Goal: Task Accomplishment & Management: Use online tool/utility

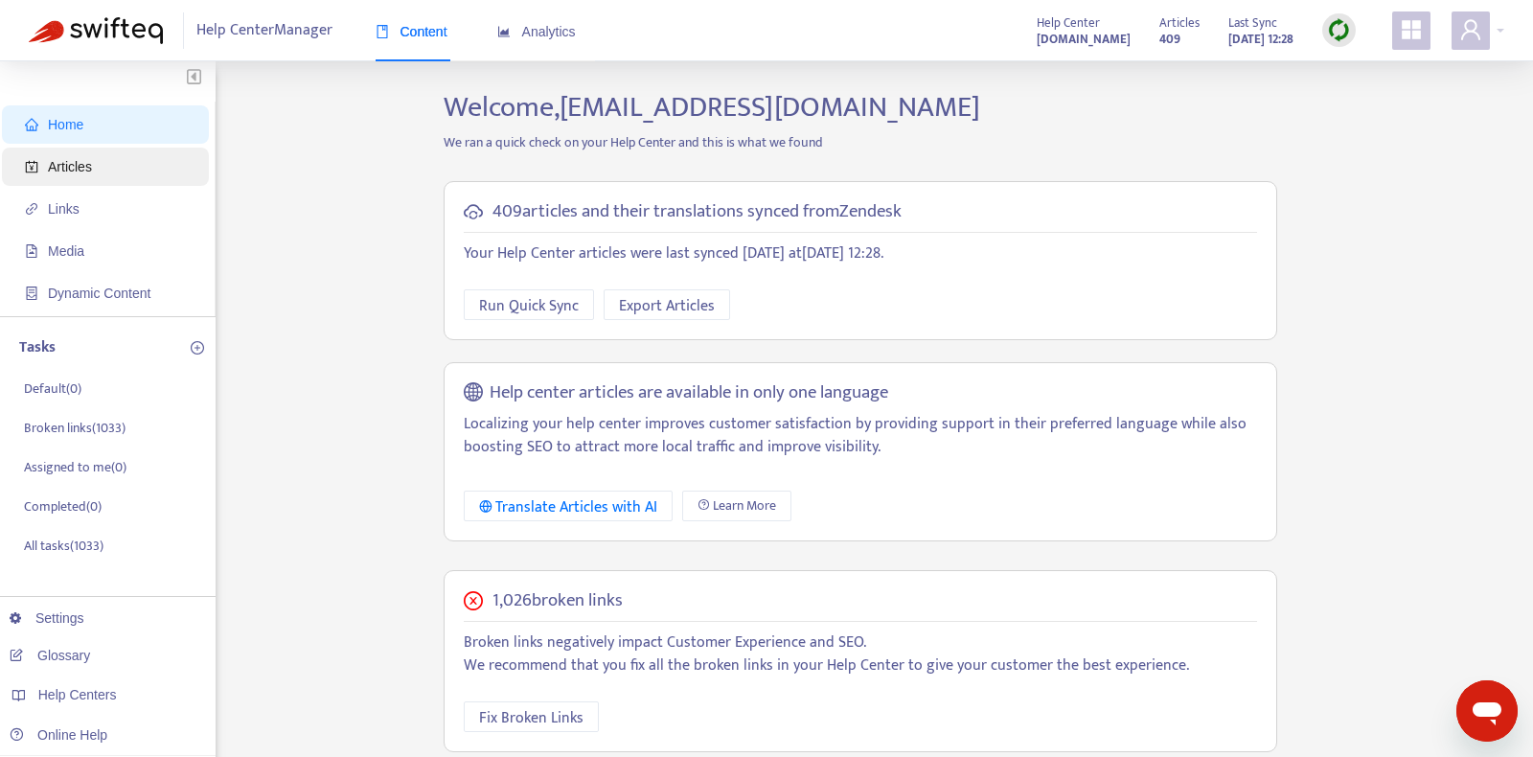
click at [117, 164] on span "Articles" at bounding box center [109, 167] width 169 height 38
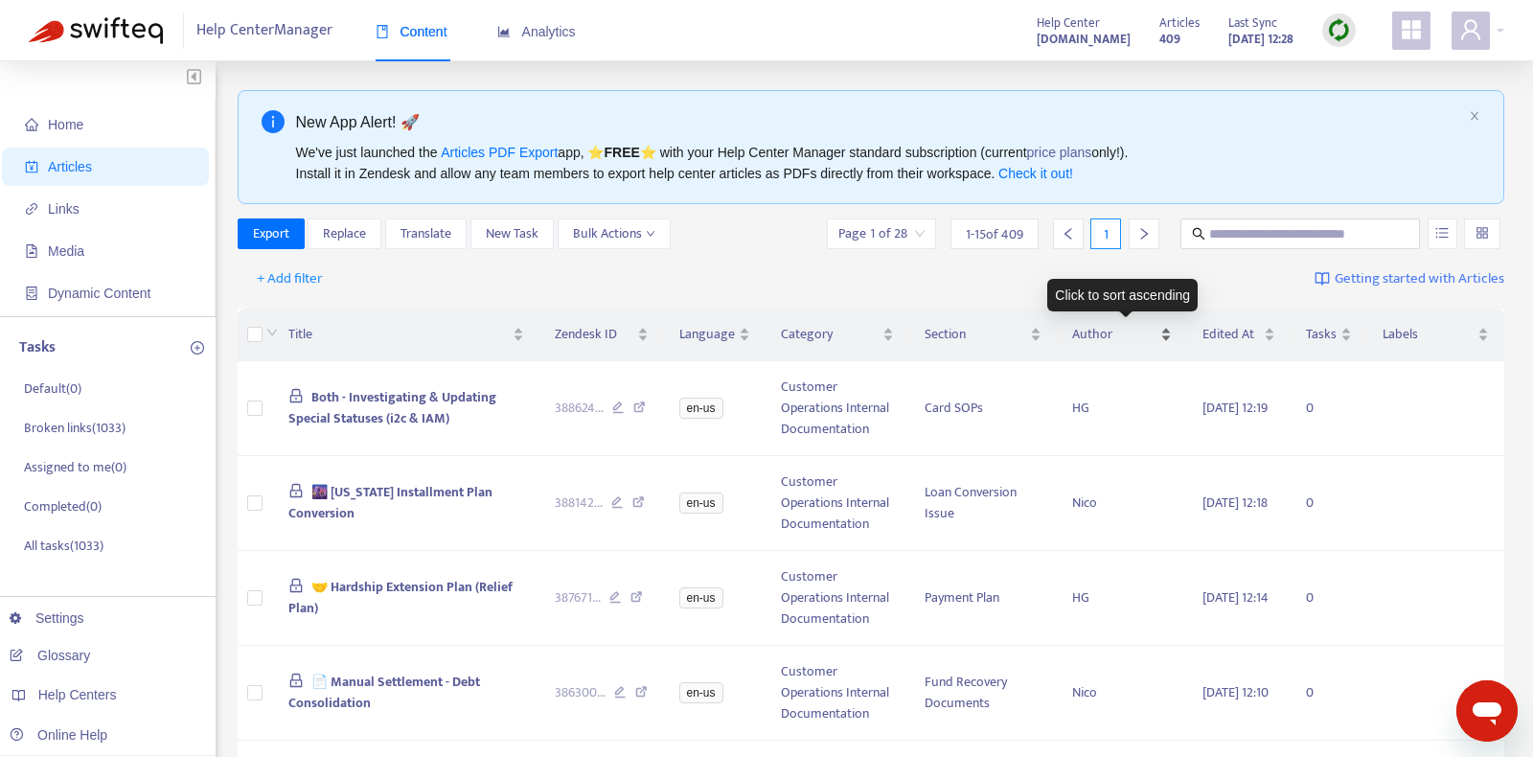
click at [1127, 330] on span "Author" at bounding box center [1114, 334] width 84 height 21
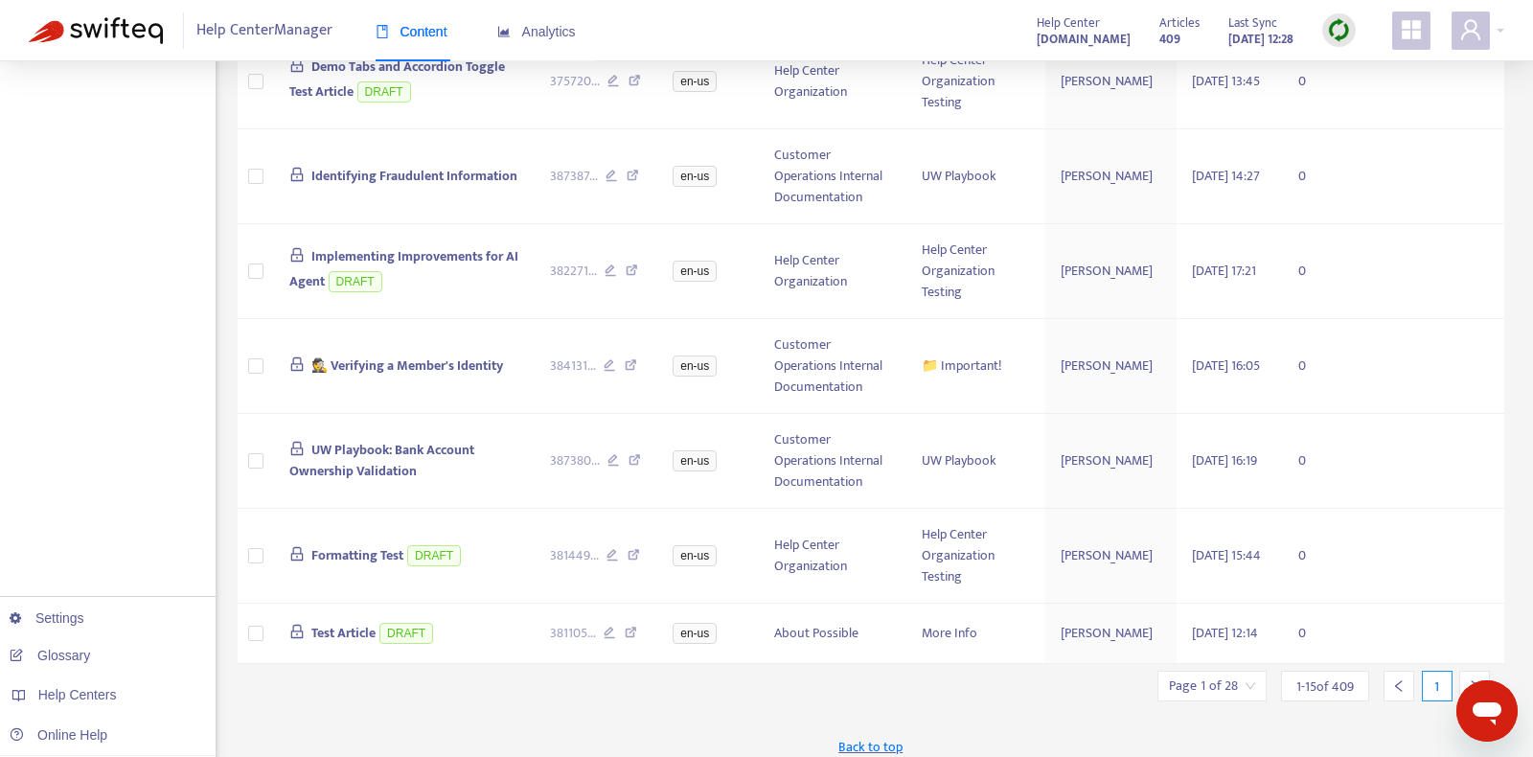
scroll to position [1105, 0]
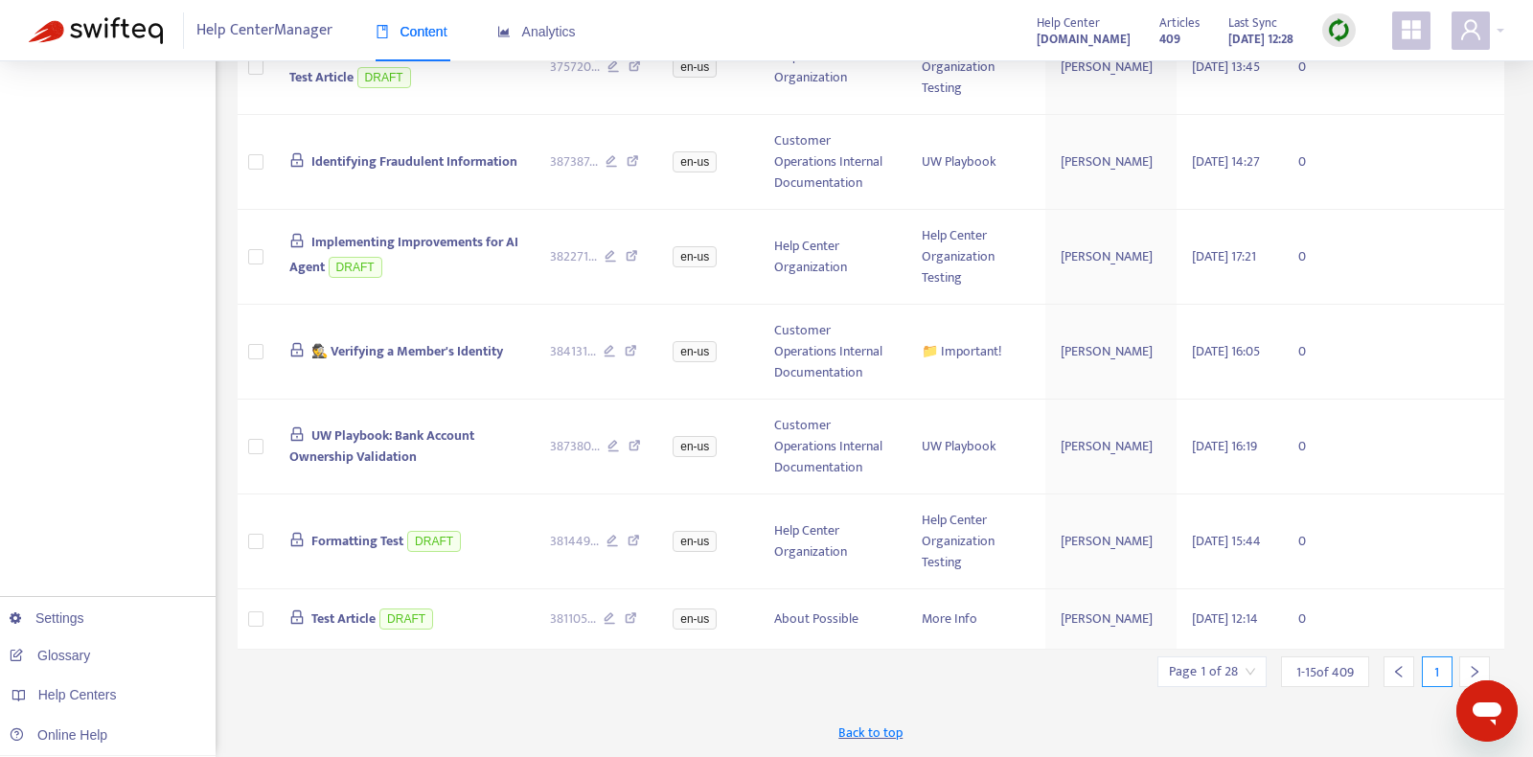
click at [1244, 673] on input "search" at bounding box center [1212, 671] width 86 height 29
click at [1230, 663] on input "search" at bounding box center [1212, 671] width 86 height 29
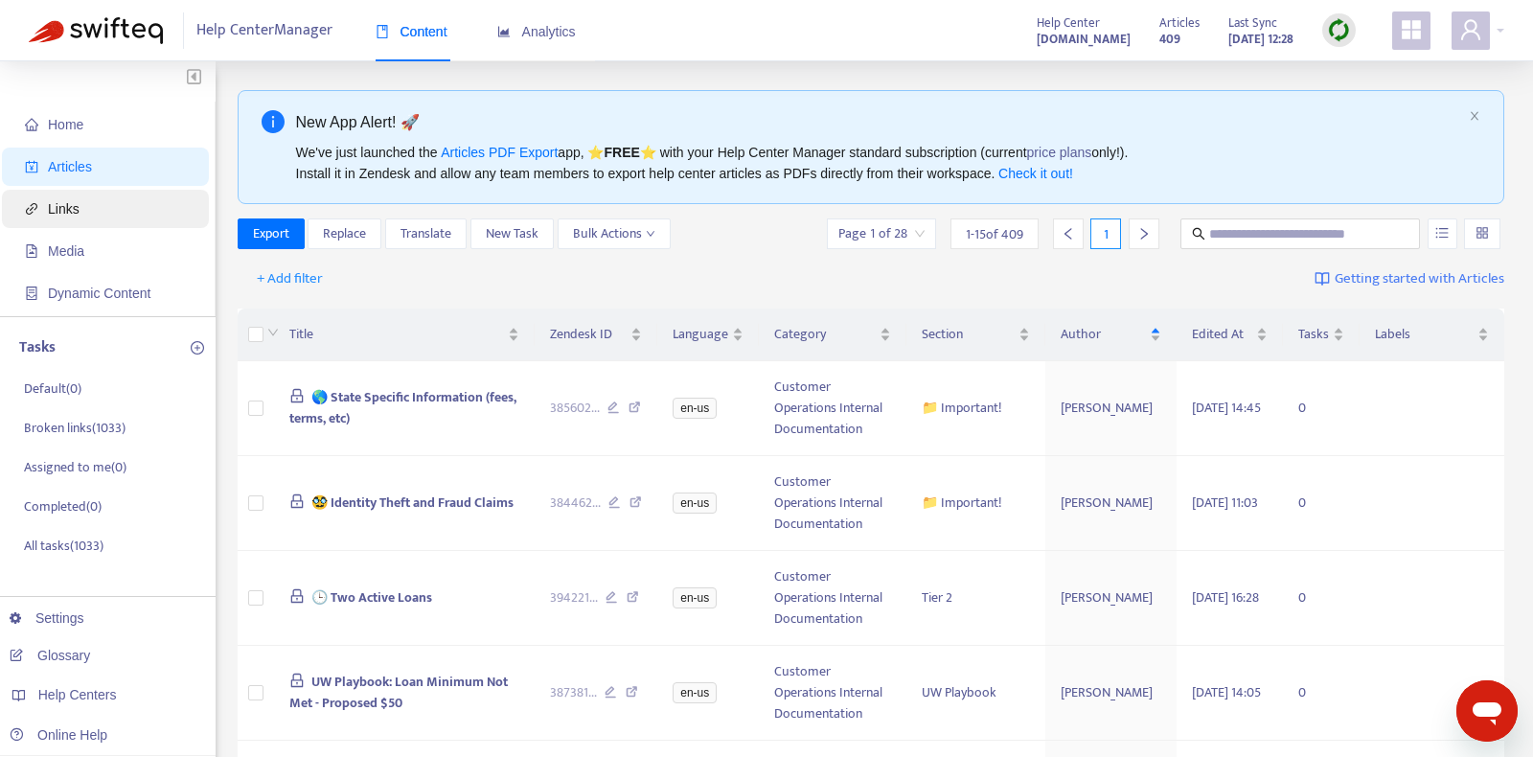
click at [152, 216] on span "Links" at bounding box center [109, 209] width 169 height 38
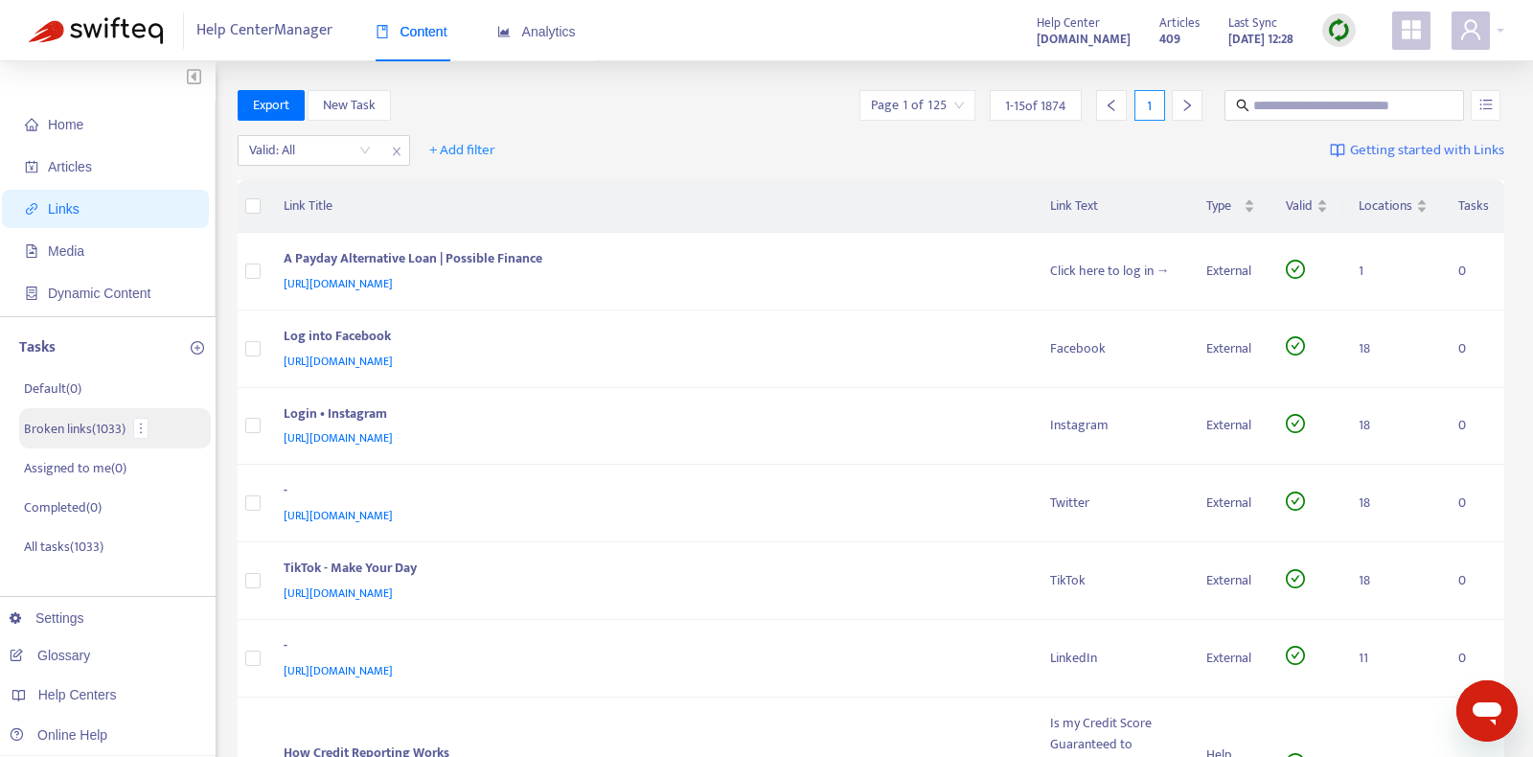
click at [123, 419] on p "Broken links ( 1033 )" at bounding box center [75, 429] width 102 height 20
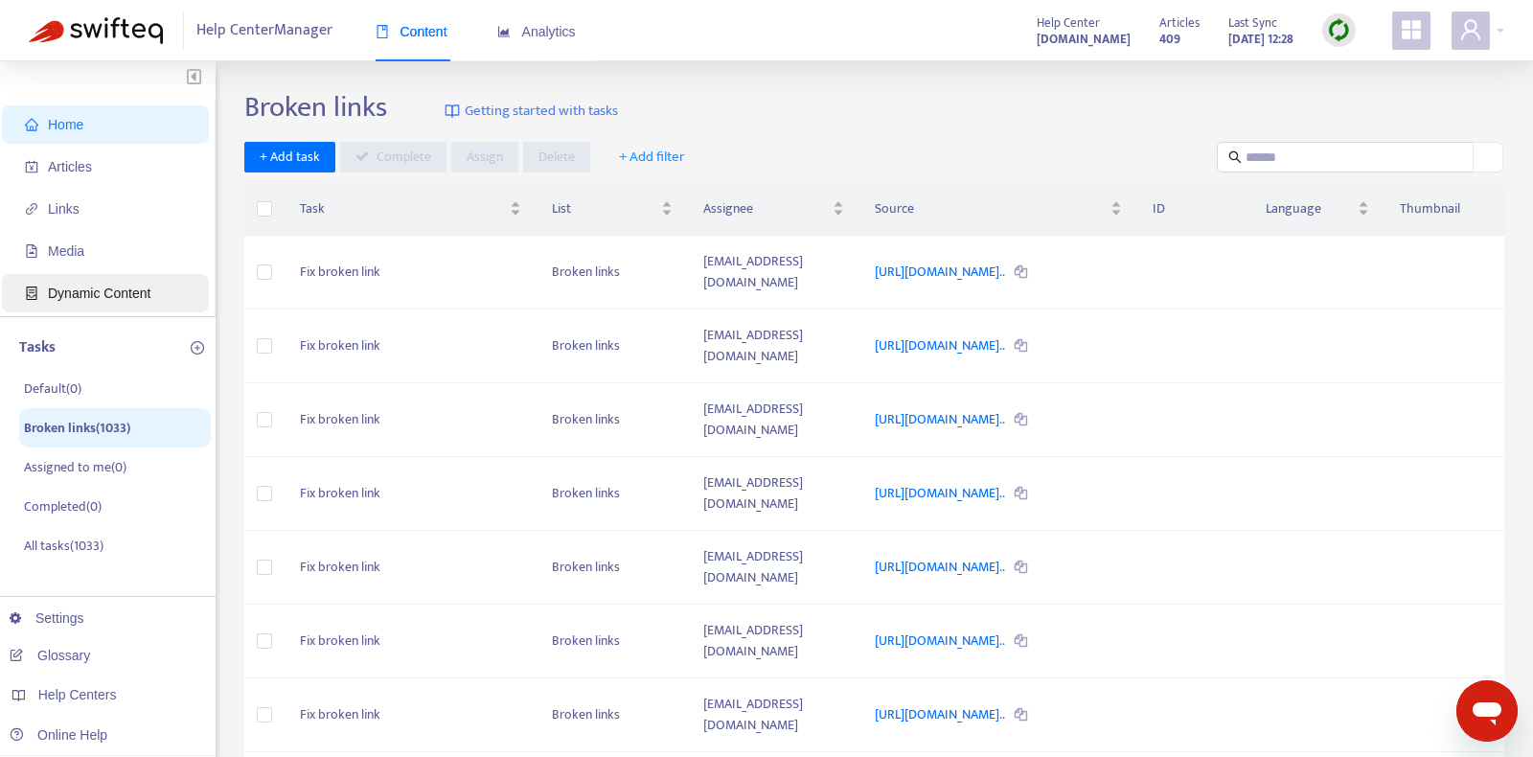
click at [127, 285] on span "Dynamic Content" at bounding box center [109, 293] width 169 height 38
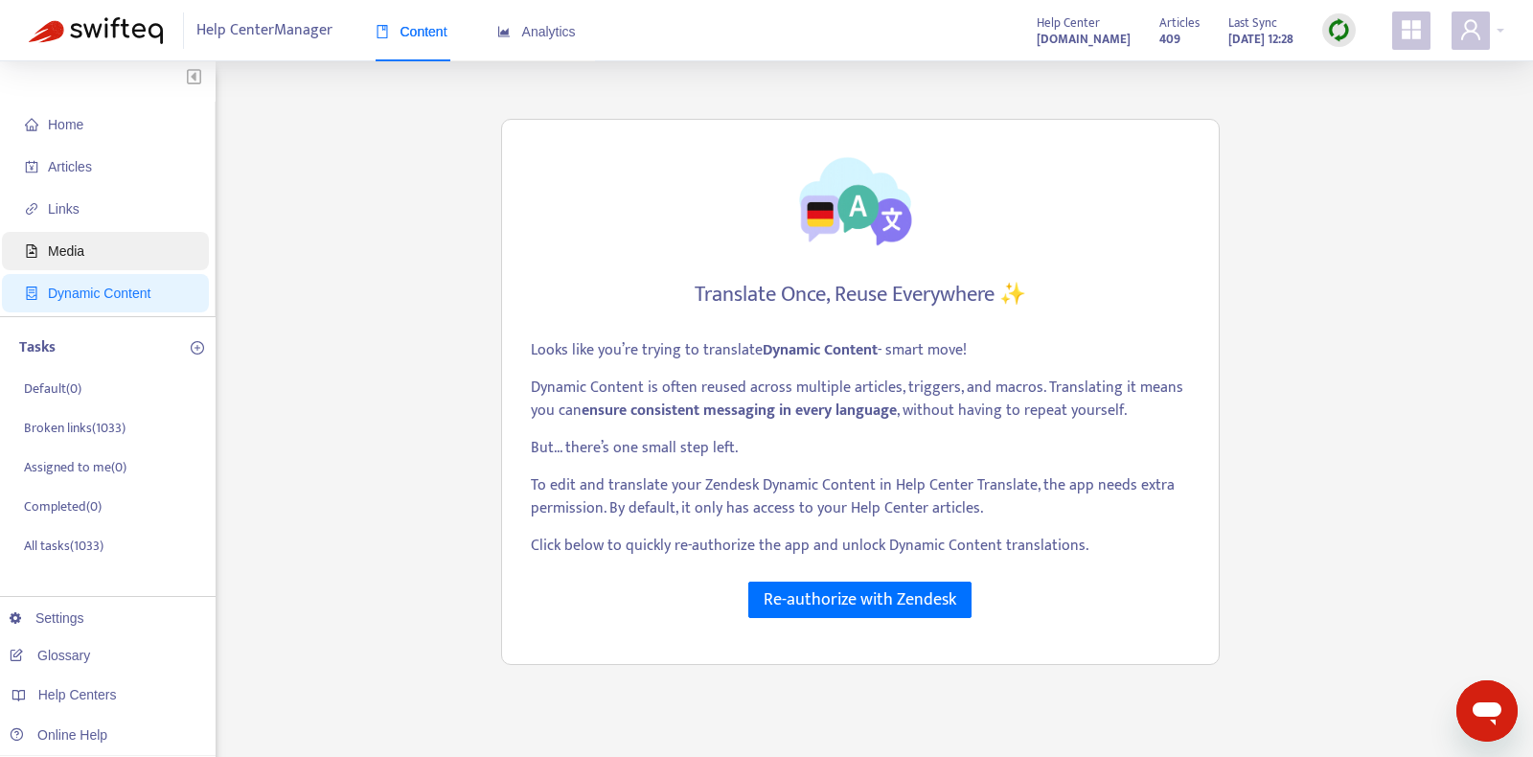
click at [127, 254] on span "Media" at bounding box center [109, 251] width 169 height 38
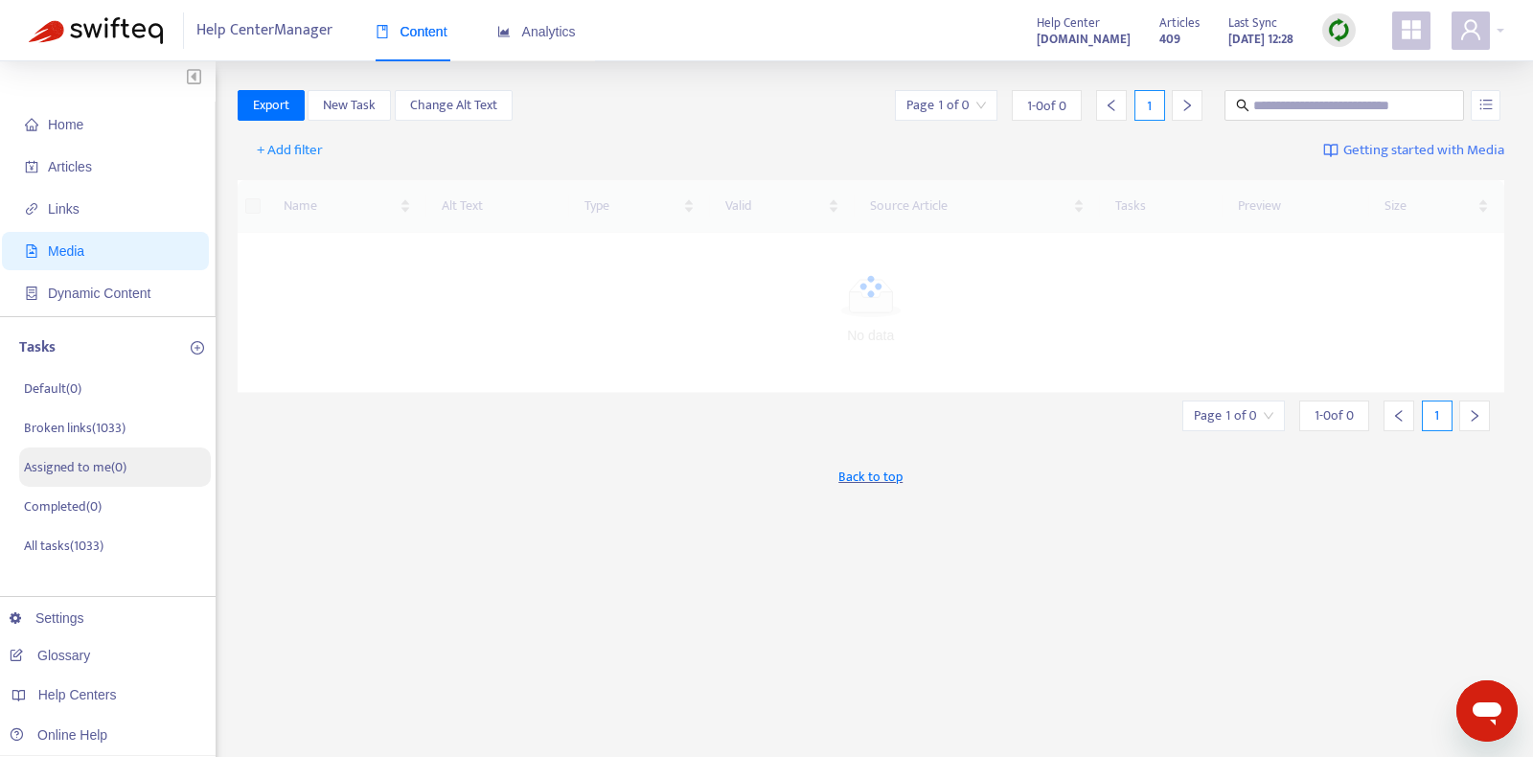
click at [111, 469] on p "Assigned to me ( 0 )" at bounding box center [75, 467] width 103 height 20
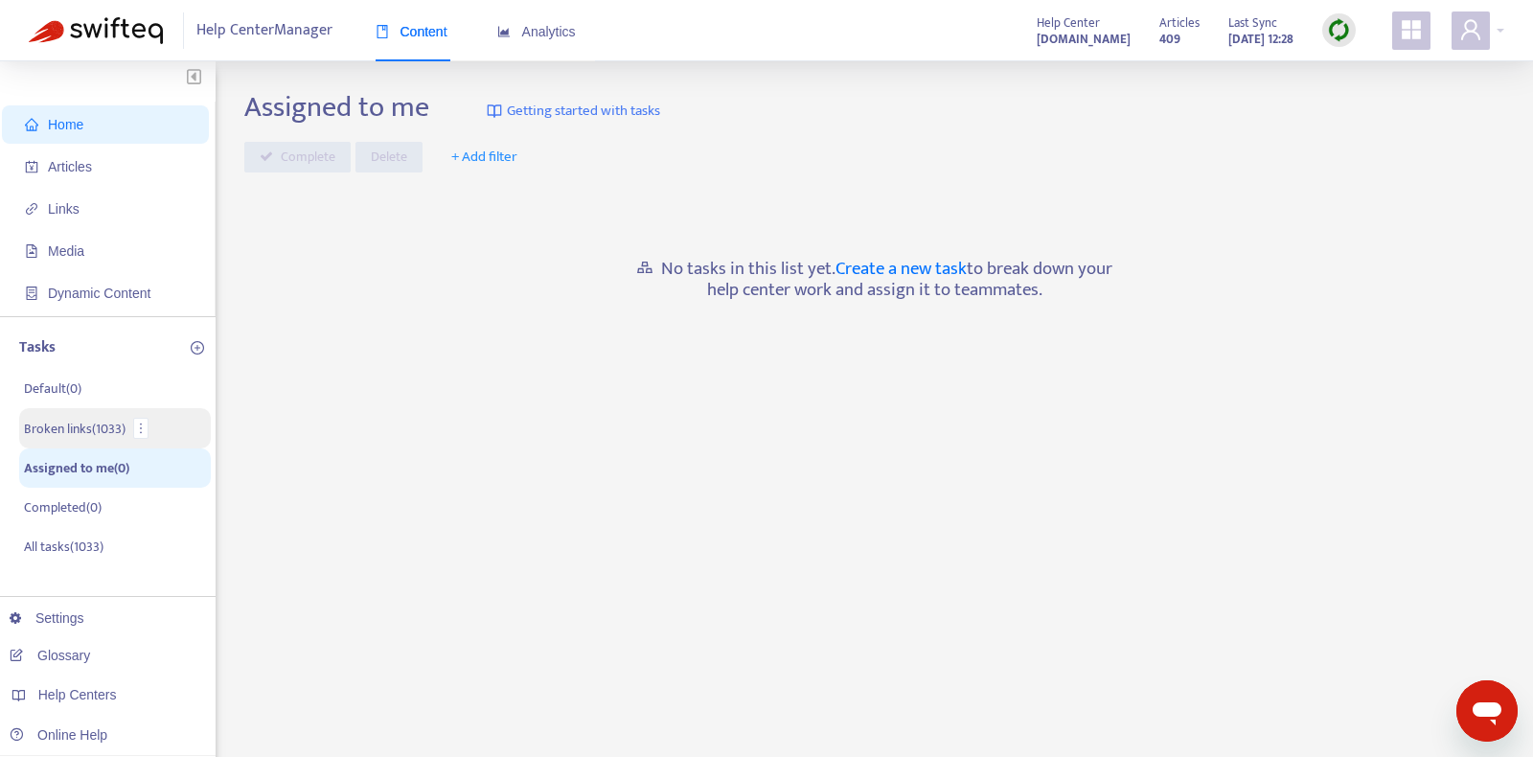
click at [111, 430] on p "Broken links ( 1033 )" at bounding box center [75, 429] width 102 height 20
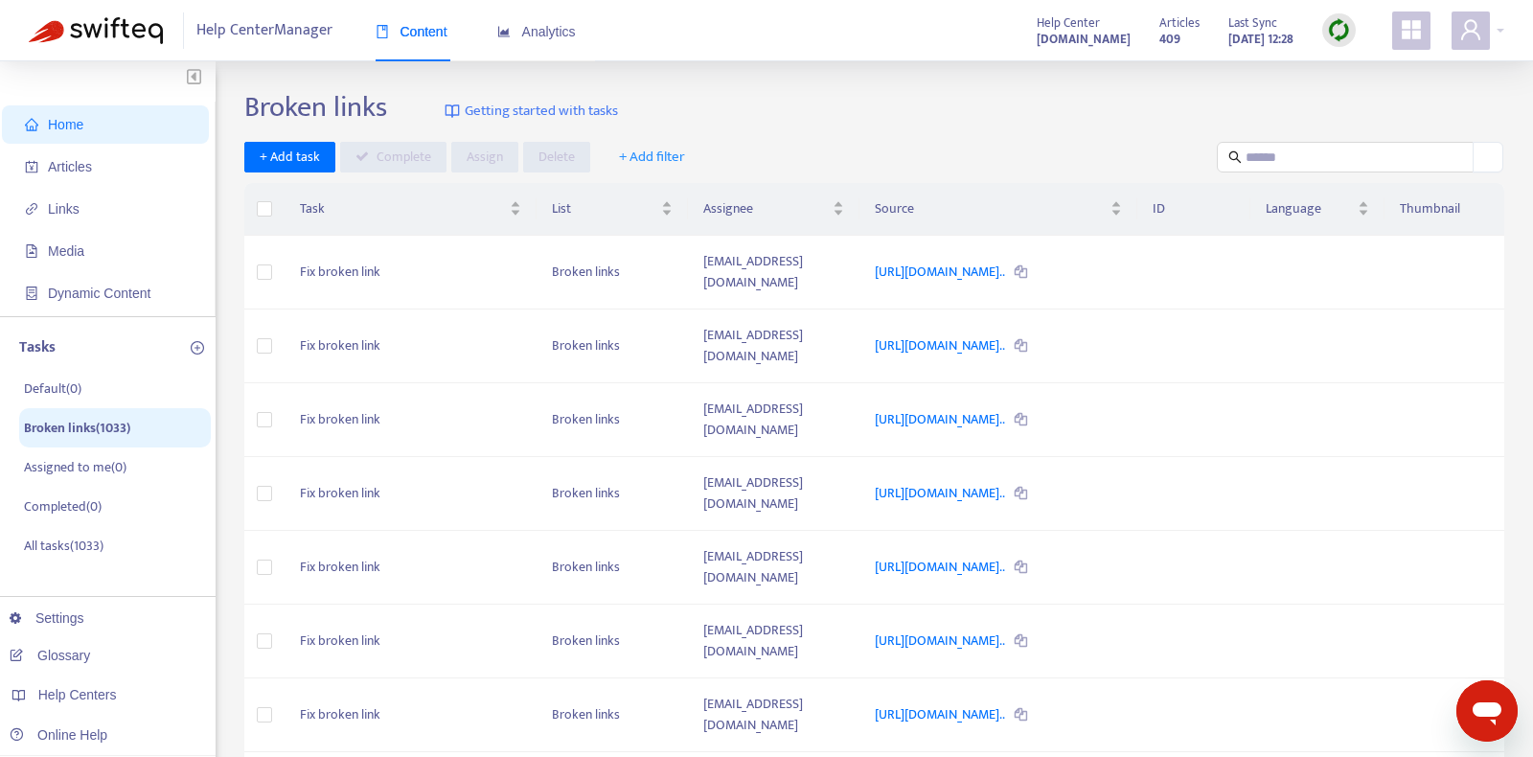
click at [113, 130] on span "Home" at bounding box center [109, 124] width 169 height 38
click at [88, 42] on img at bounding box center [96, 30] width 134 height 27
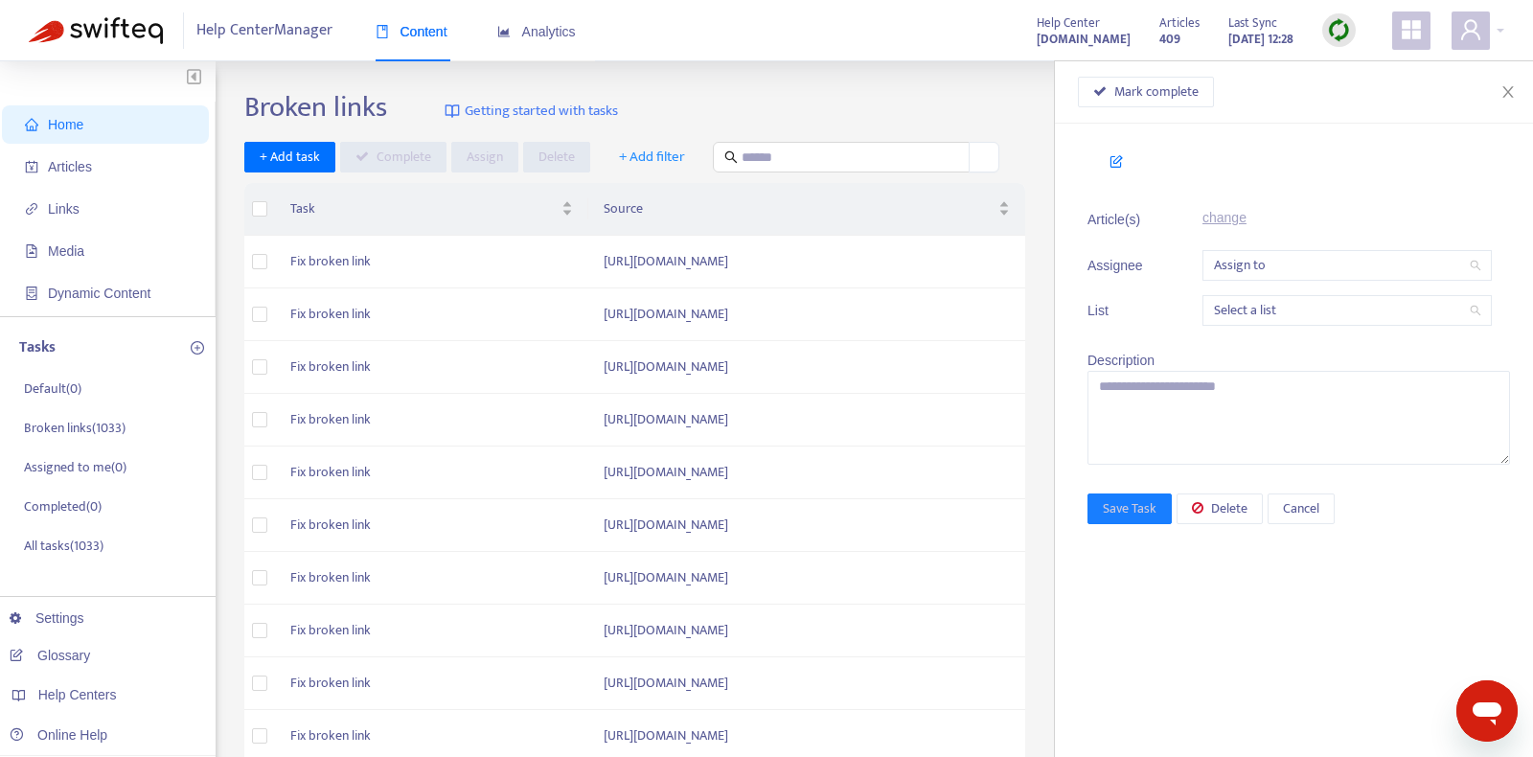
click at [91, 131] on span "Home" at bounding box center [109, 124] width 169 height 38
click at [93, 196] on span "Links" at bounding box center [109, 209] width 169 height 38
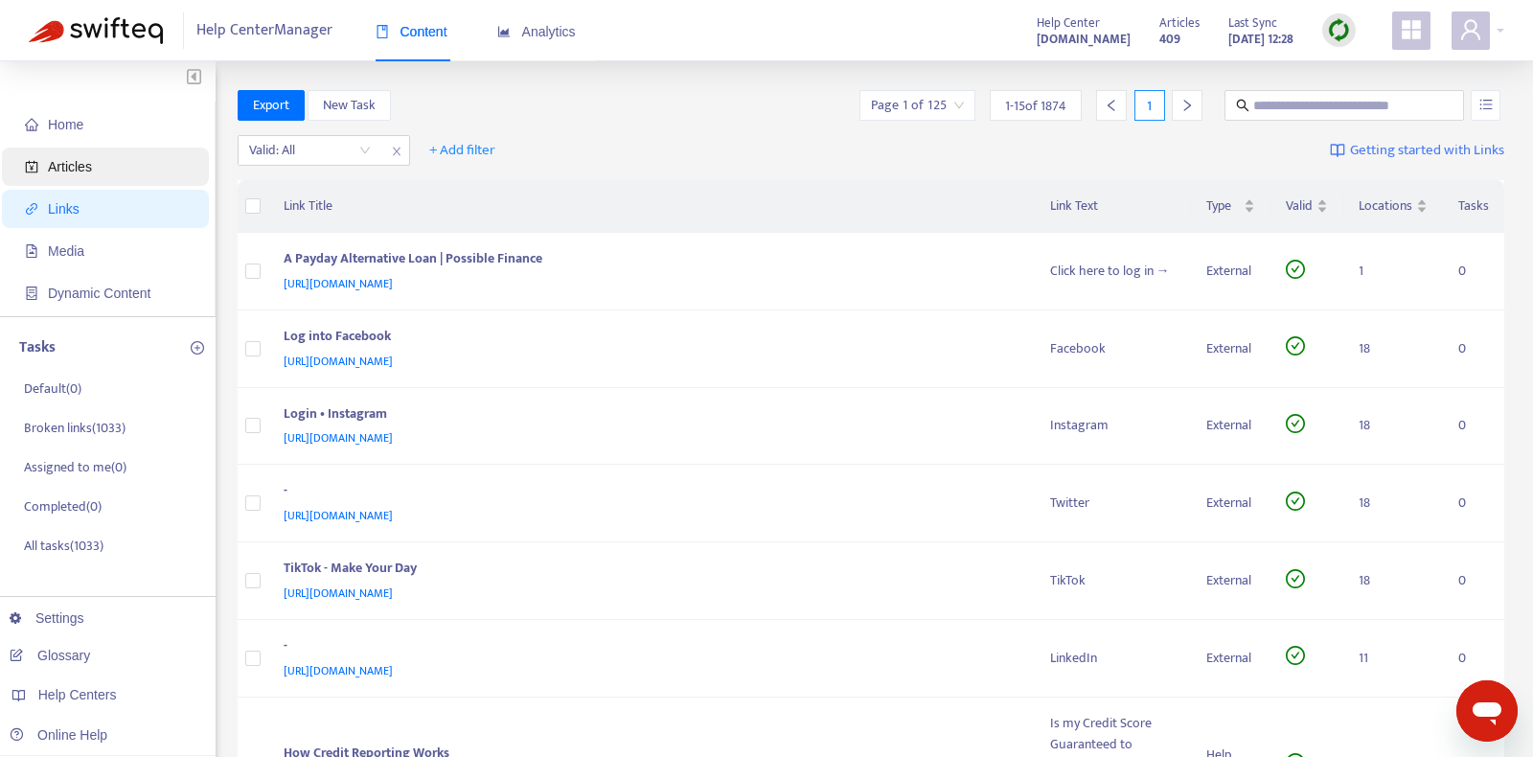
click at [106, 161] on span "Articles" at bounding box center [109, 167] width 169 height 38
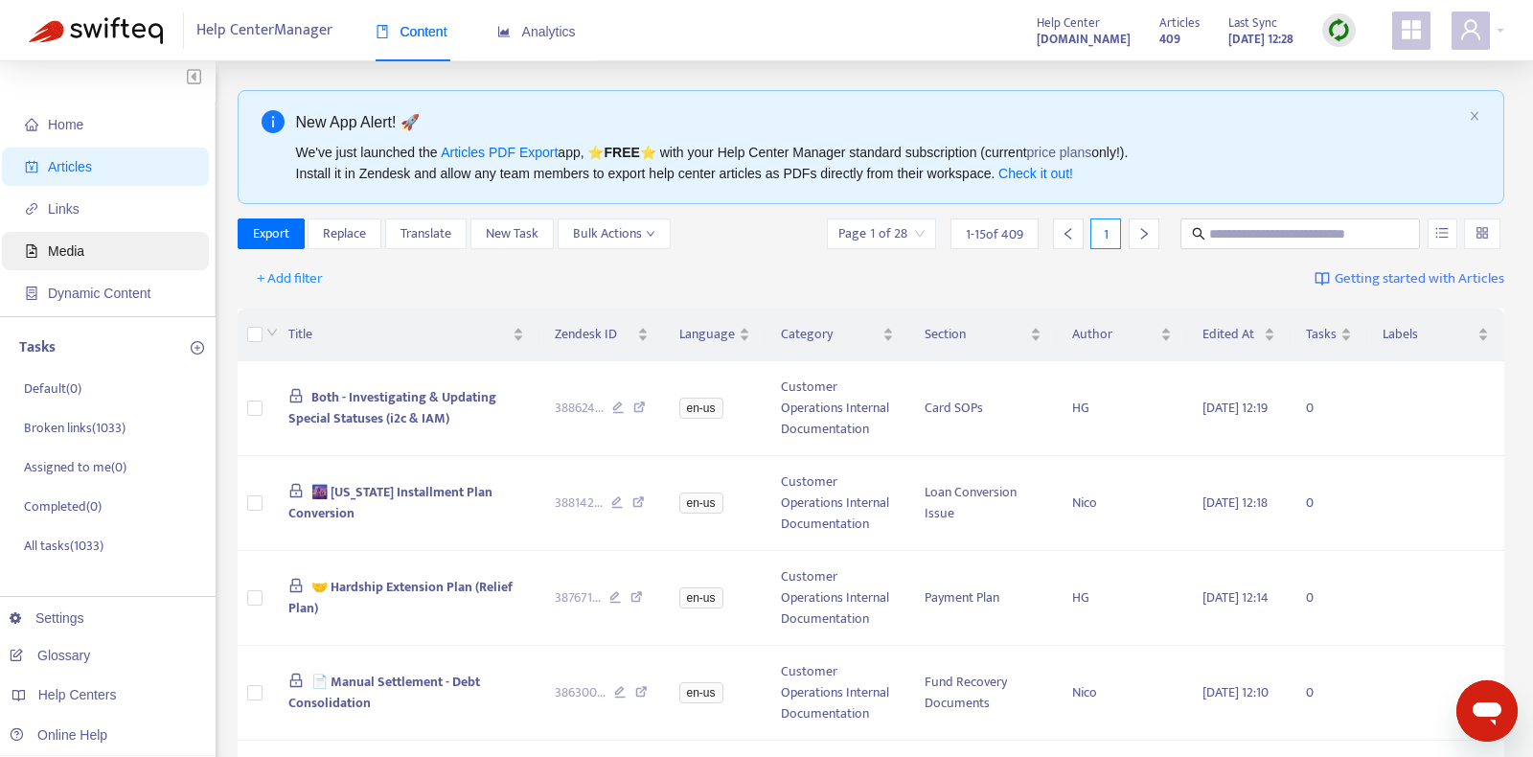
click at [79, 255] on span "Media" at bounding box center [66, 250] width 36 height 15
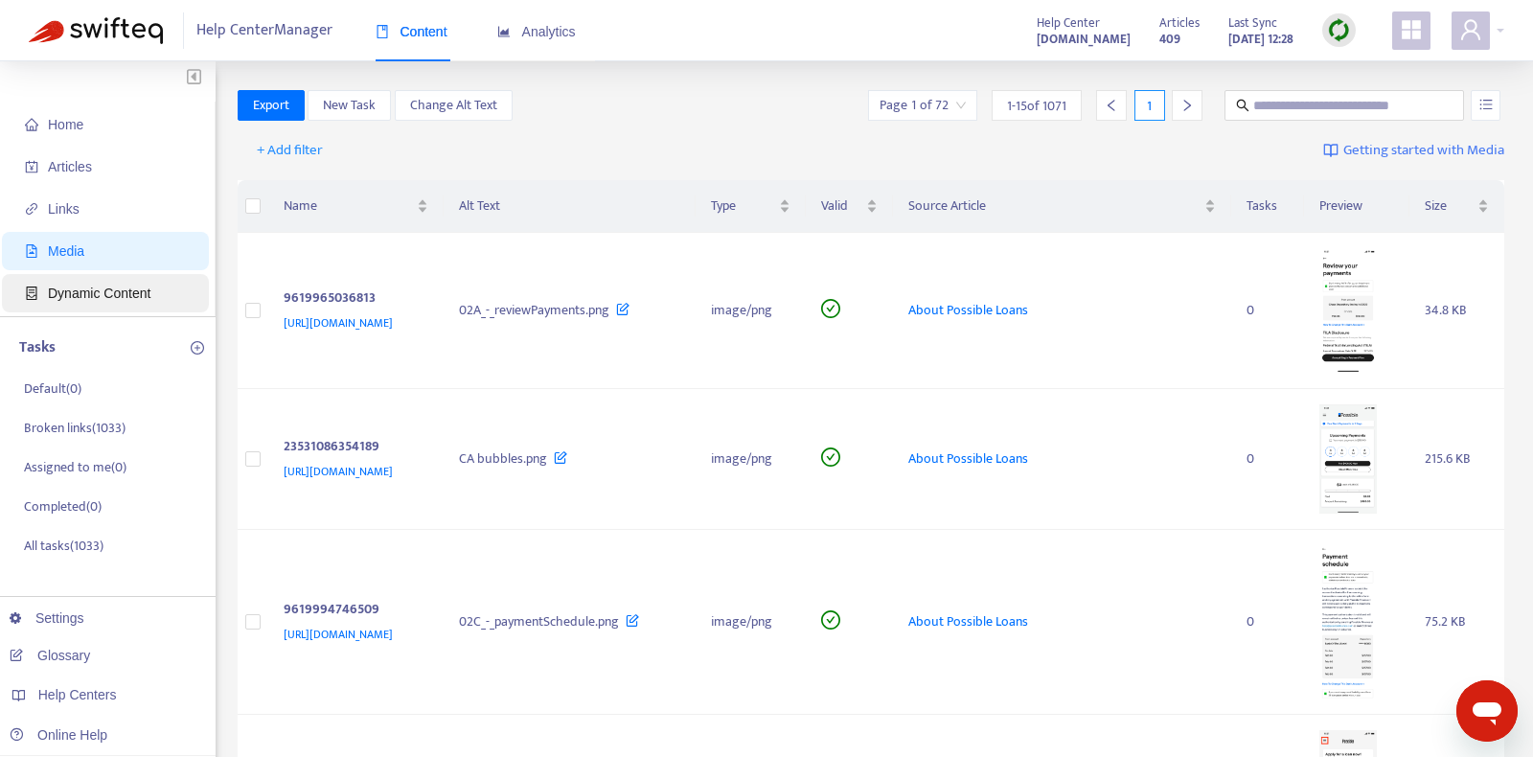
click at [97, 288] on span "Dynamic Content" at bounding box center [99, 293] width 103 height 15
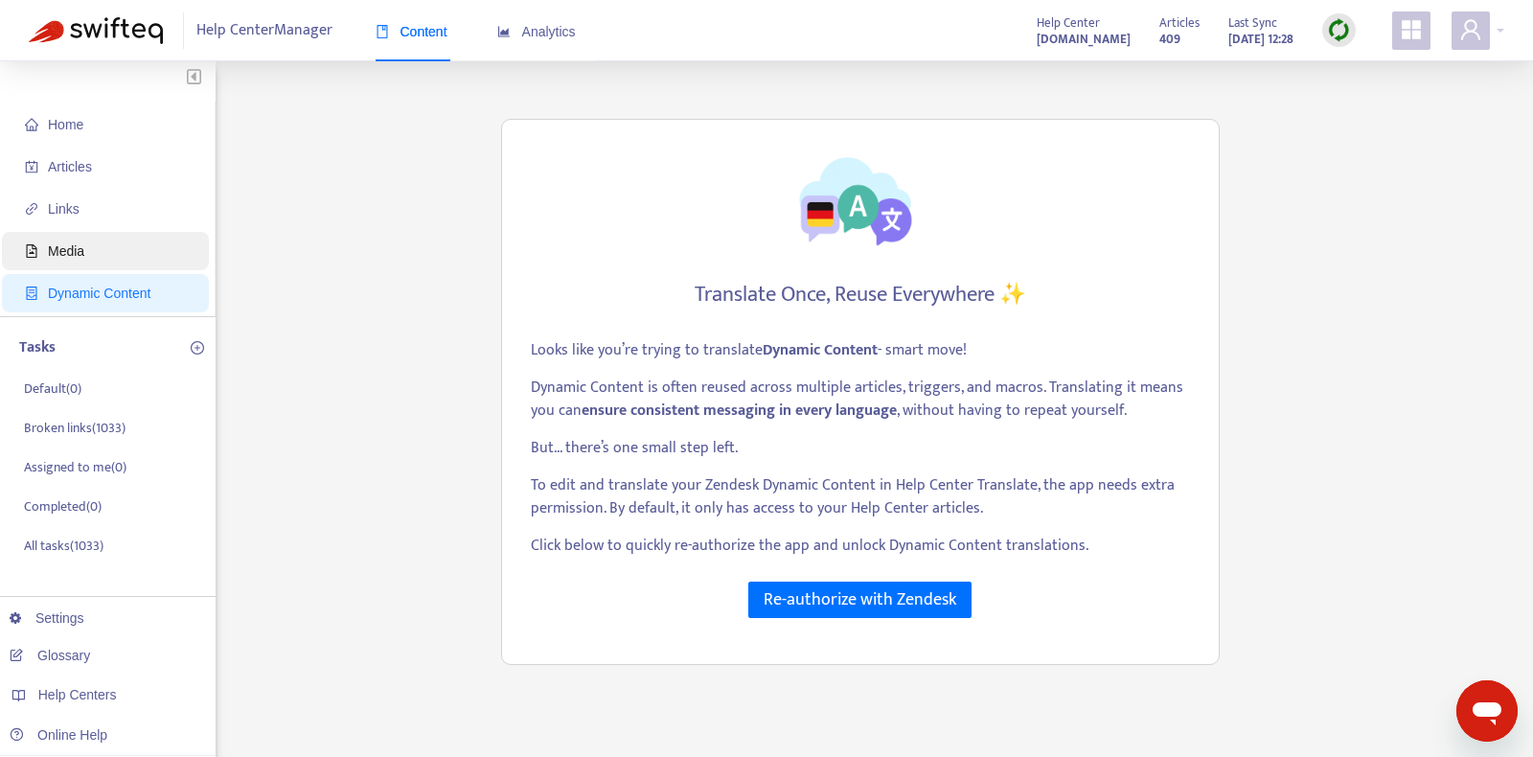
click at [102, 247] on span "Media" at bounding box center [109, 251] width 169 height 38
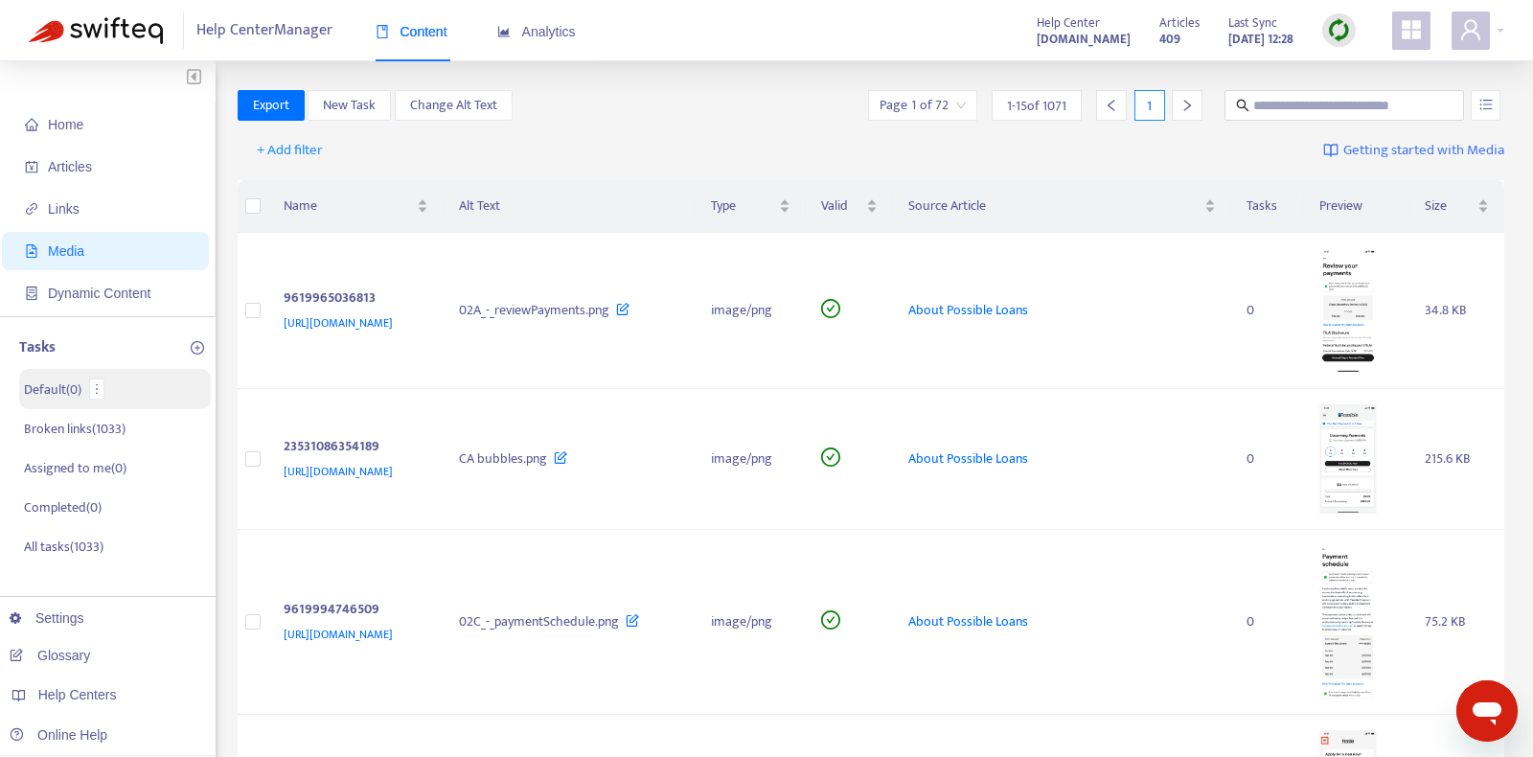
click at [102, 377] on li "Default ( 0 )" at bounding box center [115, 389] width 192 height 40
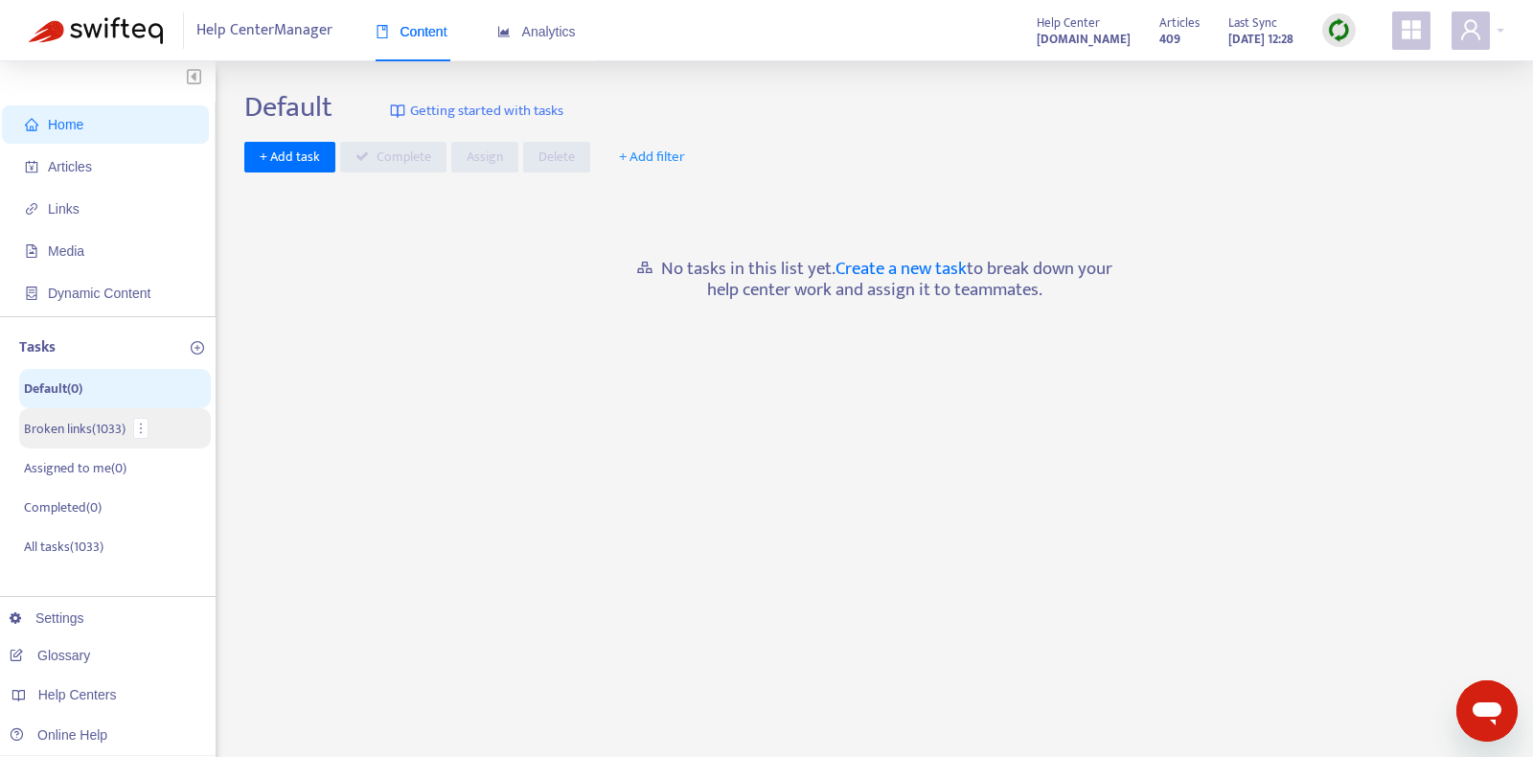
click at [101, 431] on p "Broken links ( 1033 )" at bounding box center [75, 429] width 102 height 20
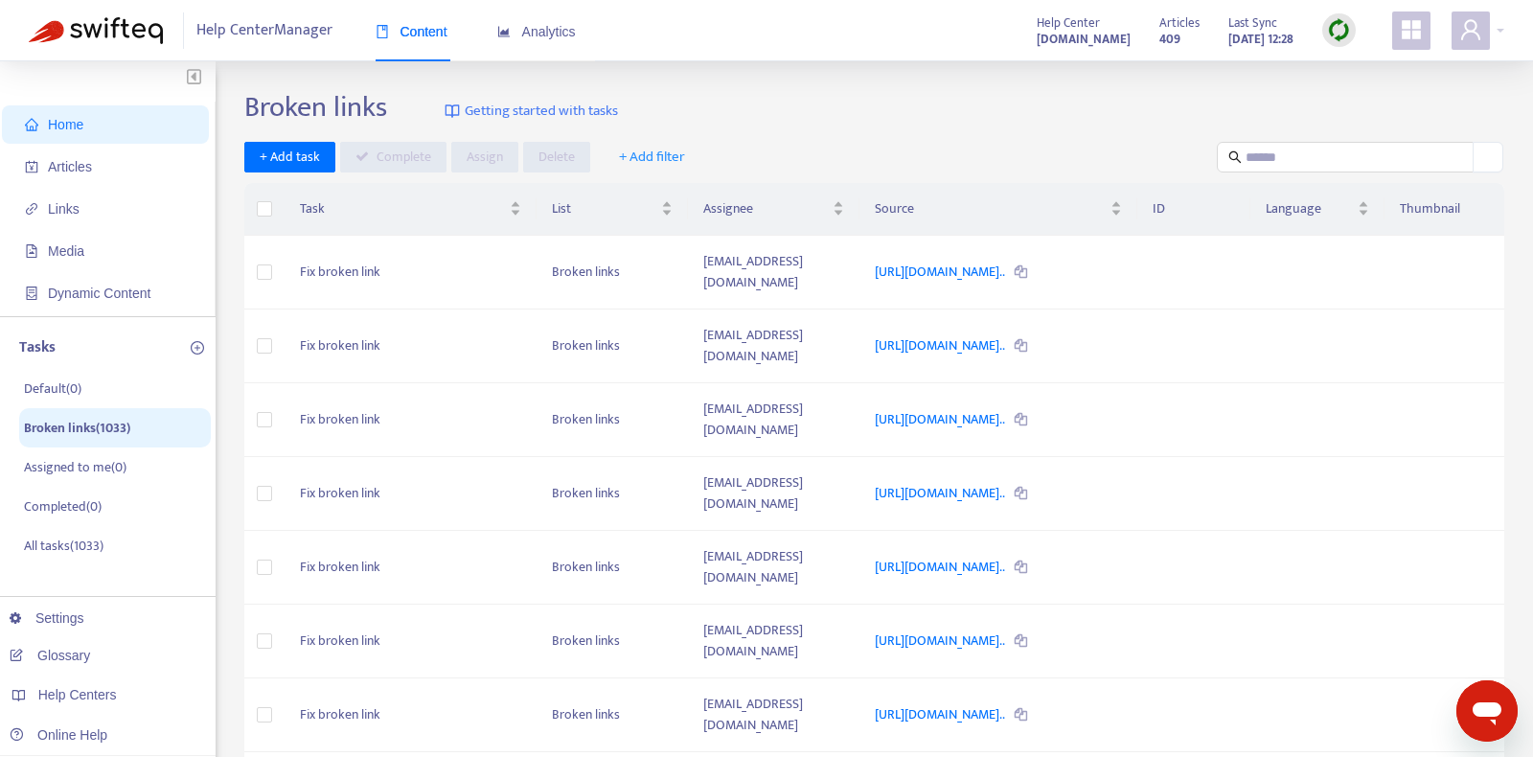
click at [288, 34] on span "Help Center Manager" at bounding box center [264, 30] width 136 height 36
click at [105, 128] on span "Home" at bounding box center [109, 124] width 169 height 38
click at [252, 29] on span "Help Center Manager" at bounding box center [264, 30] width 136 height 36
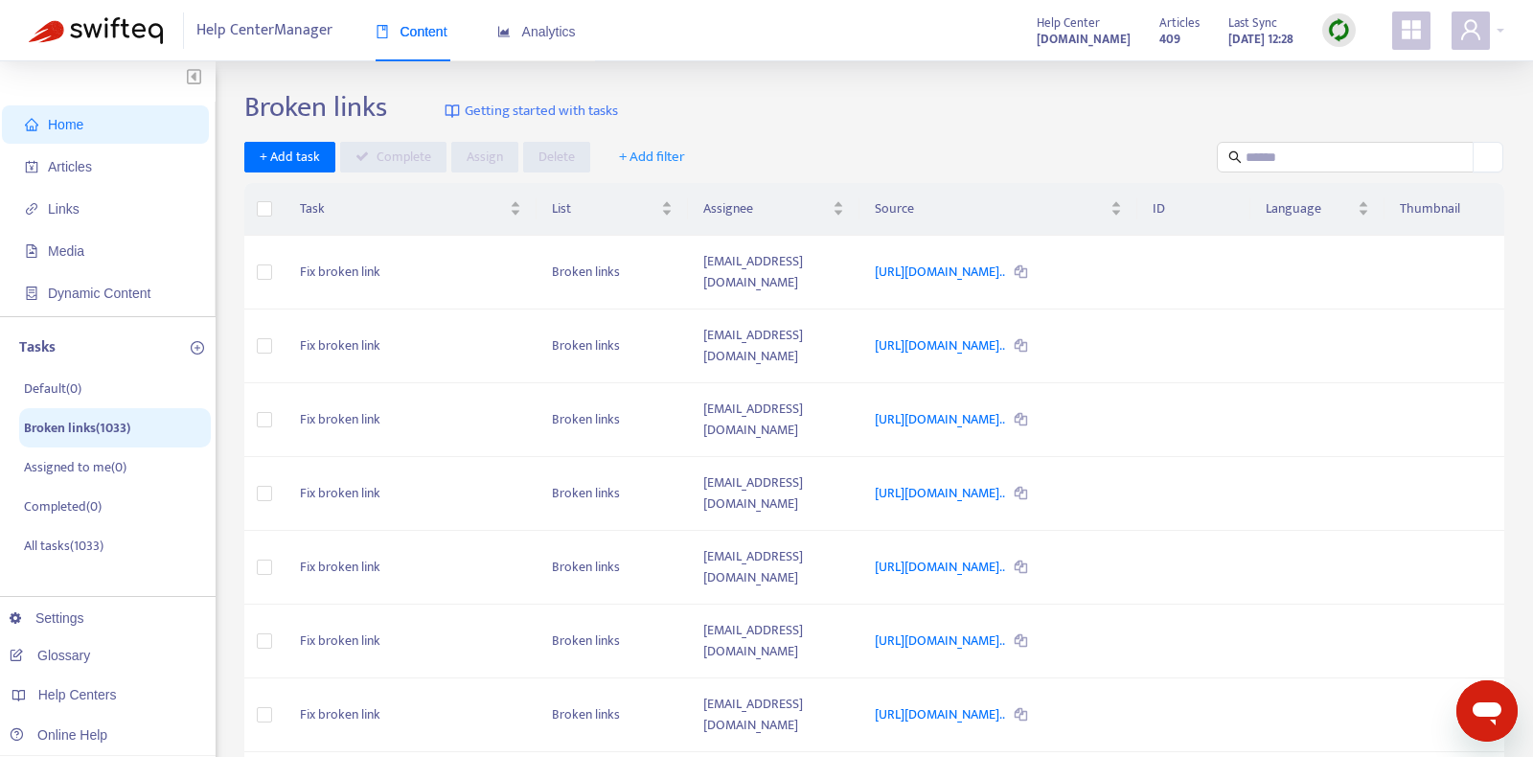
click at [144, 34] on img at bounding box center [96, 30] width 134 height 27
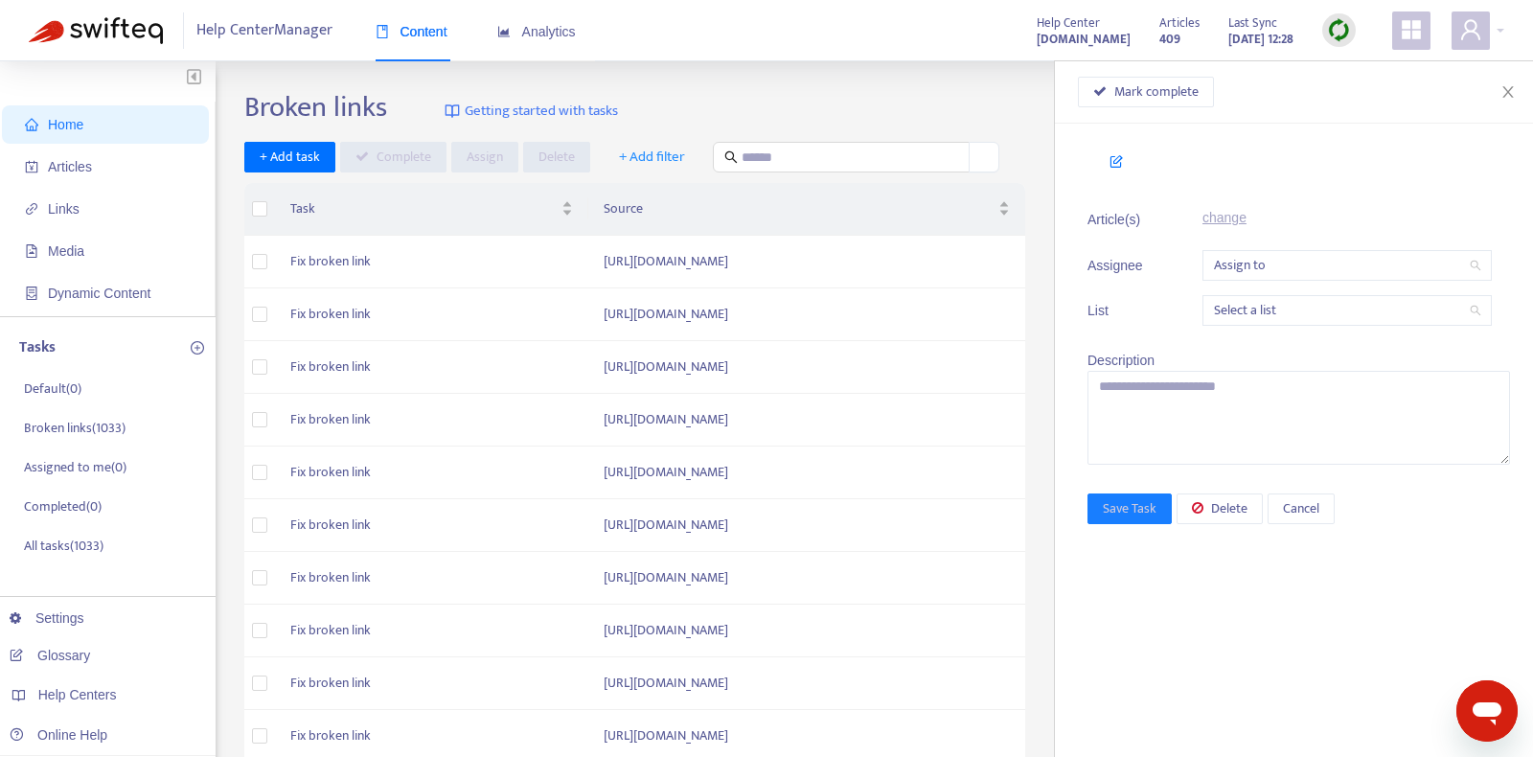
click at [1416, 37] on icon "appstore" at bounding box center [1411, 29] width 19 height 19
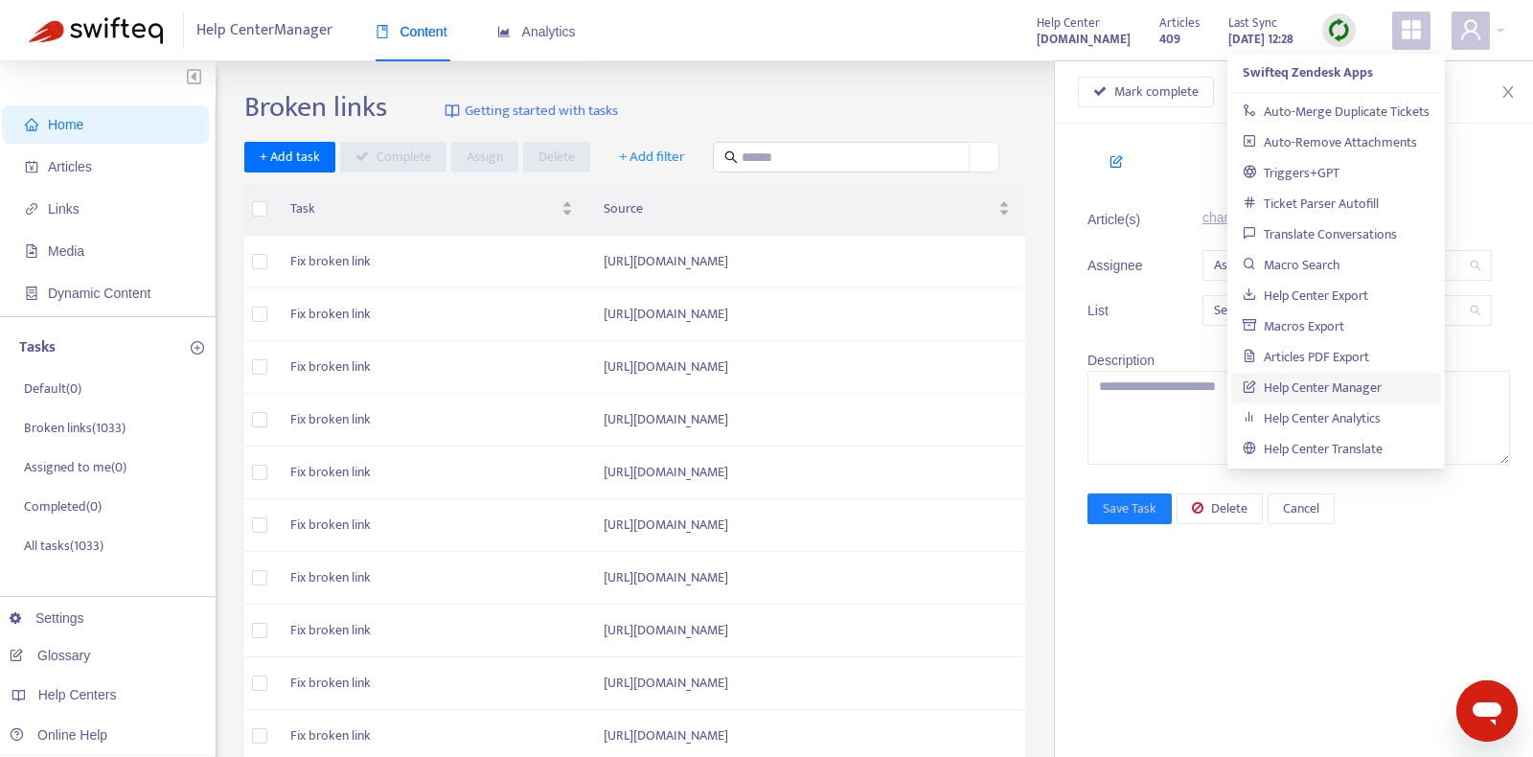
click at [1354, 385] on link "Help Center Manager" at bounding box center [1312, 388] width 139 height 22
click at [1335, 42] on img at bounding box center [1339, 30] width 24 height 24
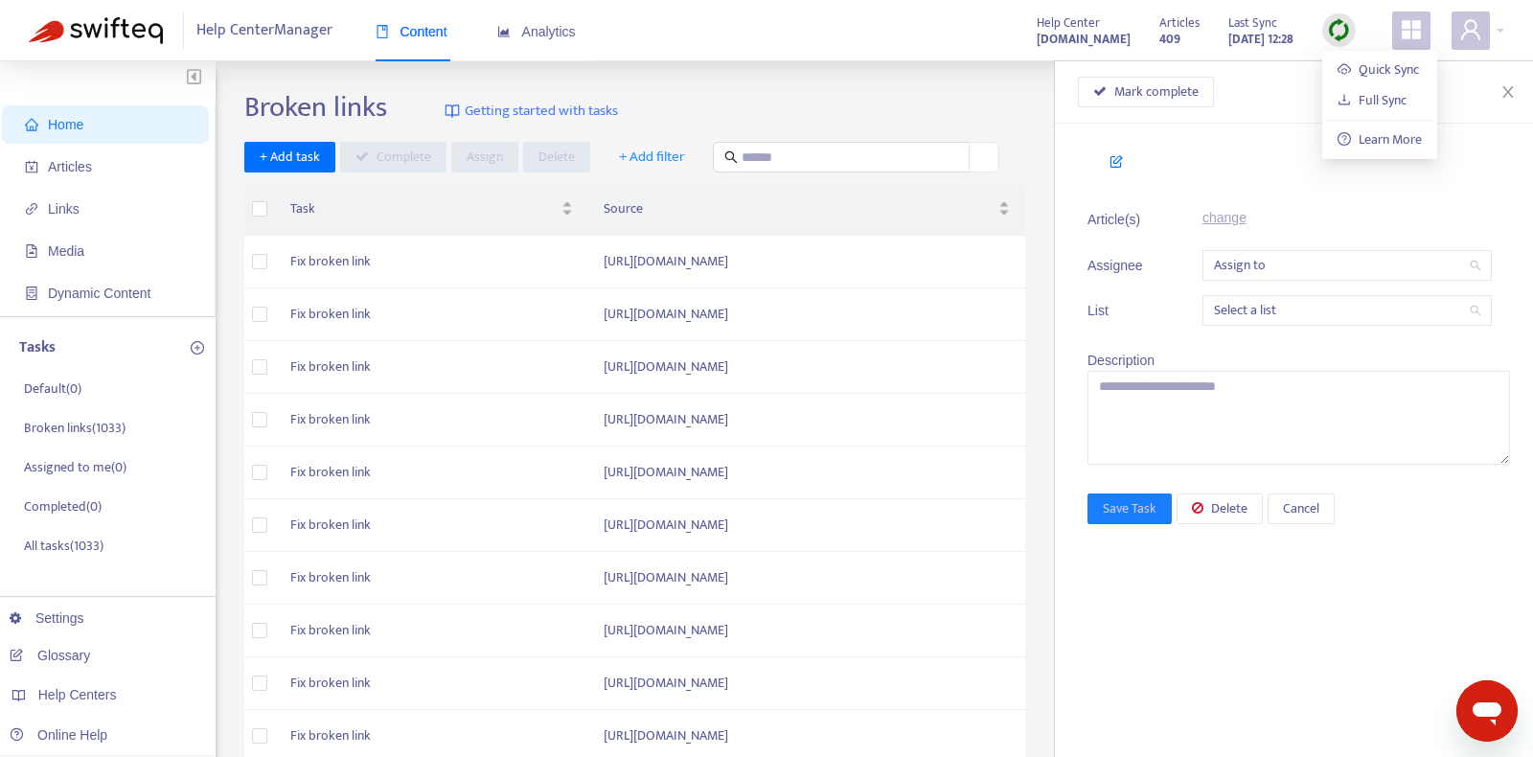
click at [258, 36] on span "Help Center Manager" at bounding box center [264, 30] width 136 height 36
click at [122, 39] on img at bounding box center [96, 30] width 134 height 27
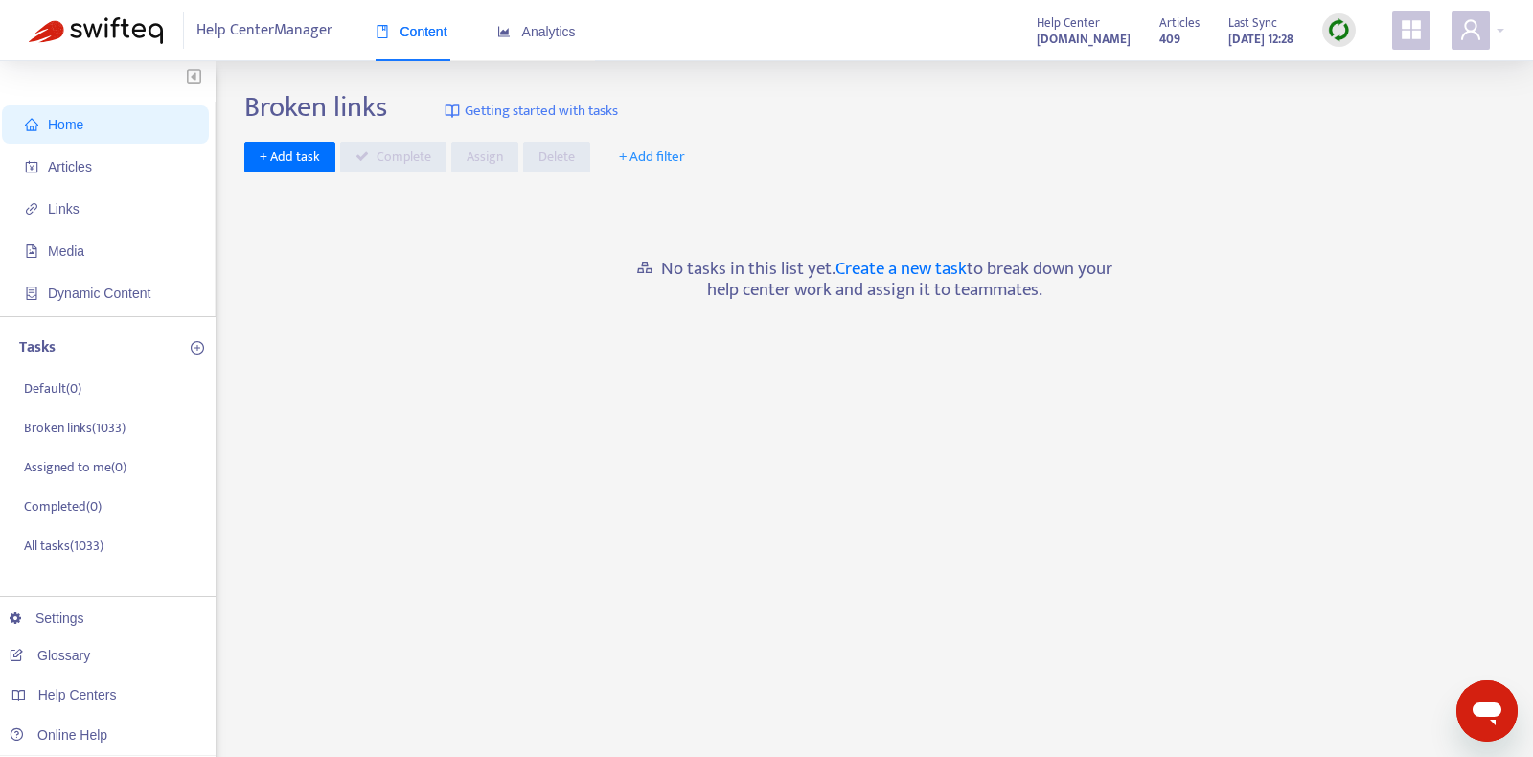
click at [117, 186] on ul "Home Articles Links Media Dynamic Content" at bounding box center [108, 209] width 216 height 215
click at [117, 176] on span "Articles" at bounding box center [109, 167] width 169 height 38
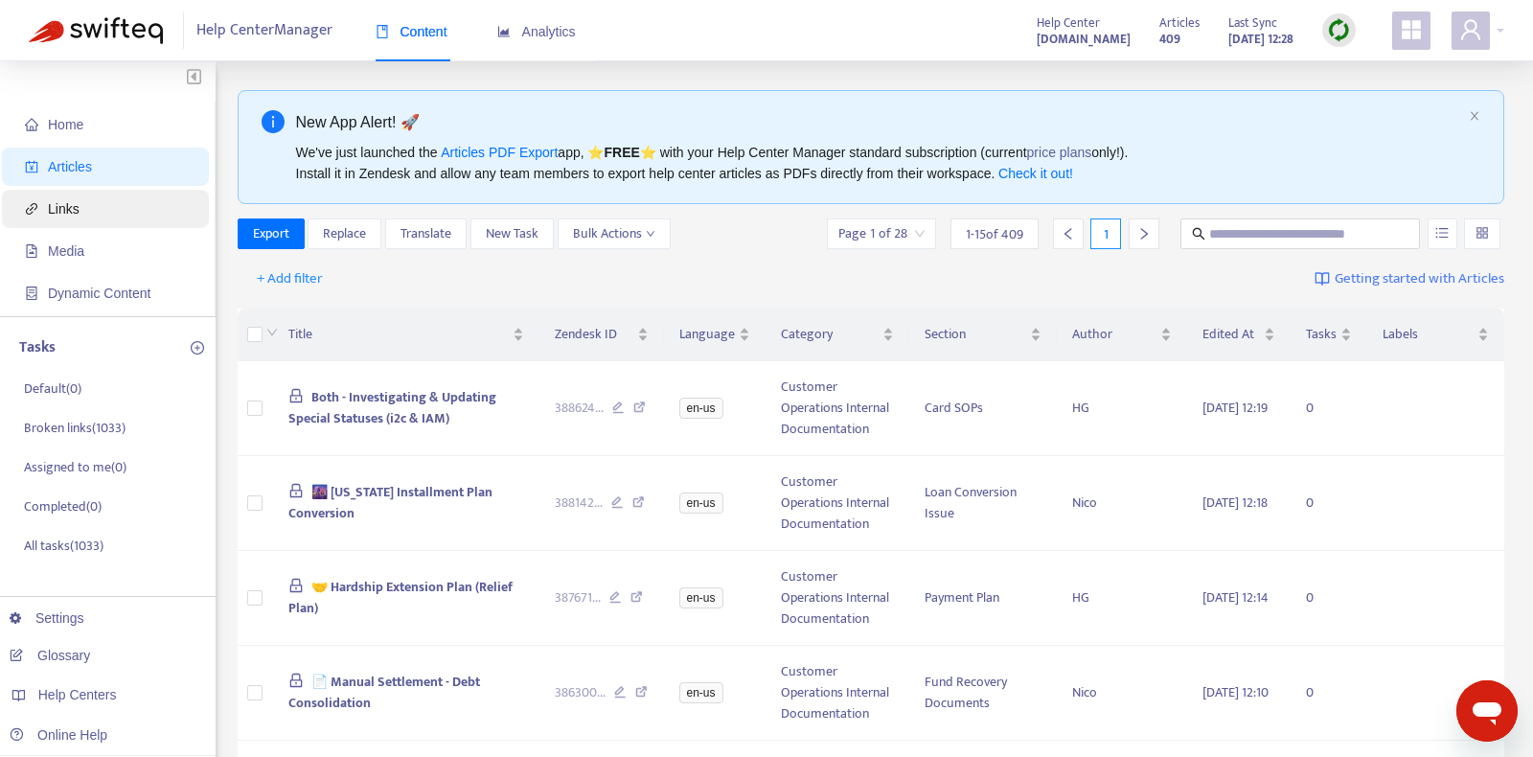
click at [112, 194] on span "Links" at bounding box center [109, 209] width 169 height 38
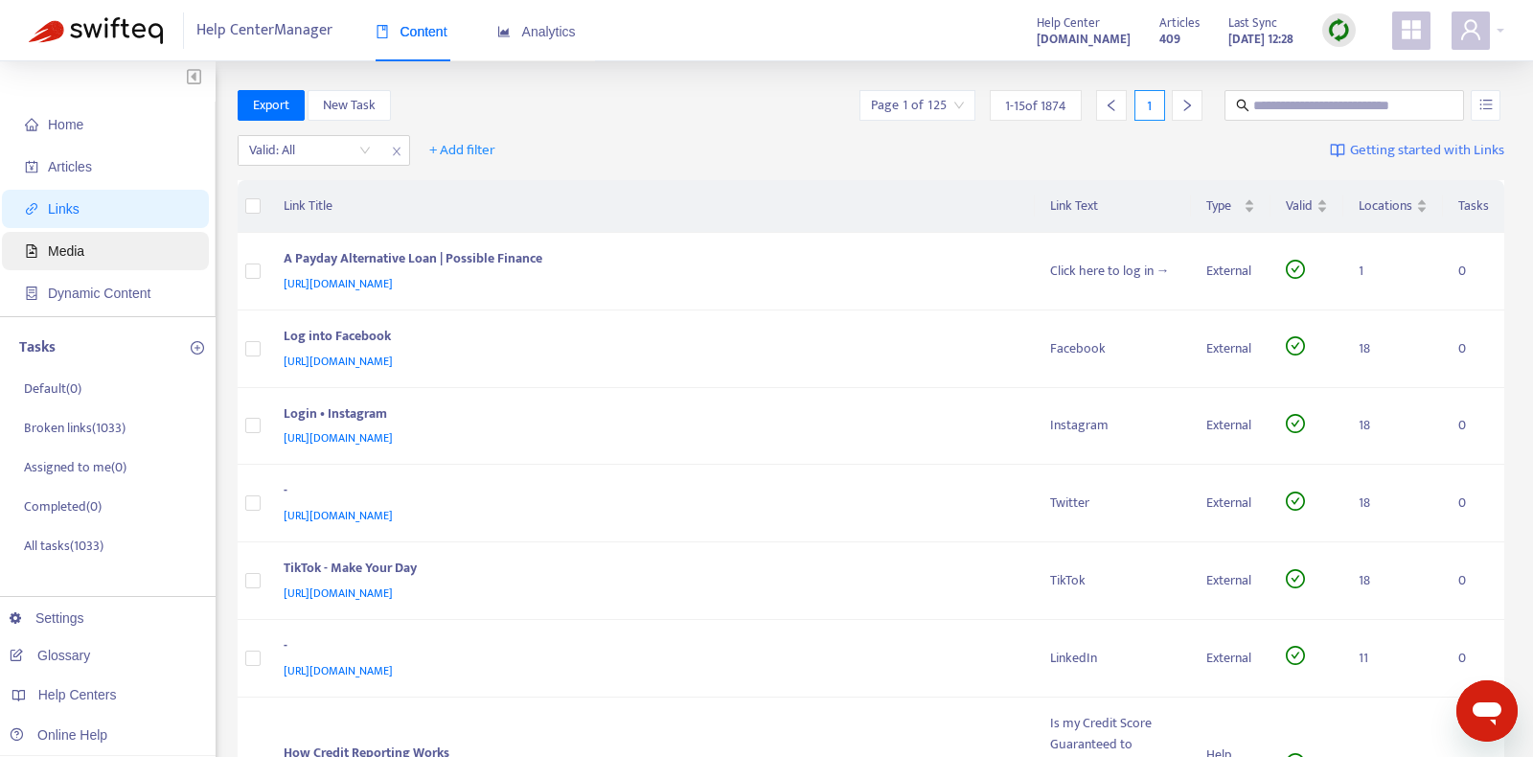
click at [112, 253] on span "Media" at bounding box center [109, 251] width 169 height 38
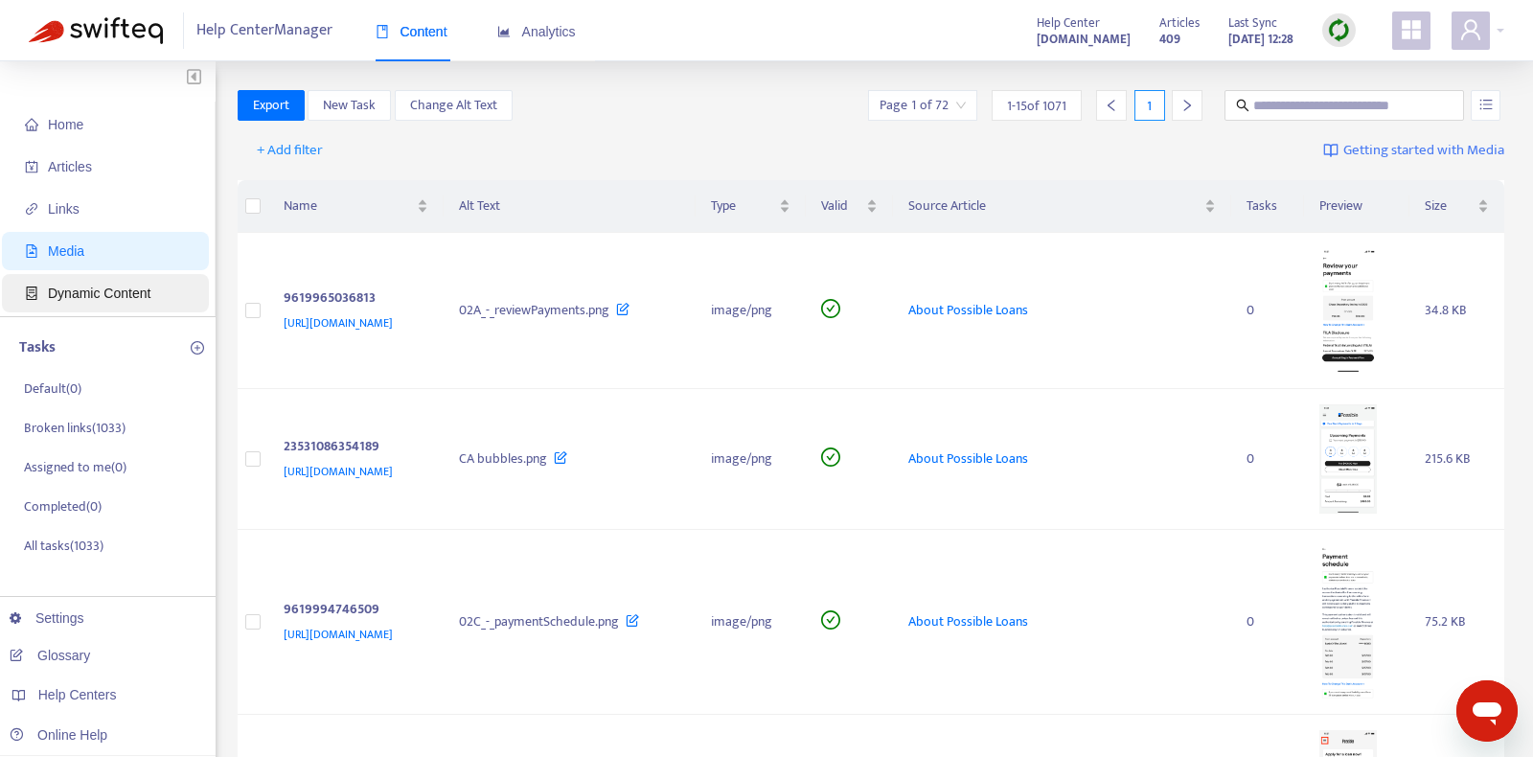
click at [96, 276] on span "Dynamic Content" at bounding box center [109, 293] width 169 height 38
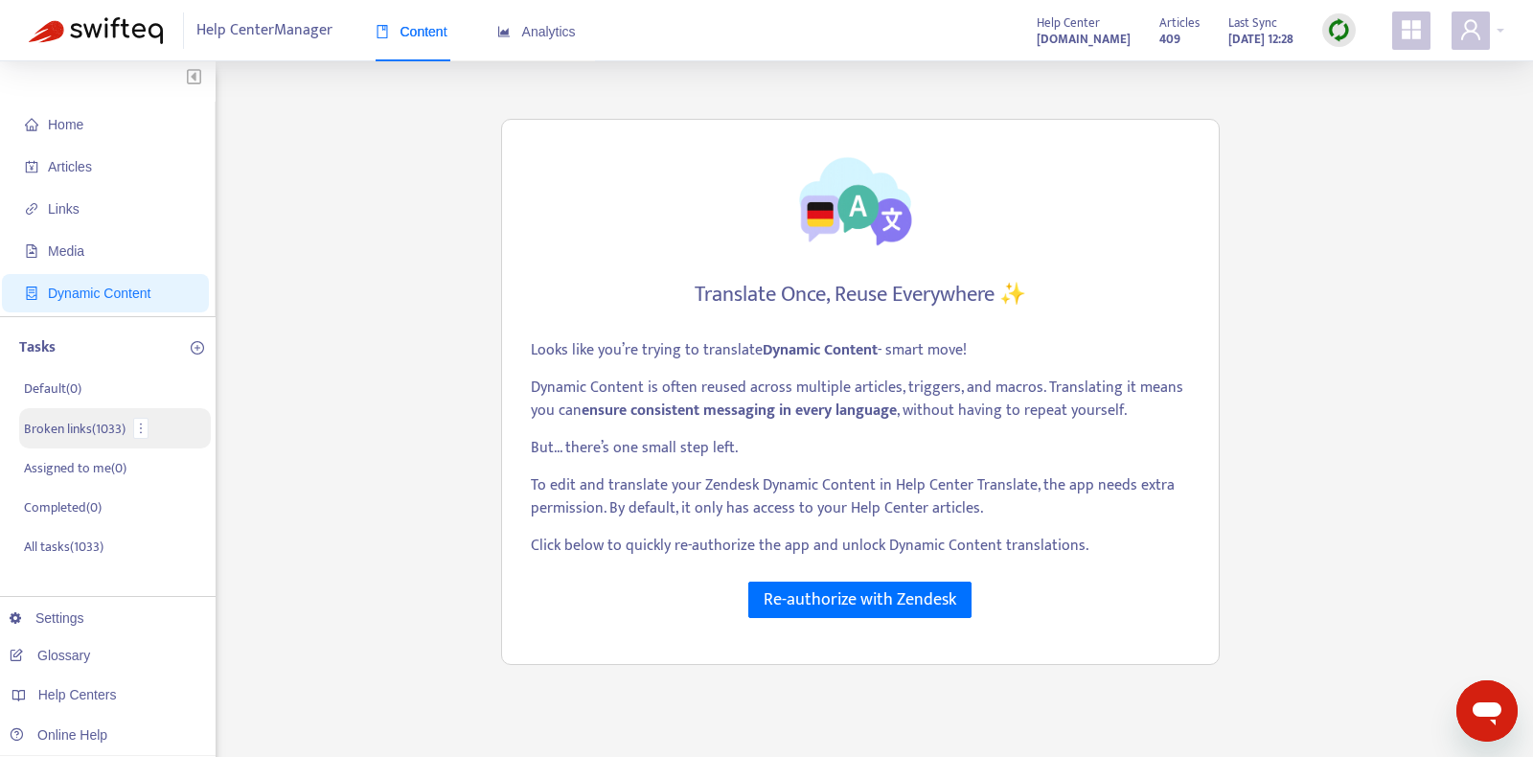
click at [55, 426] on p "Broken links ( 1033 )" at bounding box center [75, 429] width 102 height 20
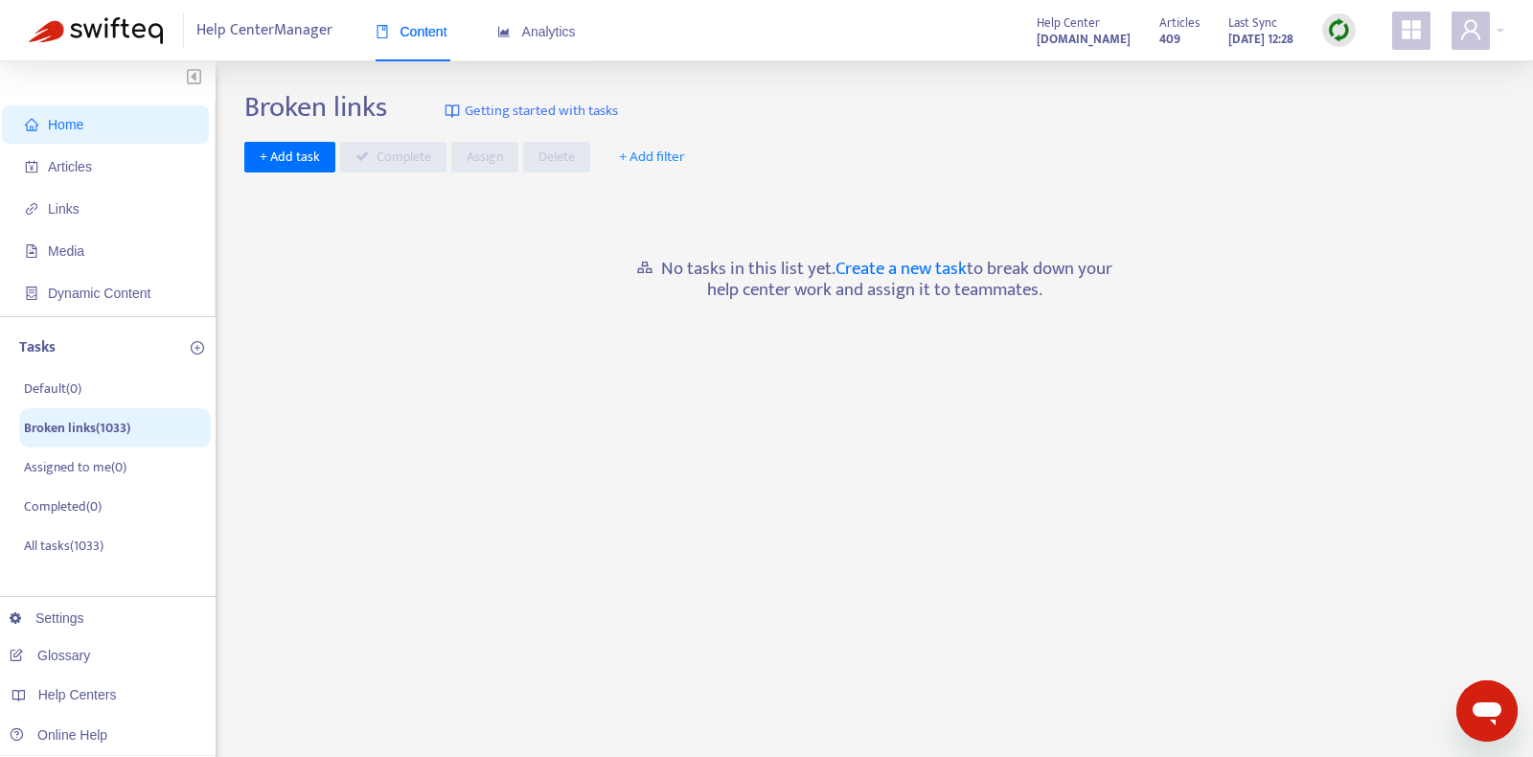
click at [266, 37] on span "Help Center Manager" at bounding box center [264, 30] width 136 height 36
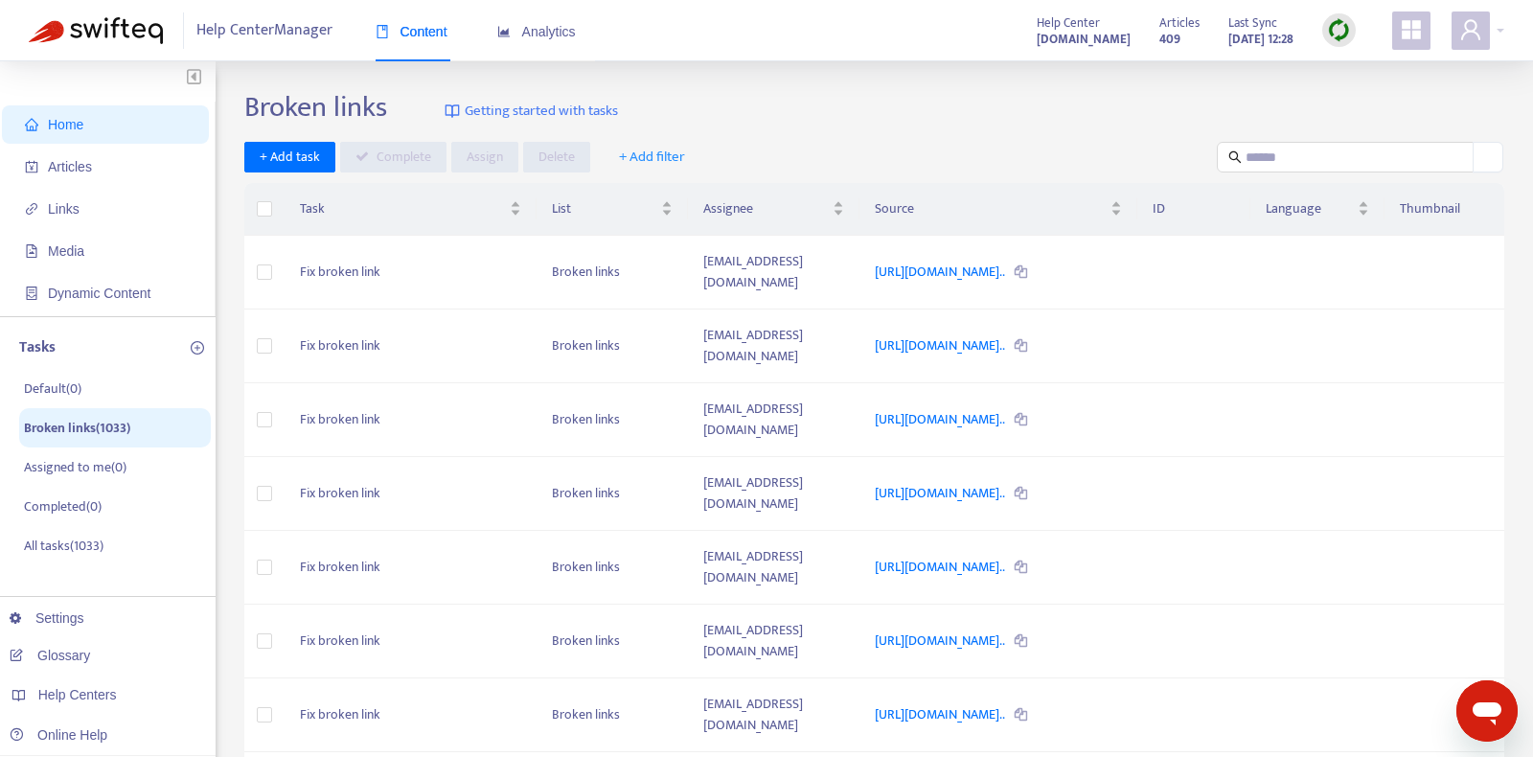
click at [89, 134] on span "Home" at bounding box center [109, 124] width 169 height 38
click at [1464, 21] on icon "user" at bounding box center [1471, 29] width 23 height 23
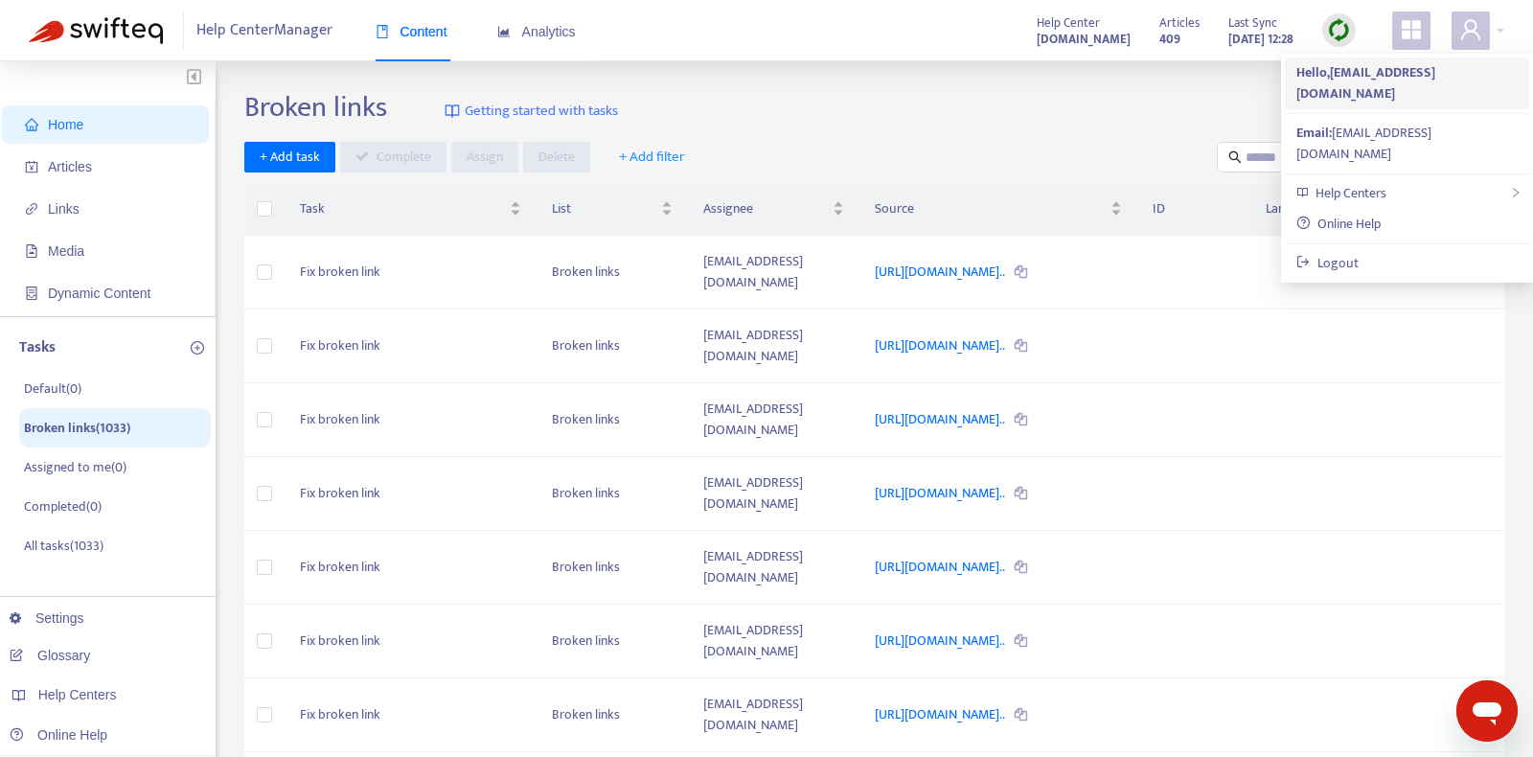
click at [1409, 76] on strong "Hello, nico@possiblefinance.com" at bounding box center [1366, 82] width 139 height 43
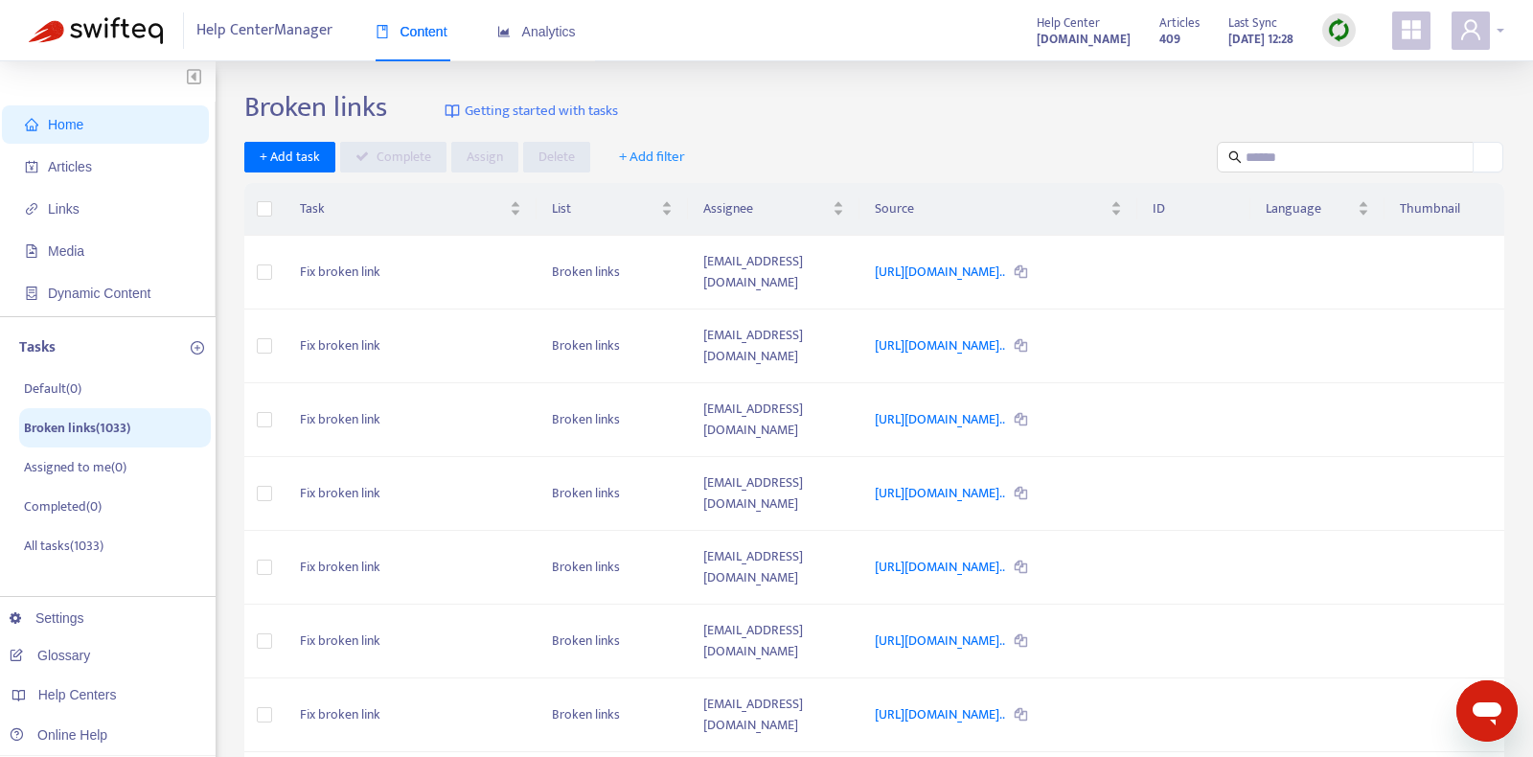
click at [1458, 39] on span at bounding box center [1471, 31] width 38 height 38
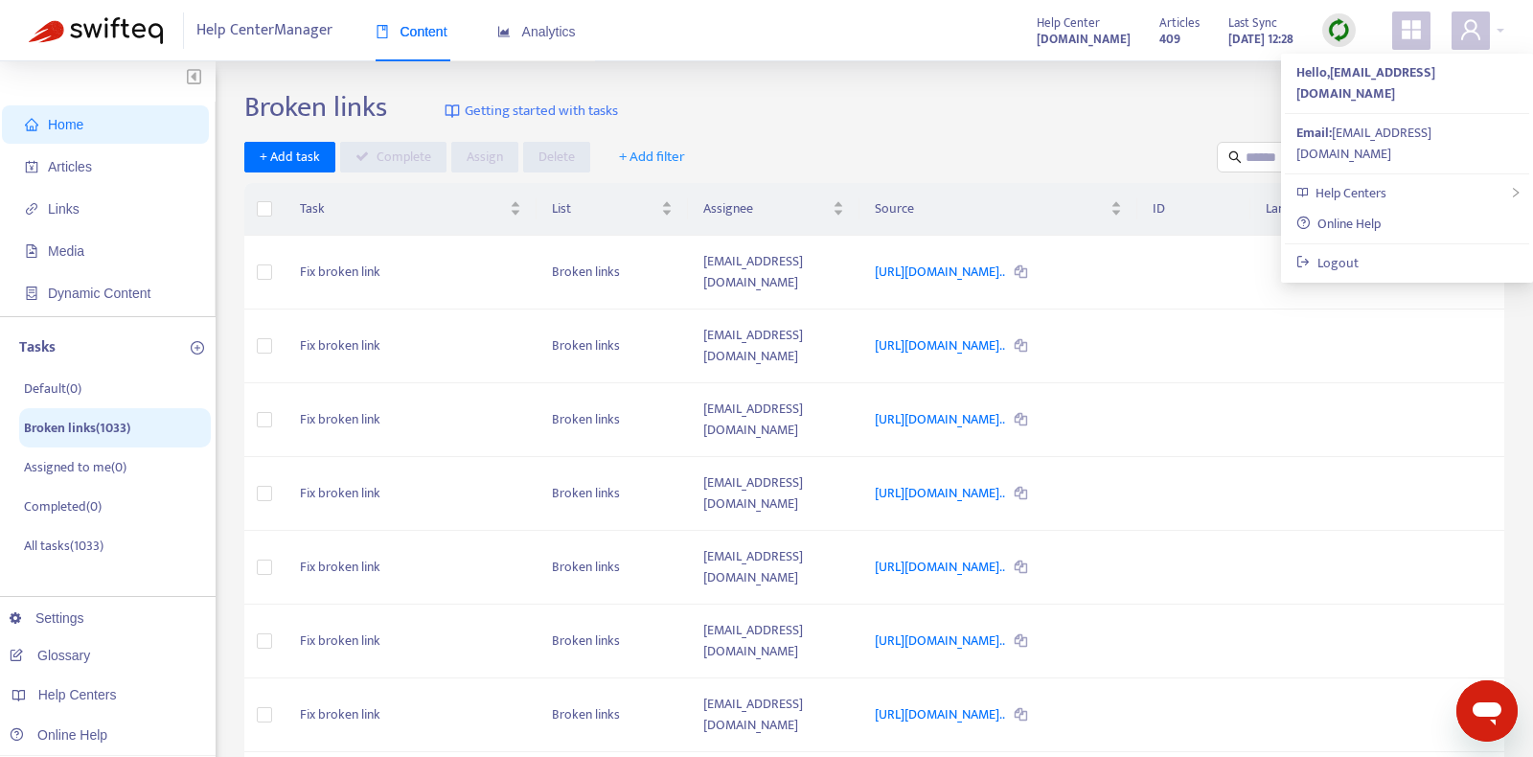
click at [1136, 120] on div "Broken links Getting started with tasks" at bounding box center [874, 111] width 1260 height 42
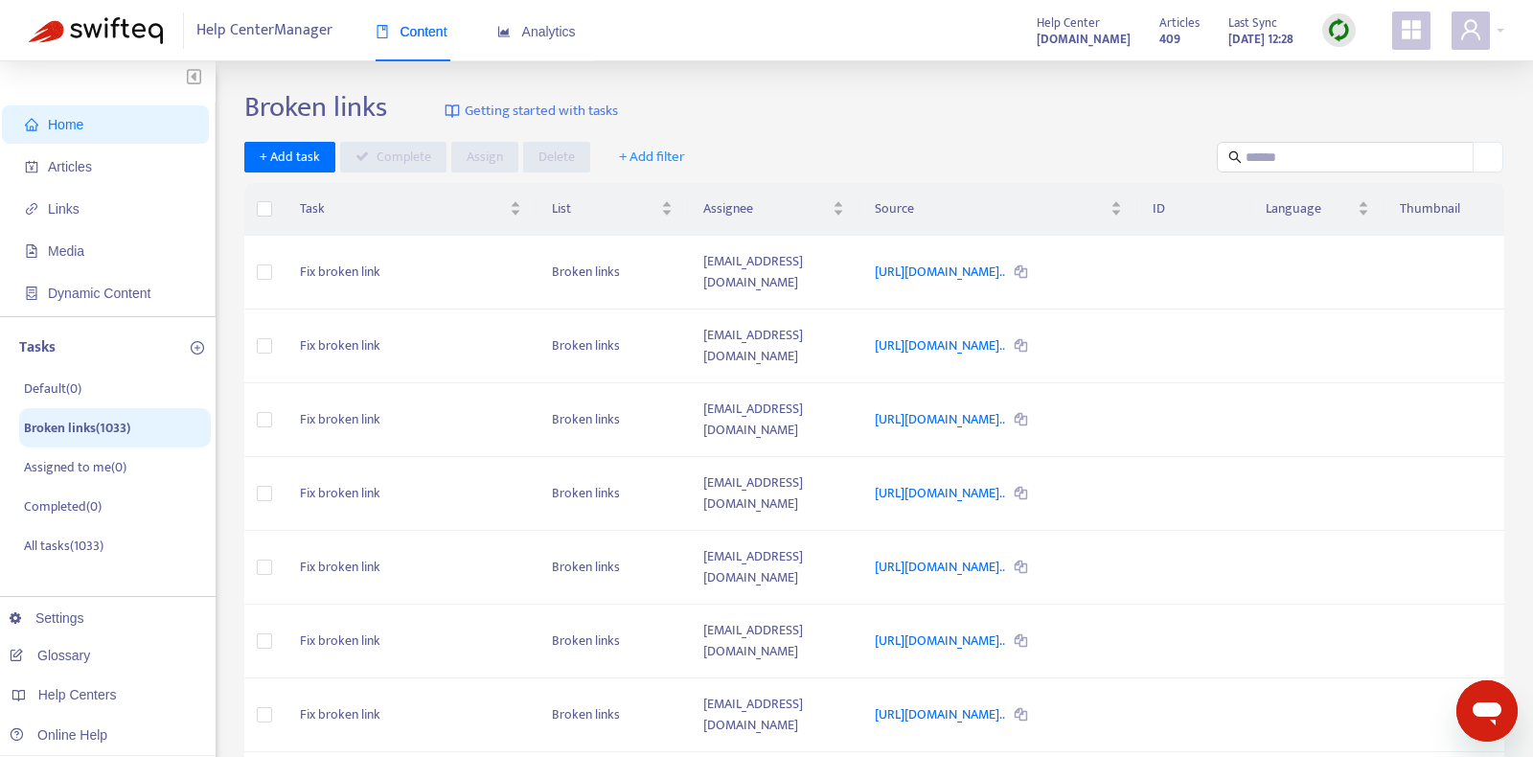
click at [1160, 37] on strong "409" at bounding box center [1170, 39] width 21 height 21
drag, startPoint x: 1130, startPoint y: 32, endPoint x: 1154, endPoint y: 57, distance: 34.6
click at [1154, 57] on div "Help Center Manager Content Analytics Help Center support.possiblefinance.com A…" at bounding box center [766, 30] width 1533 height 61
click at [1161, 33] on div "409" at bounding box center [1180, 33] width 40 height 10
click at [117, 28] on img at bounding box center [96, 30] width 134 height 27
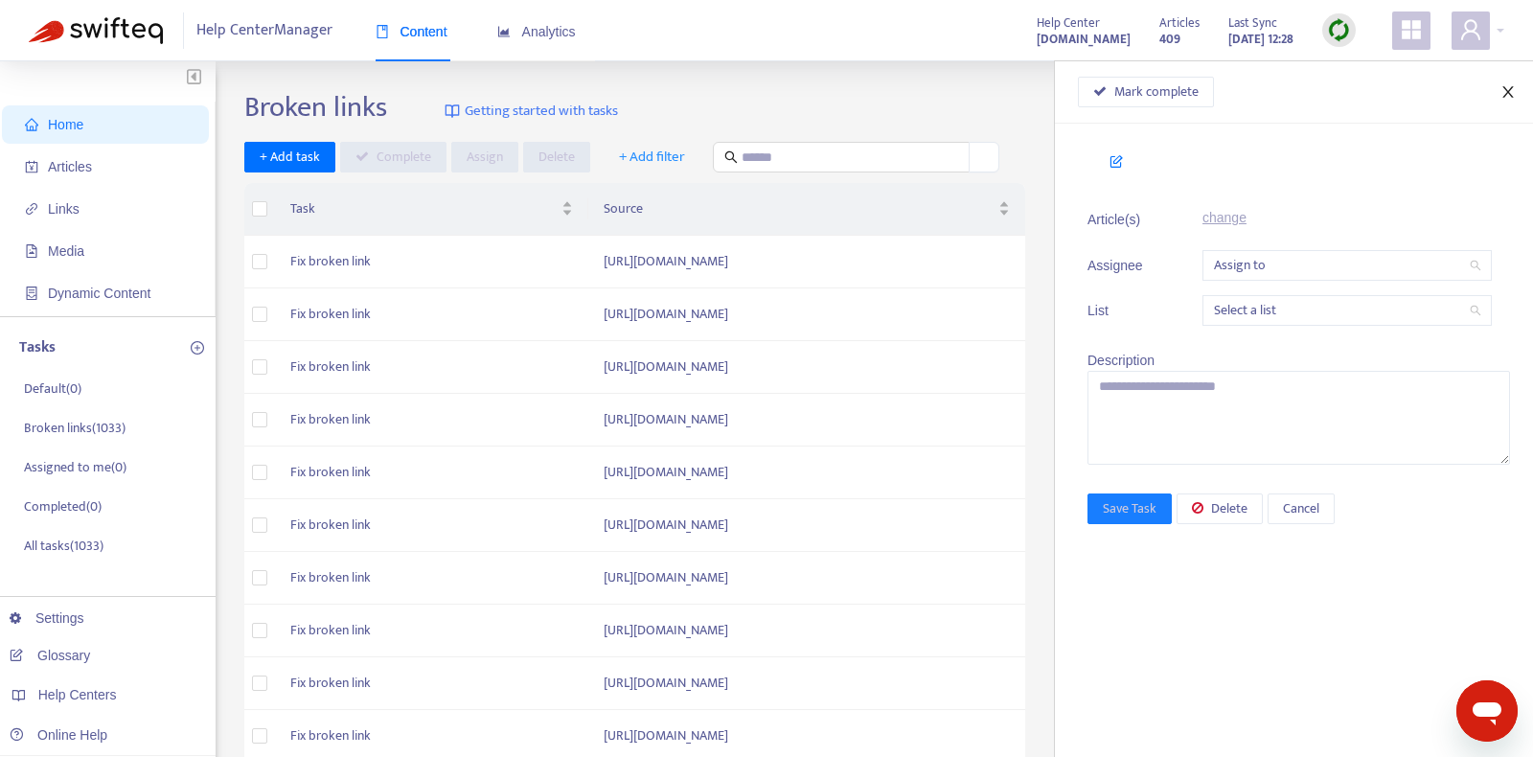
click at [1512, 94] on icon "close" at bounding box center [1508, 91] width 15 height 15
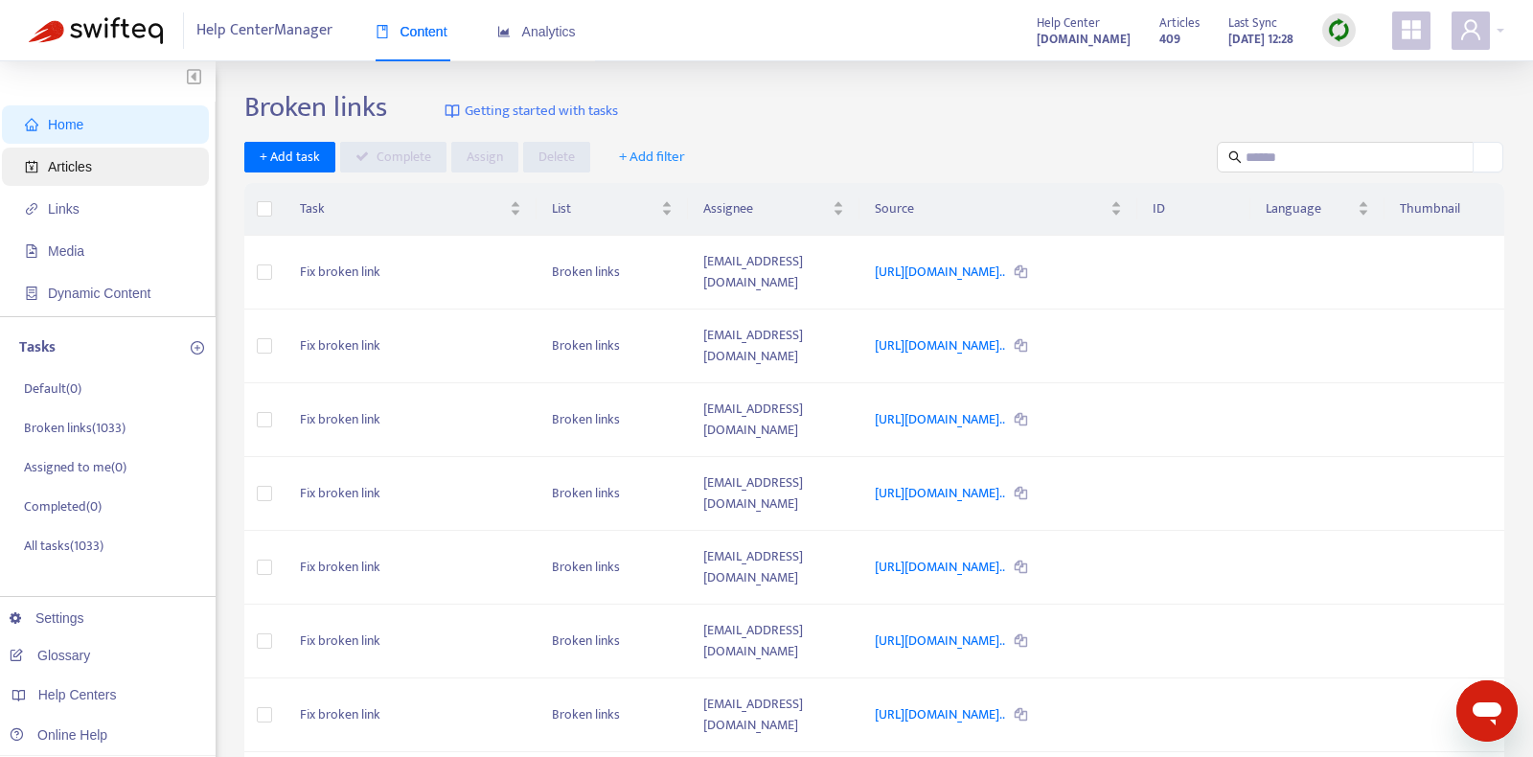
click at [80, 183] on span "Articles" at bounding box center [109, 167] width 169 height 38
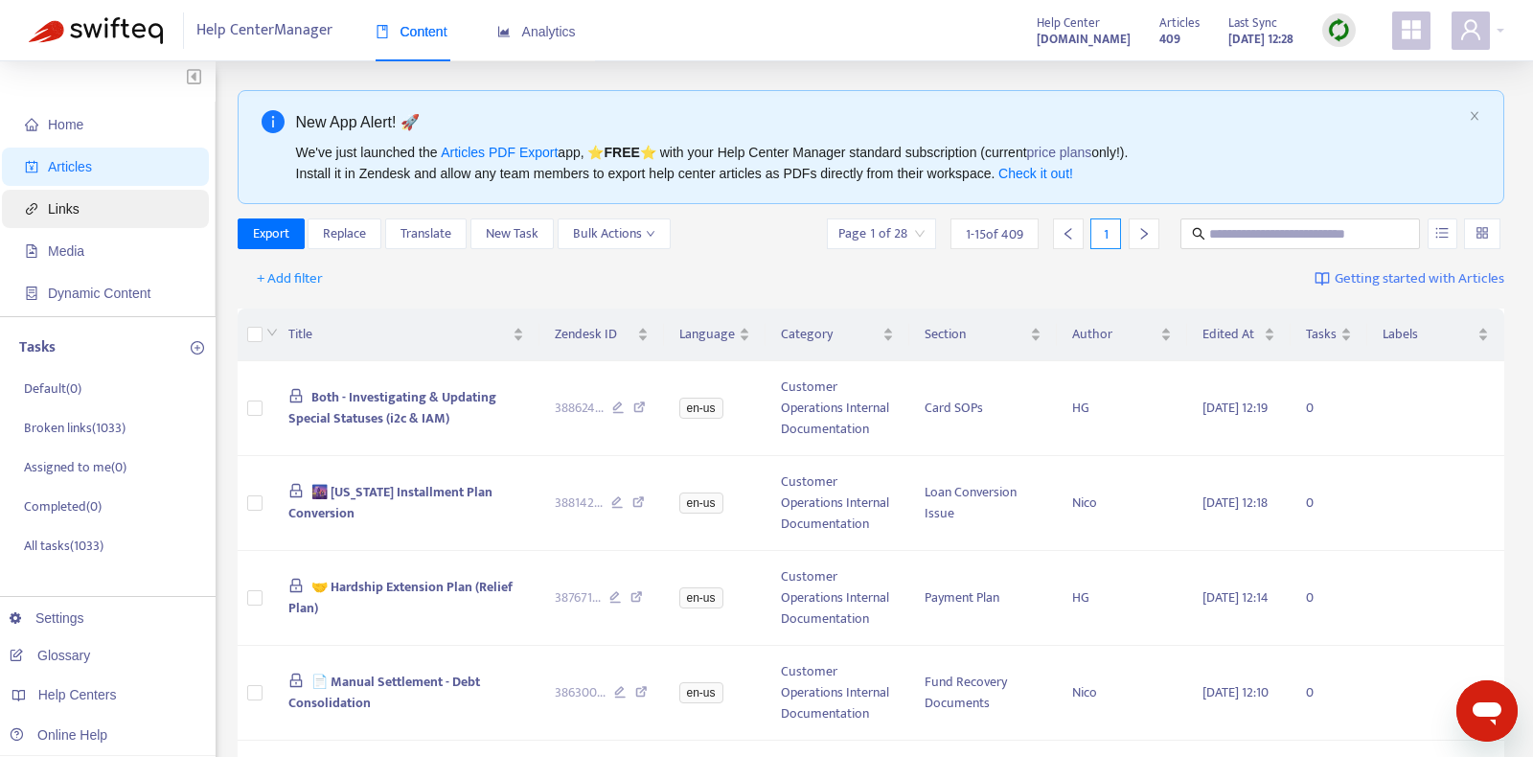
click at [128, 212] on span "Links" at bounding box center [109, 209] width 169 height 38
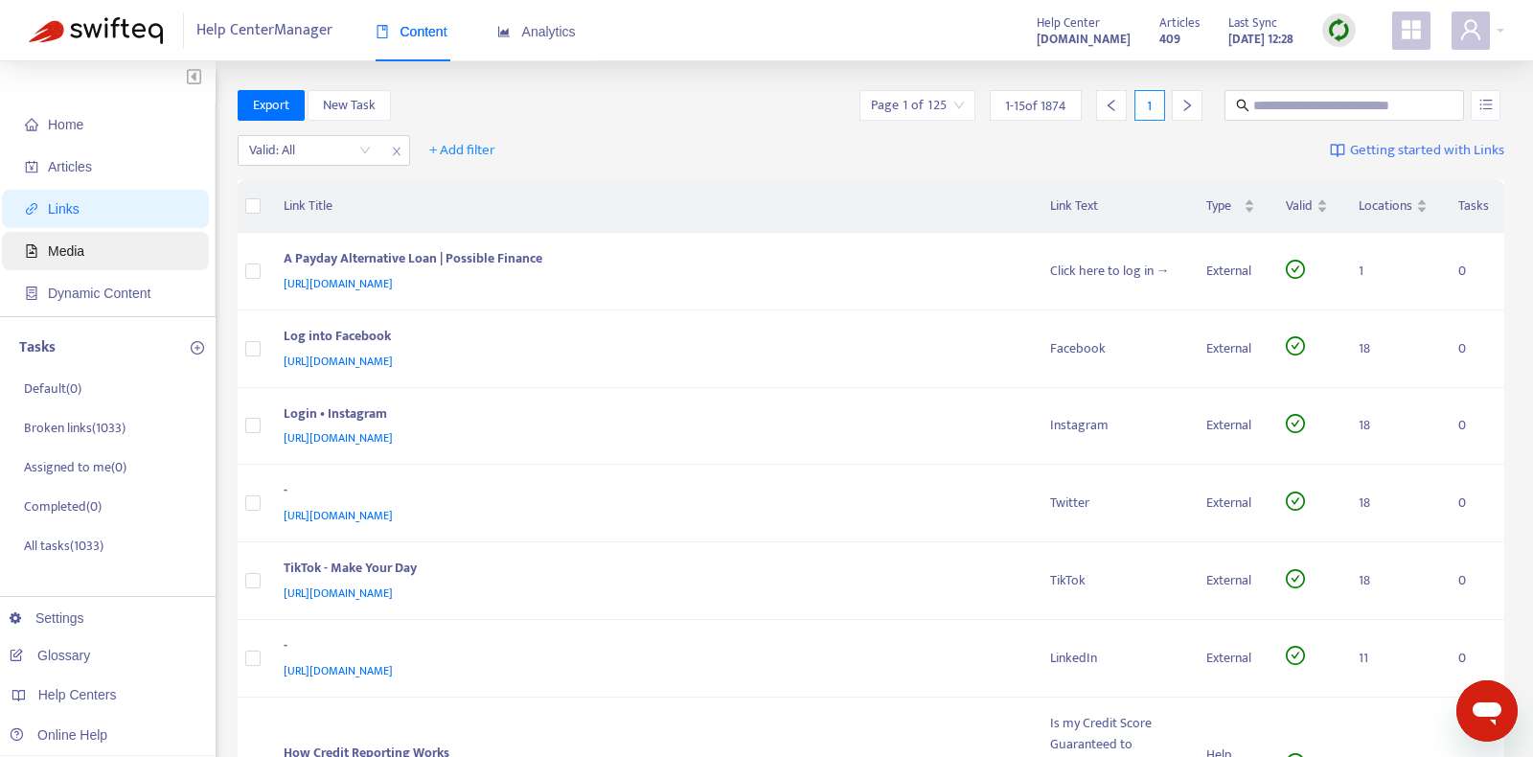
click at [122, 254] on span "Media" at bounding box center [109, 251] width 169 height 38
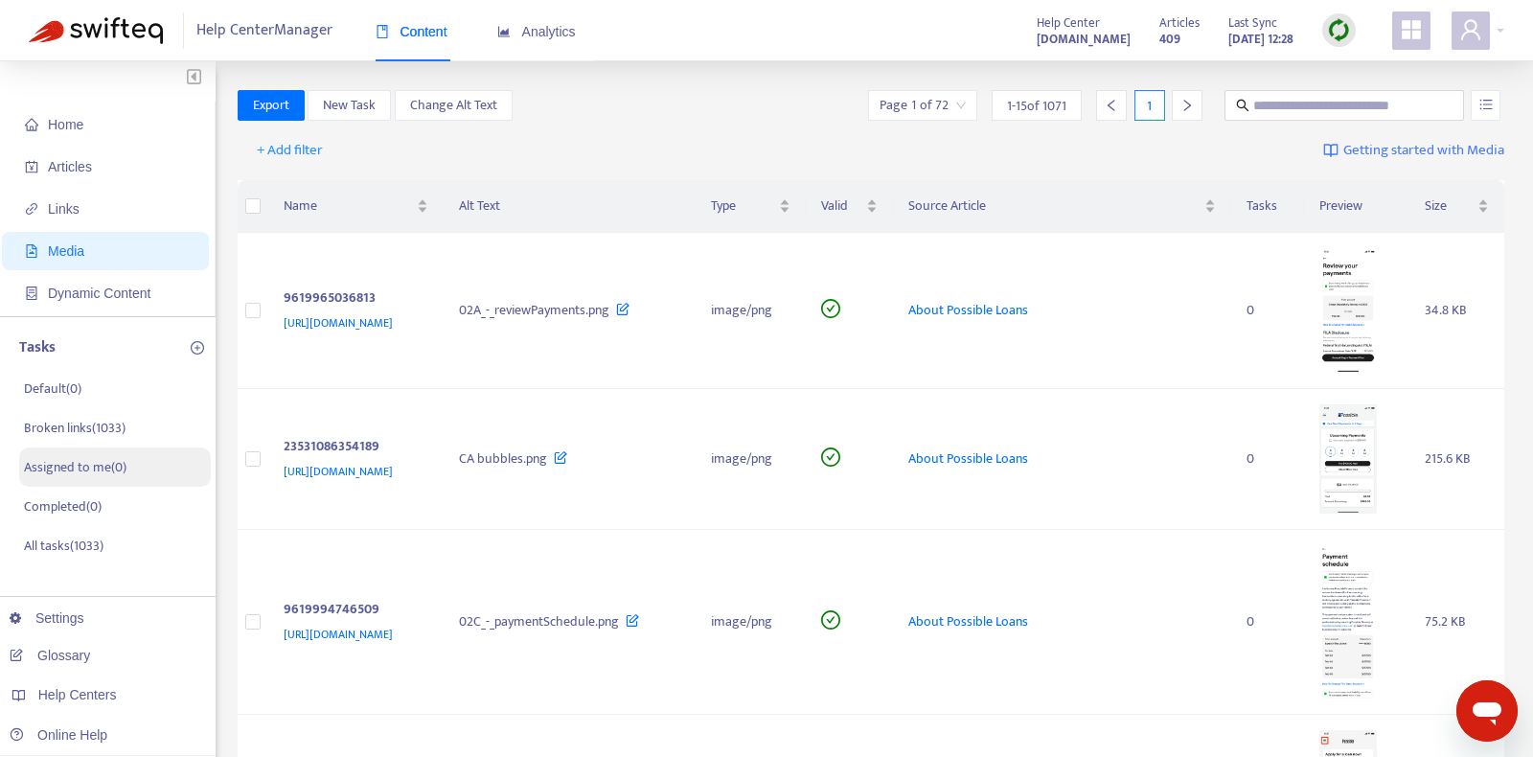
click at [116, 465] on p "Assigned to me ( 0 )" at bounding box center [75, 467] width 103 height 20
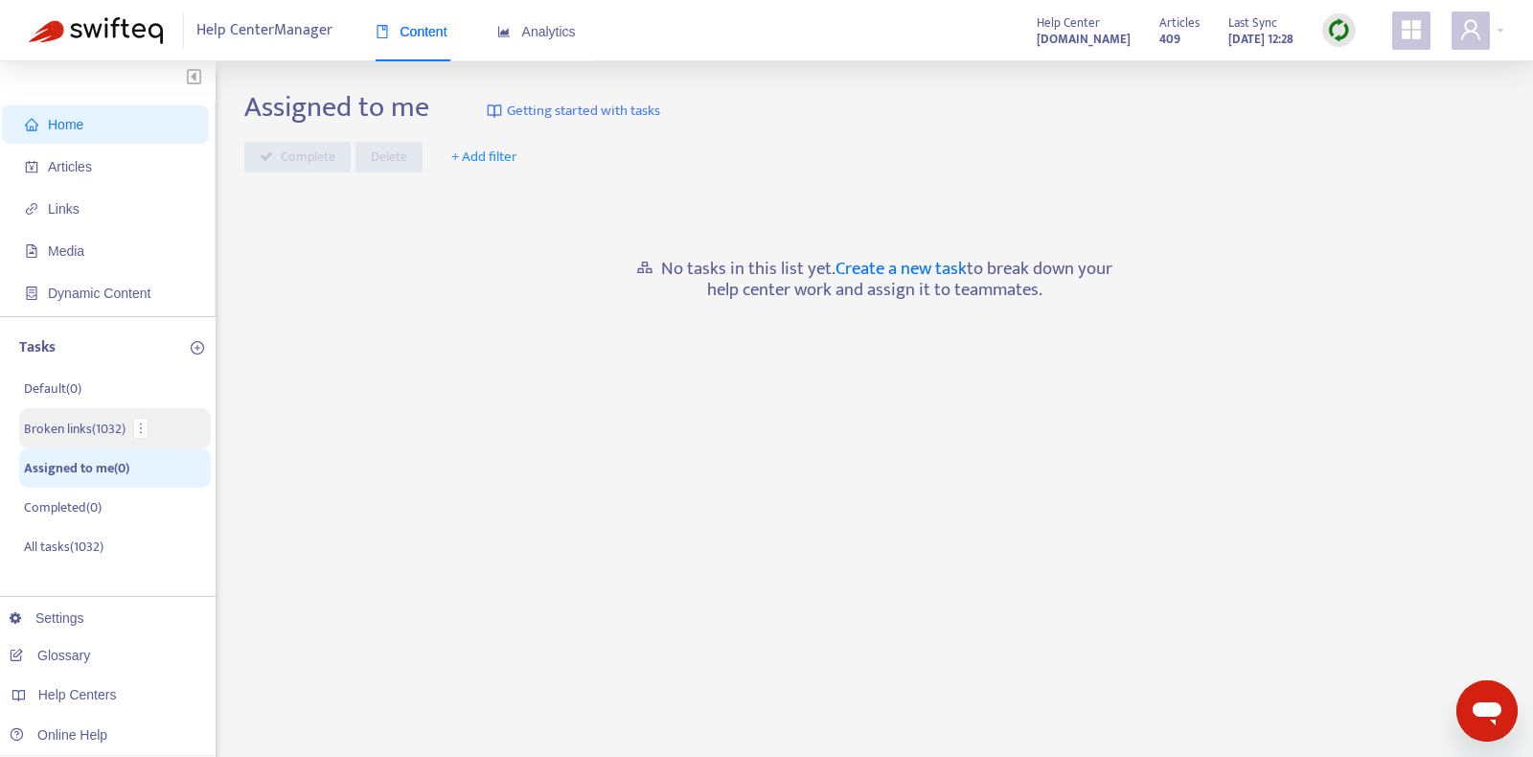
click at [128, 425] on li "Broken links ( 1032 )" at bounding box center [115, 428] width 192 height 40
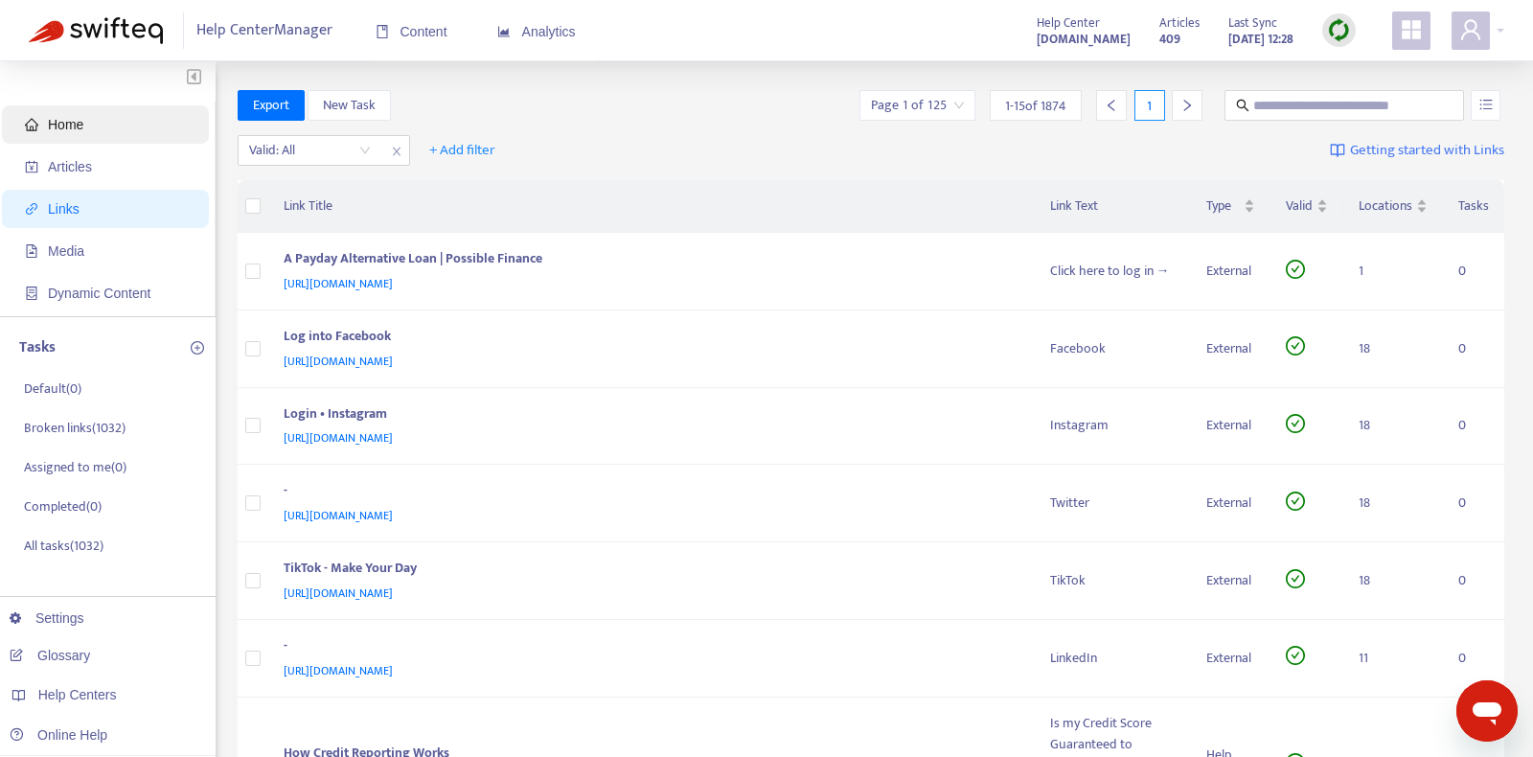
click at [91, 136] on span "Home" at bounding box center [109, 124] width 169 height 38
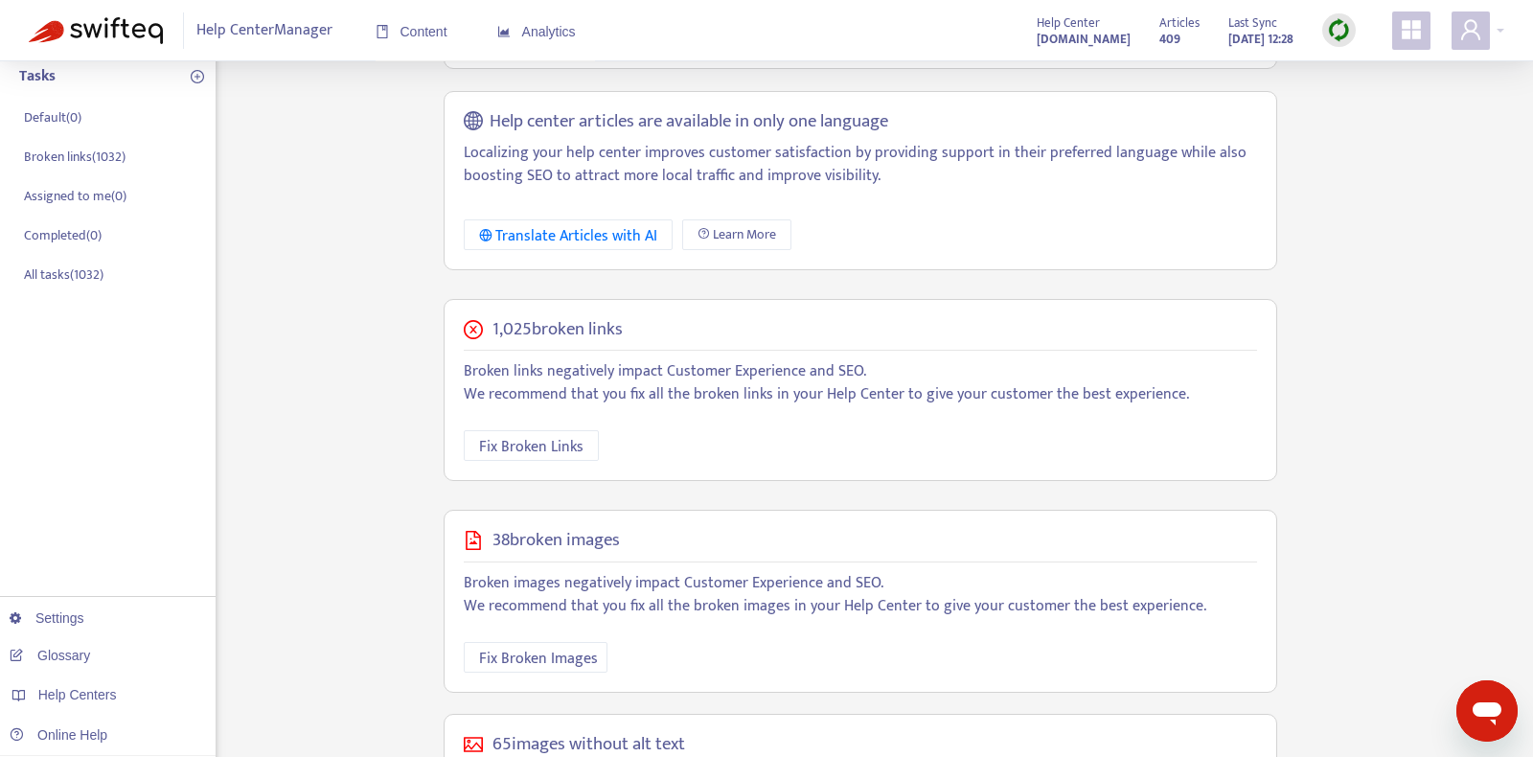
scroll to position [274, 0]
click at [554, 439] on span "Fix Broken Links" at bounding box center [531, 444] width 104 height 24
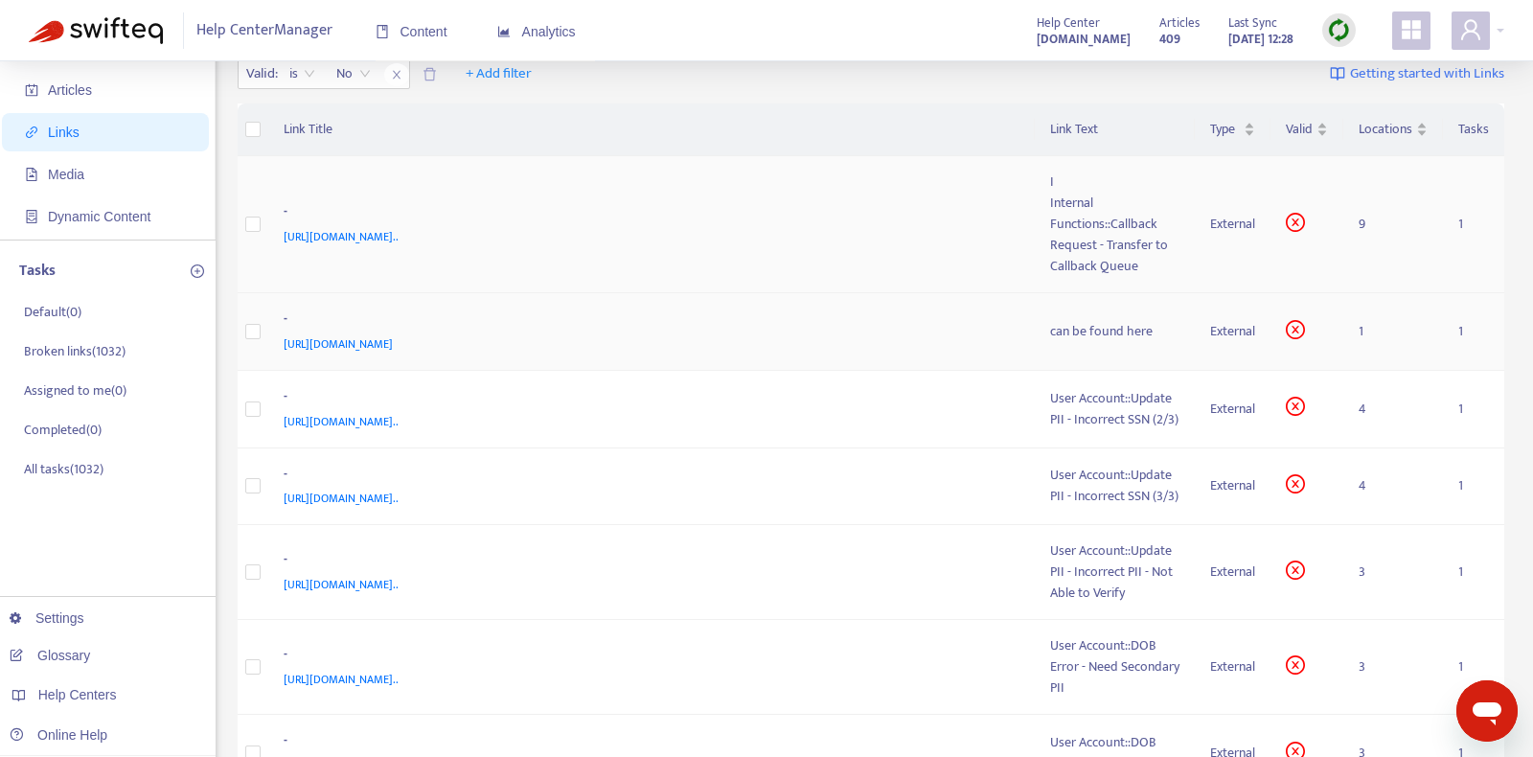
scroll to position [104, 0]
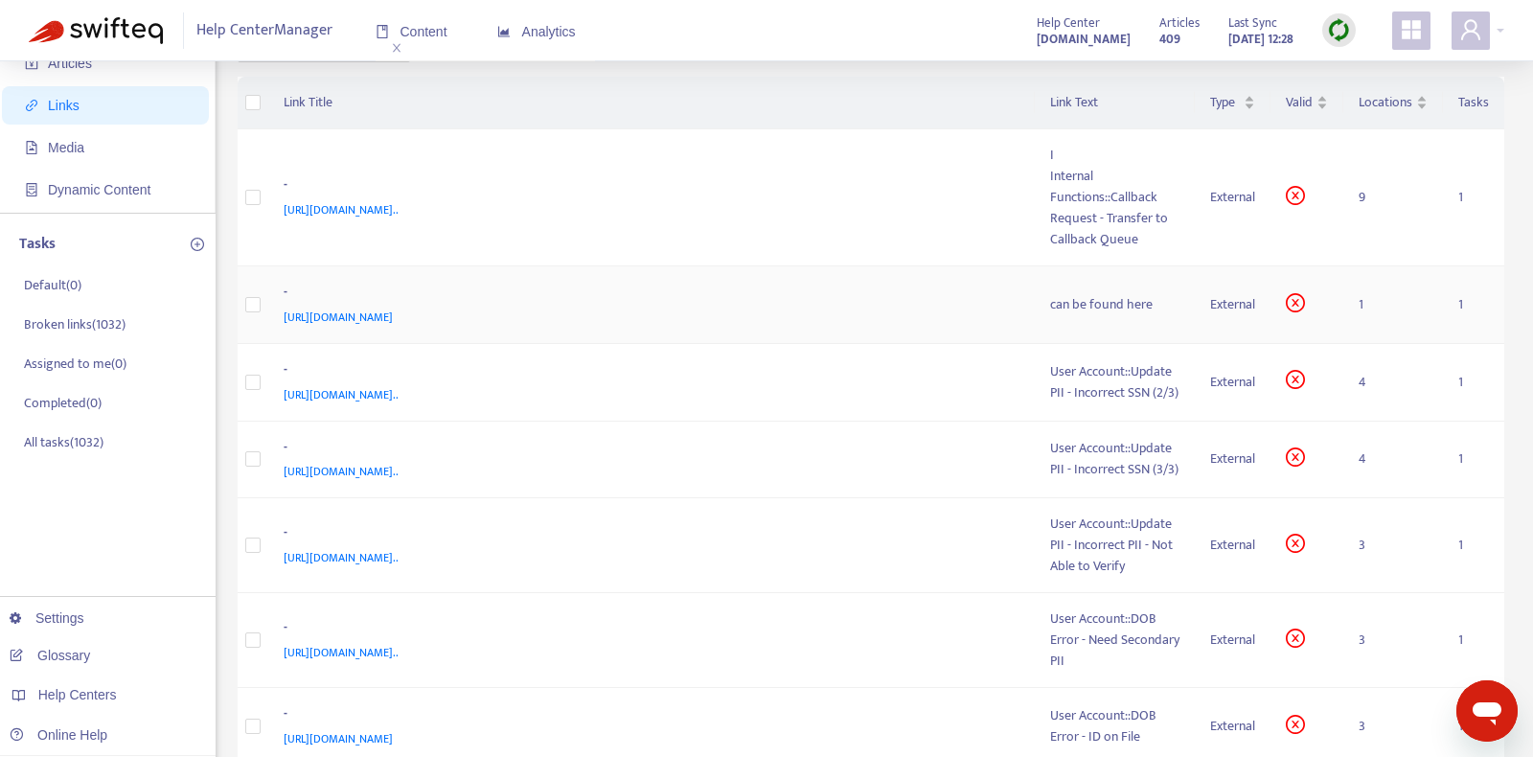
click at [908, 290] on div "-" at bounding box center [648, 294] width 729 height 25
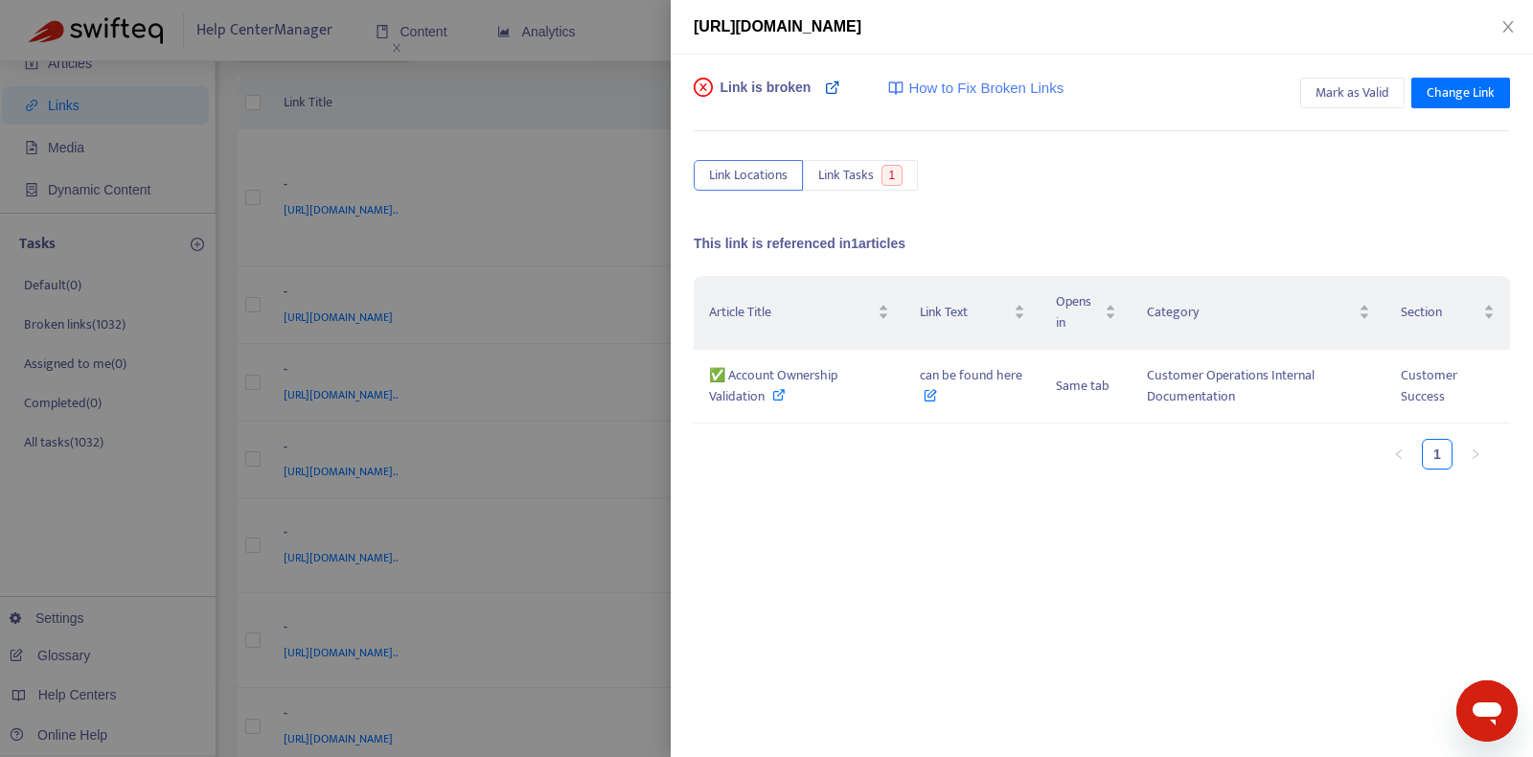
click at [829, 93] on icon at bounding box center [832, 87] width 15 height 15
click at [783, 392] on icon at bounding box center [778, 394] width 13 height 13
click at [612, 263] on div at bounding box center [766, 378] width 1533 height 757
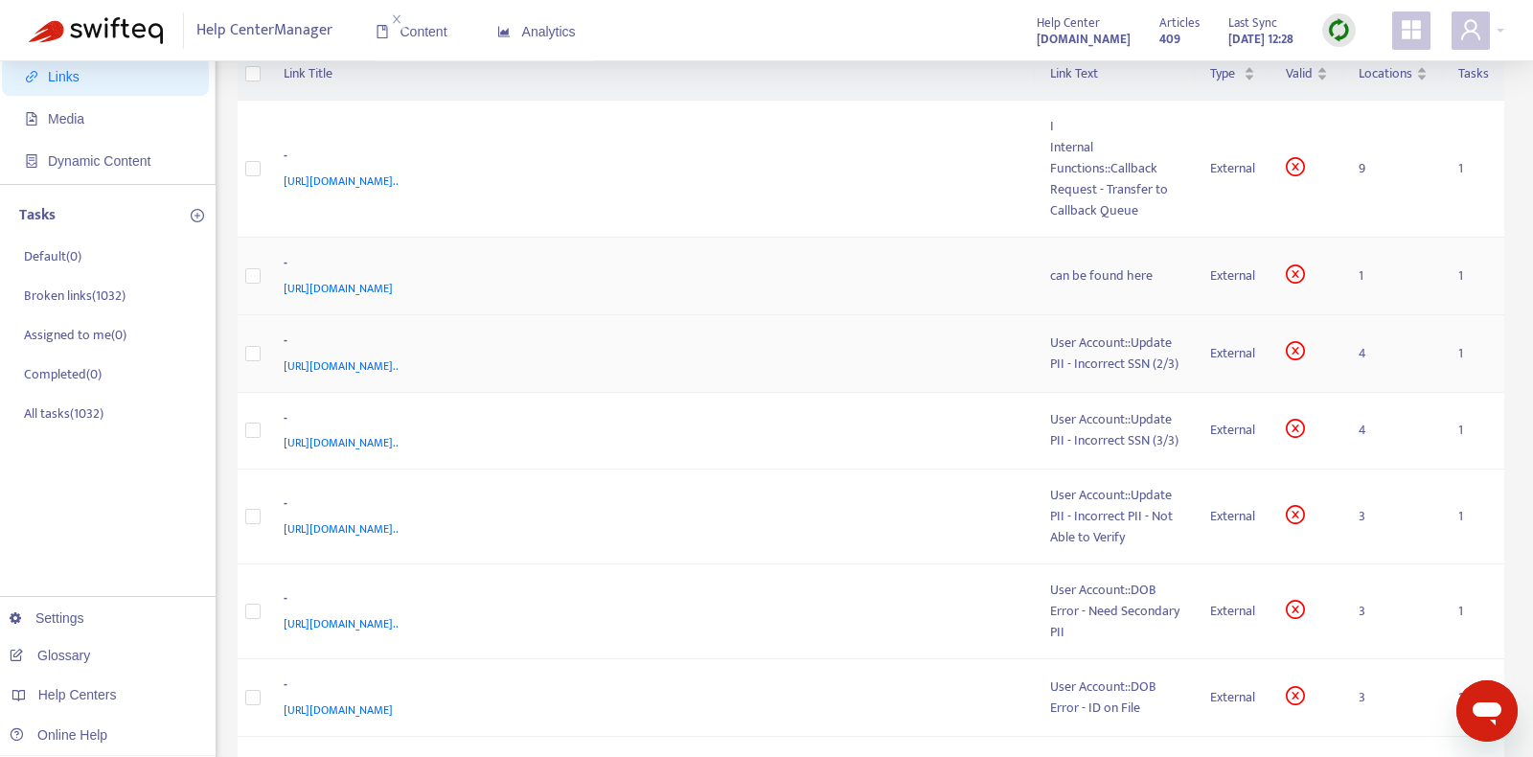
scroll to position [261, 0]
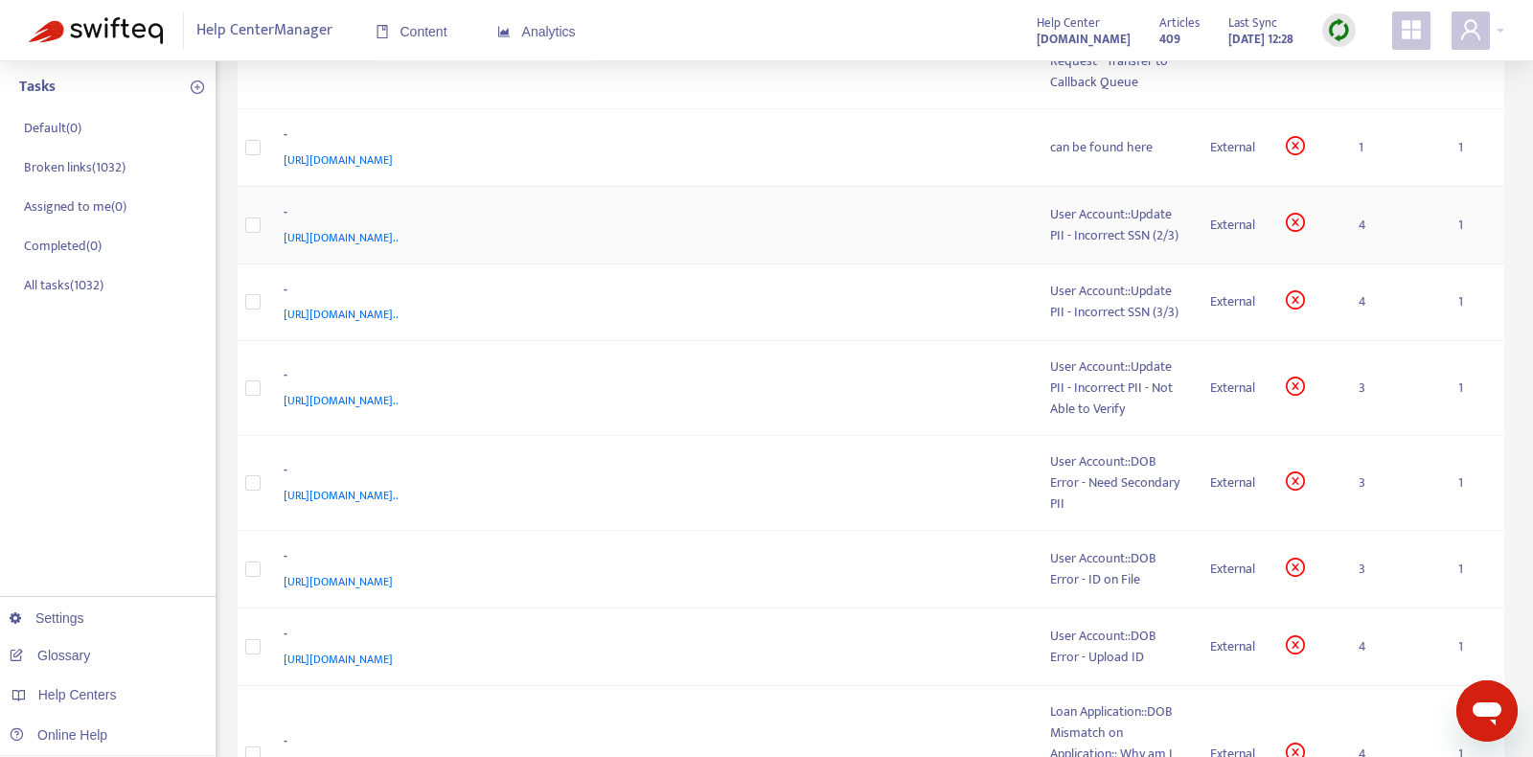
click at [926, 246] on td "- [URL][DOMAIN_NAME].." at bounding box center [651, 226] width 767 height 78
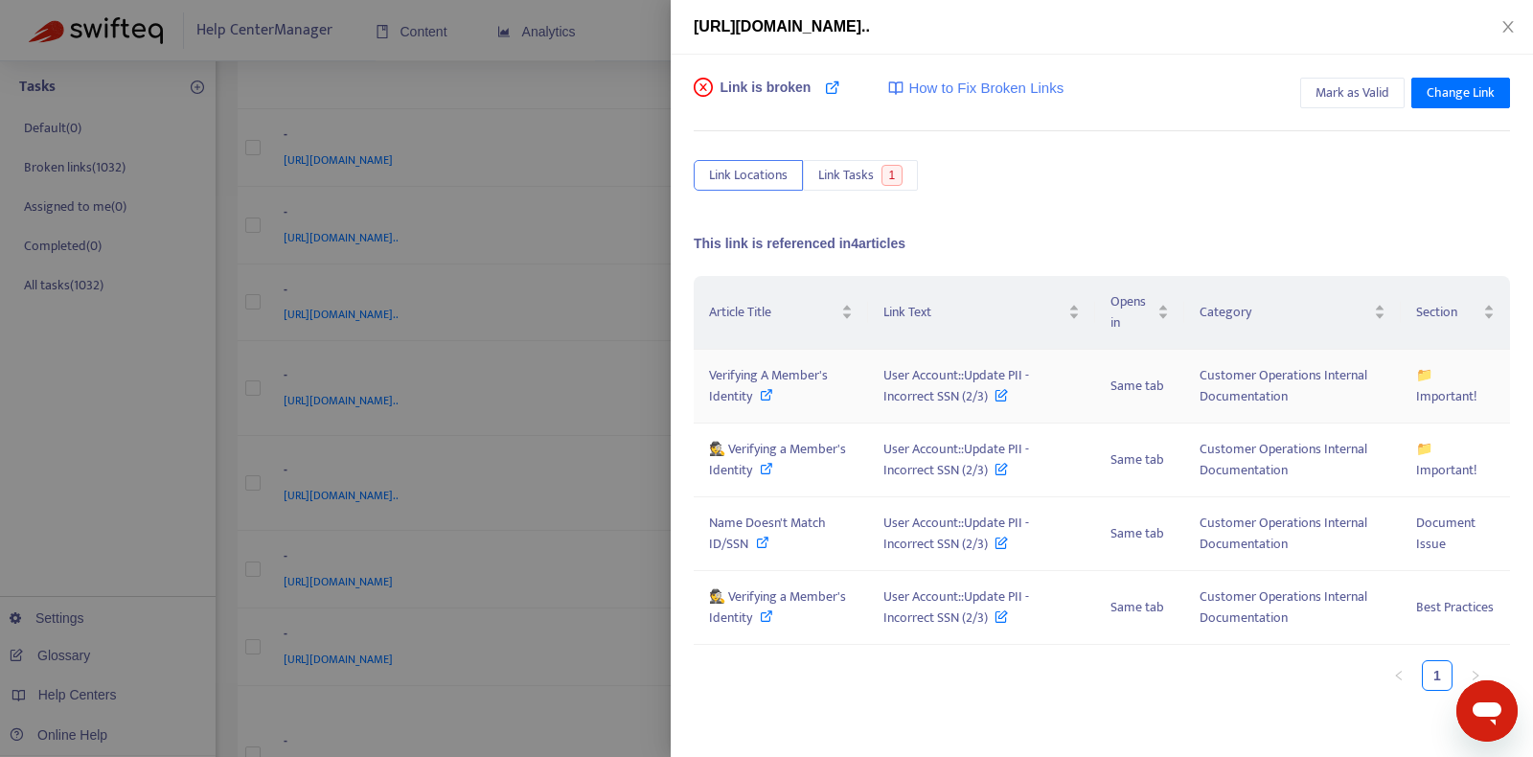
click at [772, 391] on icon at bounding box center [766, 394] width 13 height 13
click at [770, 462] on icon at bounding box center [766, 468] width 13 height 13
click at [770, 538] on div "Name Doesn't Match ID/SSN" at bounding box center [781, 534] width 144 height 42
click at [767, 612] on icon at bounding box center [766, 616] width 13 height 13
copy span "User Account::Update PII - Incorrect SSN (2/3)"
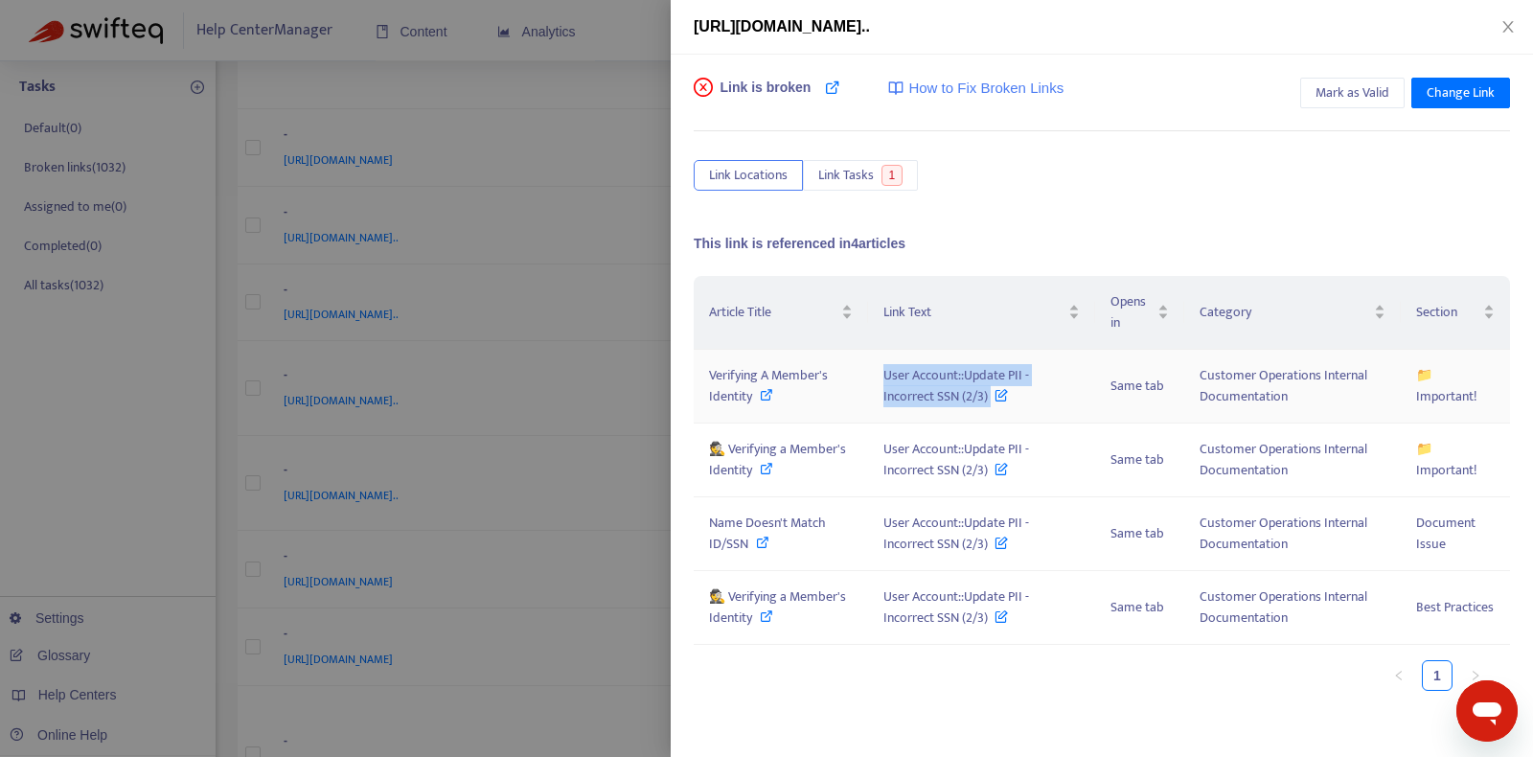
drag, startPoint x: 877, startPoint y: 379, endPoint x: 990, endPoint y: 395, distance: 114.3
click at [990, 395] on td "User Account::Update PII - Incorrect SSN (2/3)" at bounding box center [981, 387] width 227 height 74
click at [1372, 101] on span "Mark as Valid" at bounding box center [1353, 92] width 74 height 21
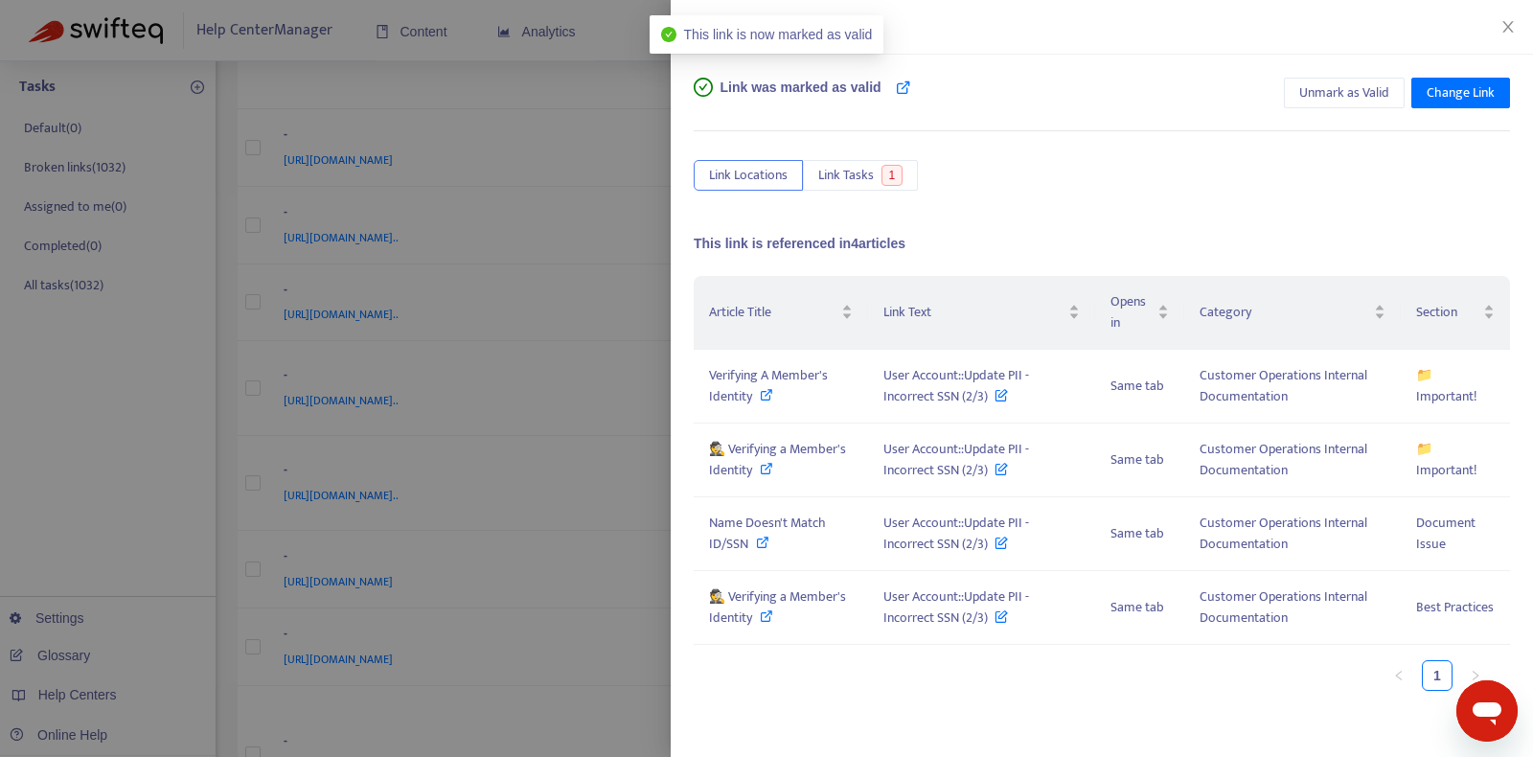
click at [1097, 102] on div "Link was marked as valid Unmark as Valid Change Link" at bounding box center [1102, 97] width 817 height 38
click at [1503, 26] on icon "close" at bounding box center [1508, 26] width 15 height 15
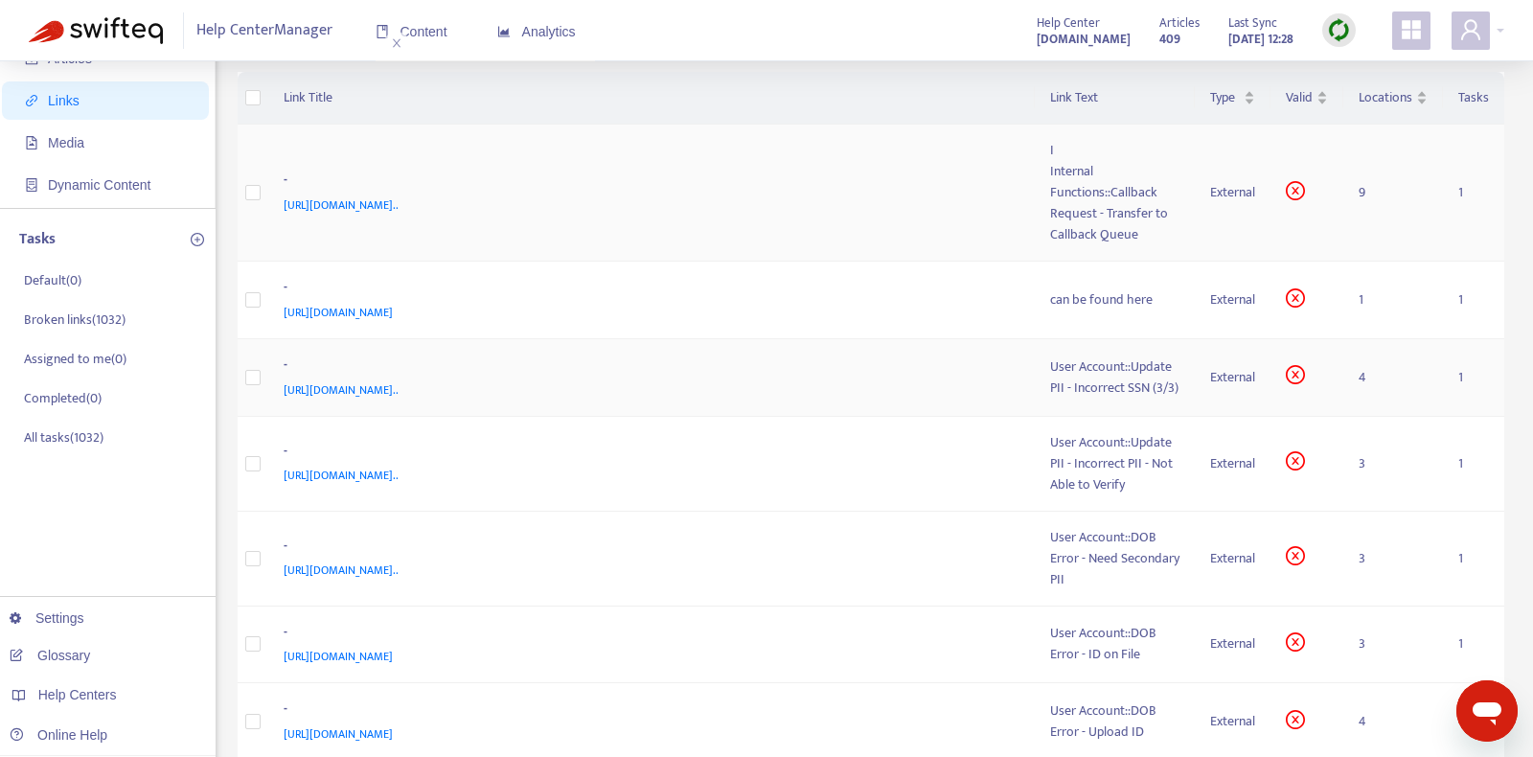
scroll to position [175, 0]
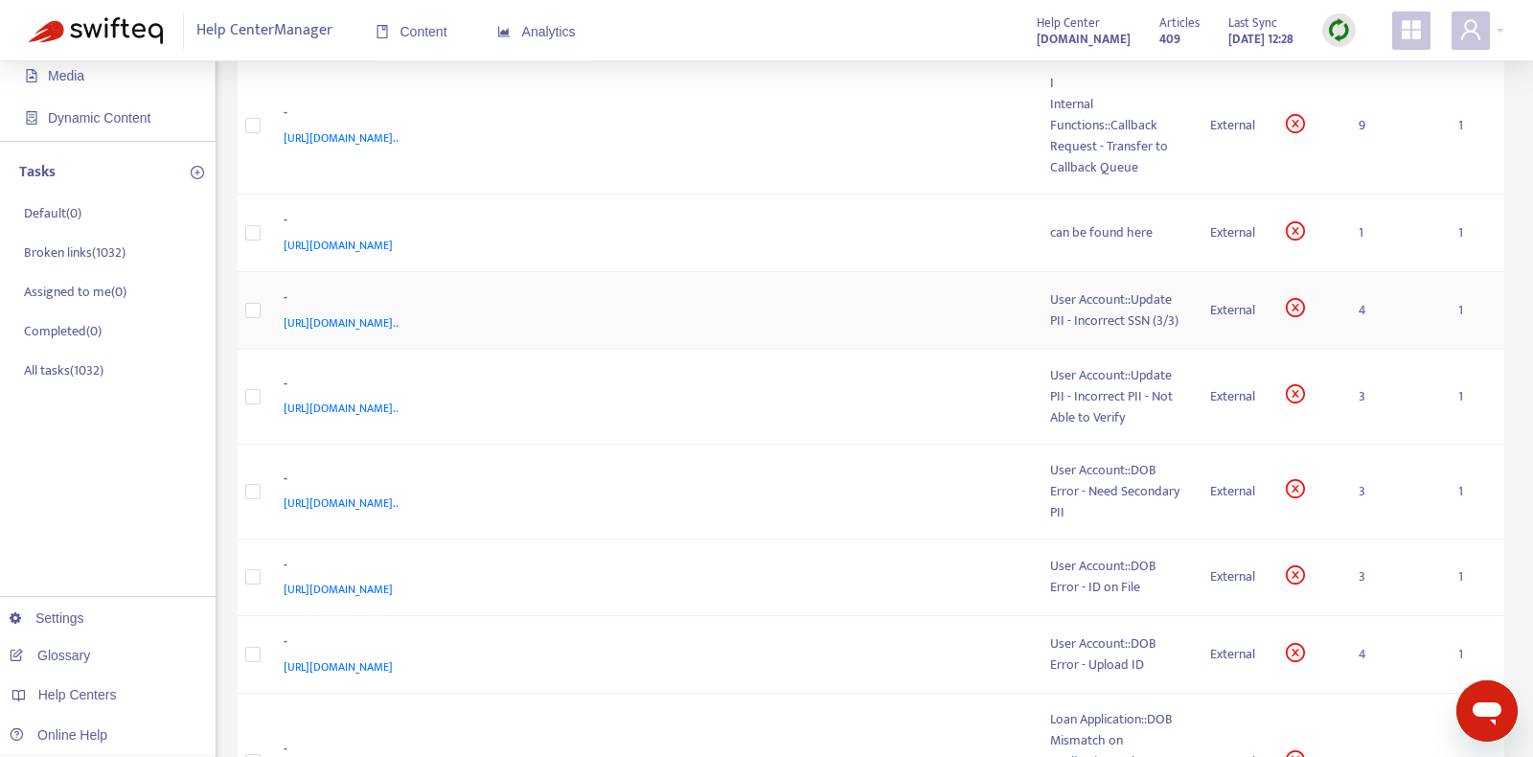
click at [940, 328] on div "[URL][DOMAIN_NAME].." at bounding box center [648, 322] width 729 height 21
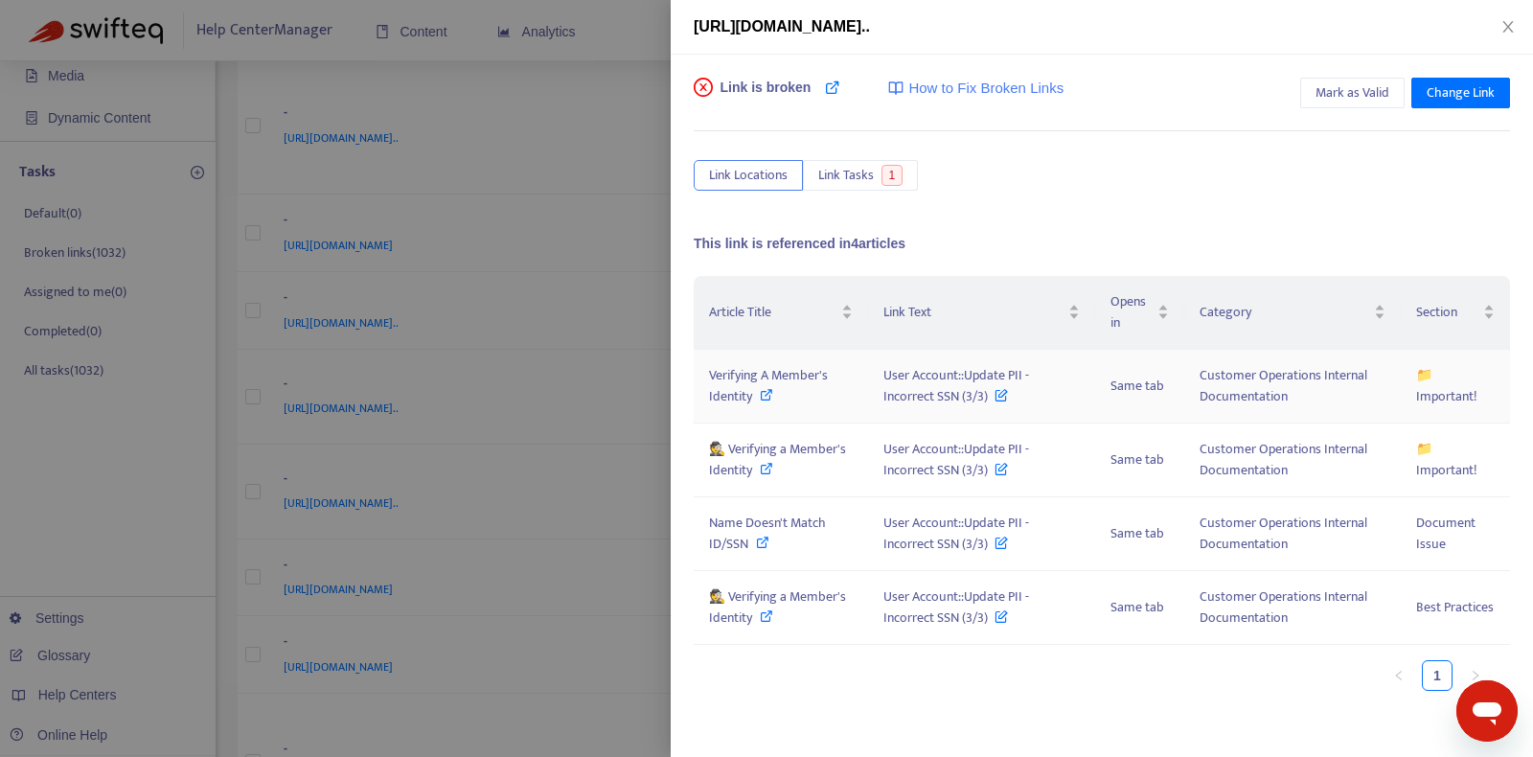
click at [770, 393] on icon at bounding box center [766, 394] width 13 height 13
click at [773, 472] on div "🕵️ Verifying a Member's Identity" at bounding box center [781, 460] width 144 height 42
drag, startPoint x: 772, startPoint y: 544, endPoint x: 772, endPoint y: 582, distance: 37.4
click at [772, 544] on div "Name Doesn't Match ID/SSN" at bounding box center [781, 534] width 144 height 42
click at [774, 613] on div "🕵️ Verifying a Member's Identity" at bounding box center [781, 608] width 144 height 42
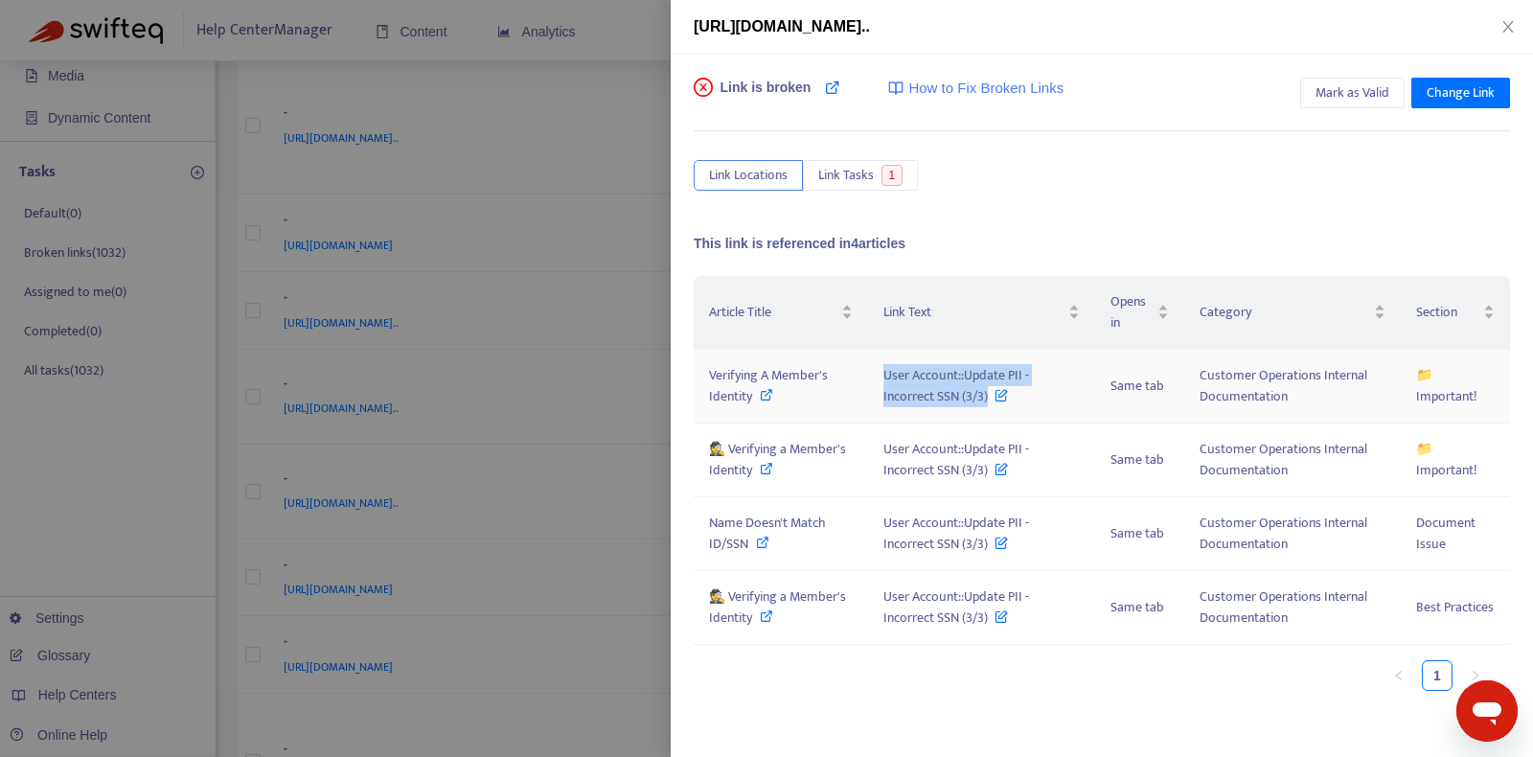
copy span "User Account::Update PII - Incorrect SSN (3/3)"
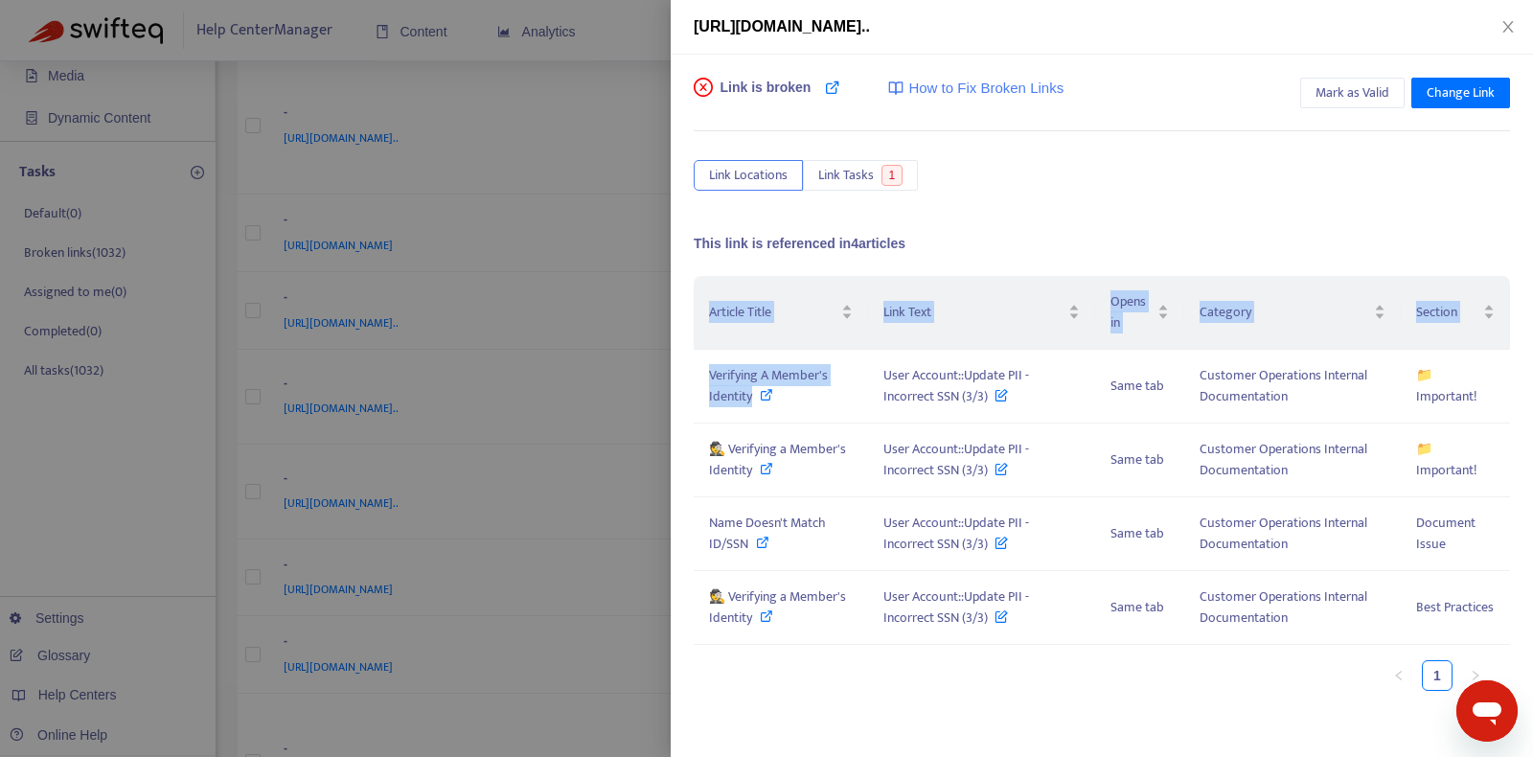
drag, startPoint x: 885, startPoint y: 379, endPoint x: 954, endPoint y: 714, distance: 342.5
click at [954, 714] on div "Link is broken How to Fix Broken Links Mark as Valid Change Link Link Locations…" at bounding box center [1102, 406] width 863 height 702
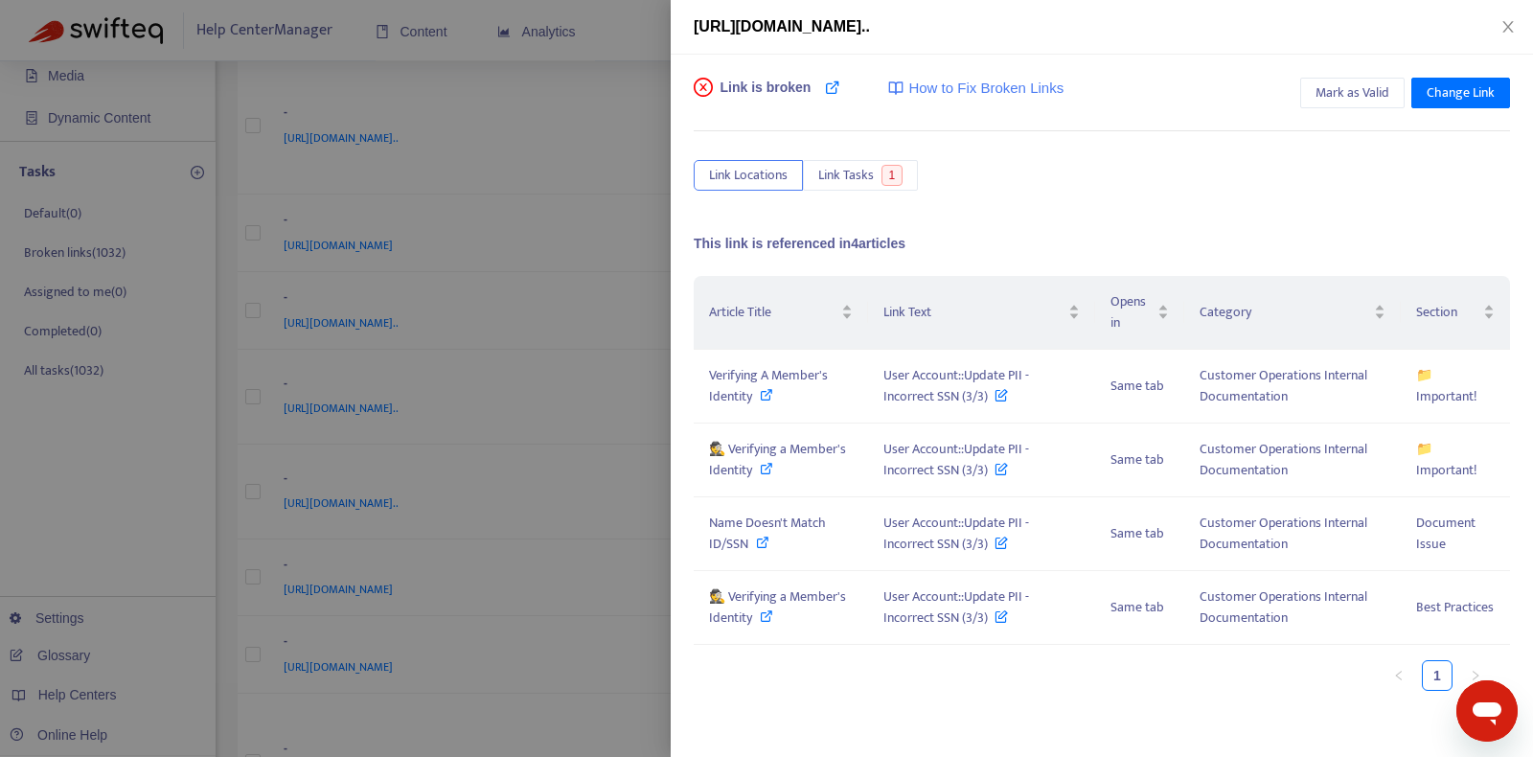
click at [954, 714] on div "Link is broken How to Fix Broken Links Mark as Valid Change Link Link Locations…" at bounding box center [1102, 406] width 863 height 702
click at [1377, 87] on span "Mark as Valid" at bounding box center [1353, 92] width 74 height 21
click at [1514, 25] on icon "close" at bounding box center [1508, 26] width 15 height 15
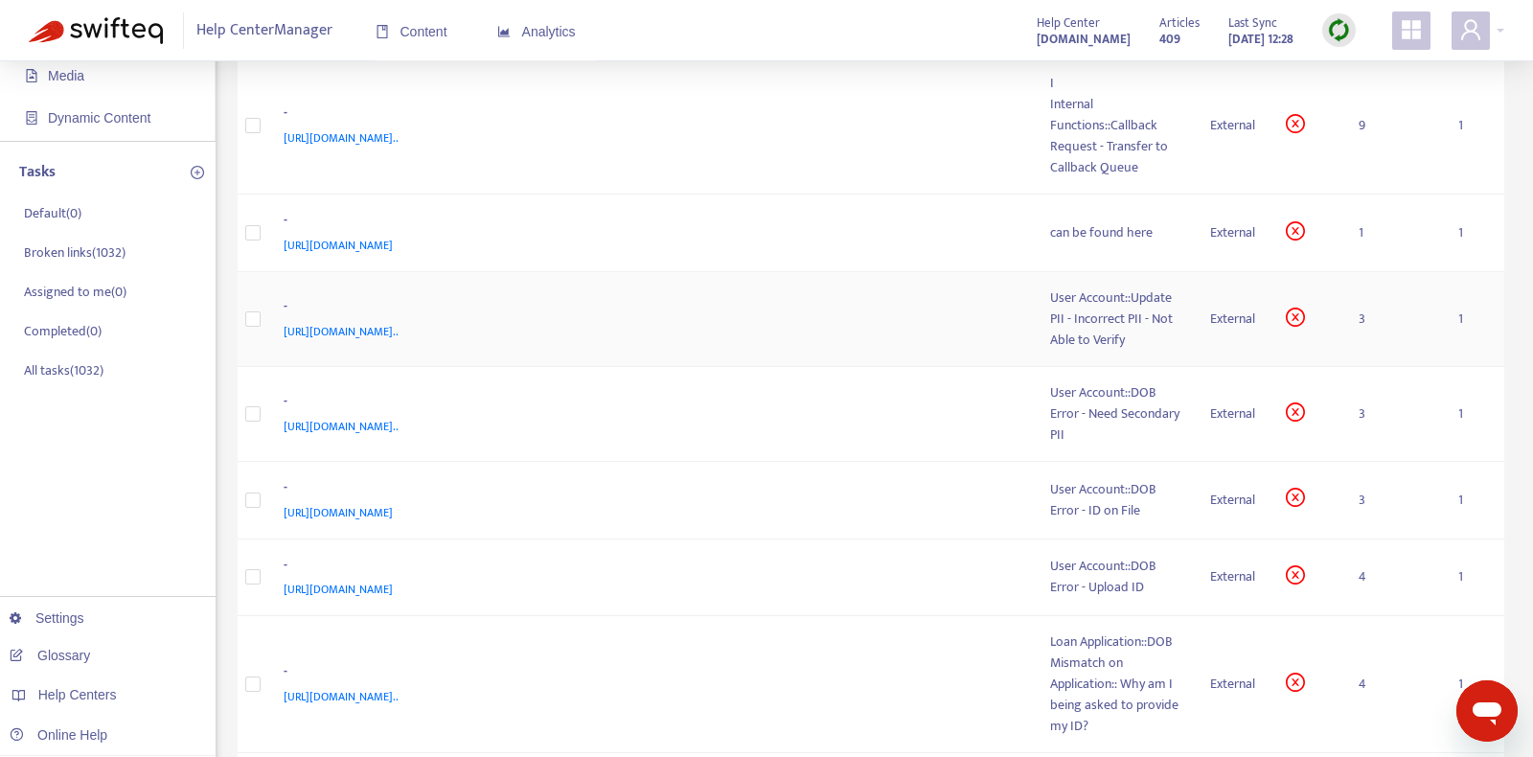
click at [989, 324] on div "[URL][DOMAIN_NAME].." at bounding box center [648, 331] width 729 height 21
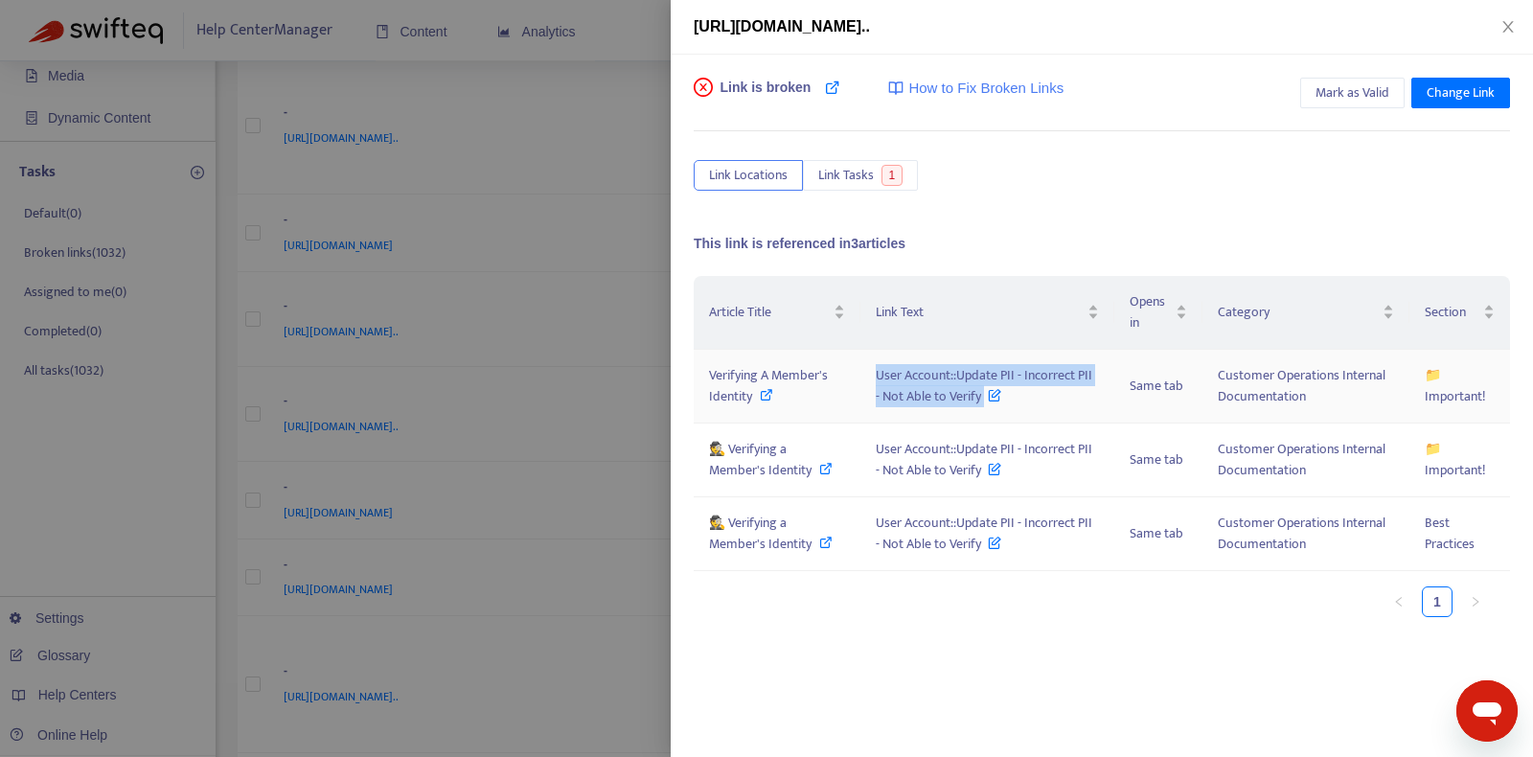
copy span "User Account::Update PII - Incorrect PII - Not Able to Verify"
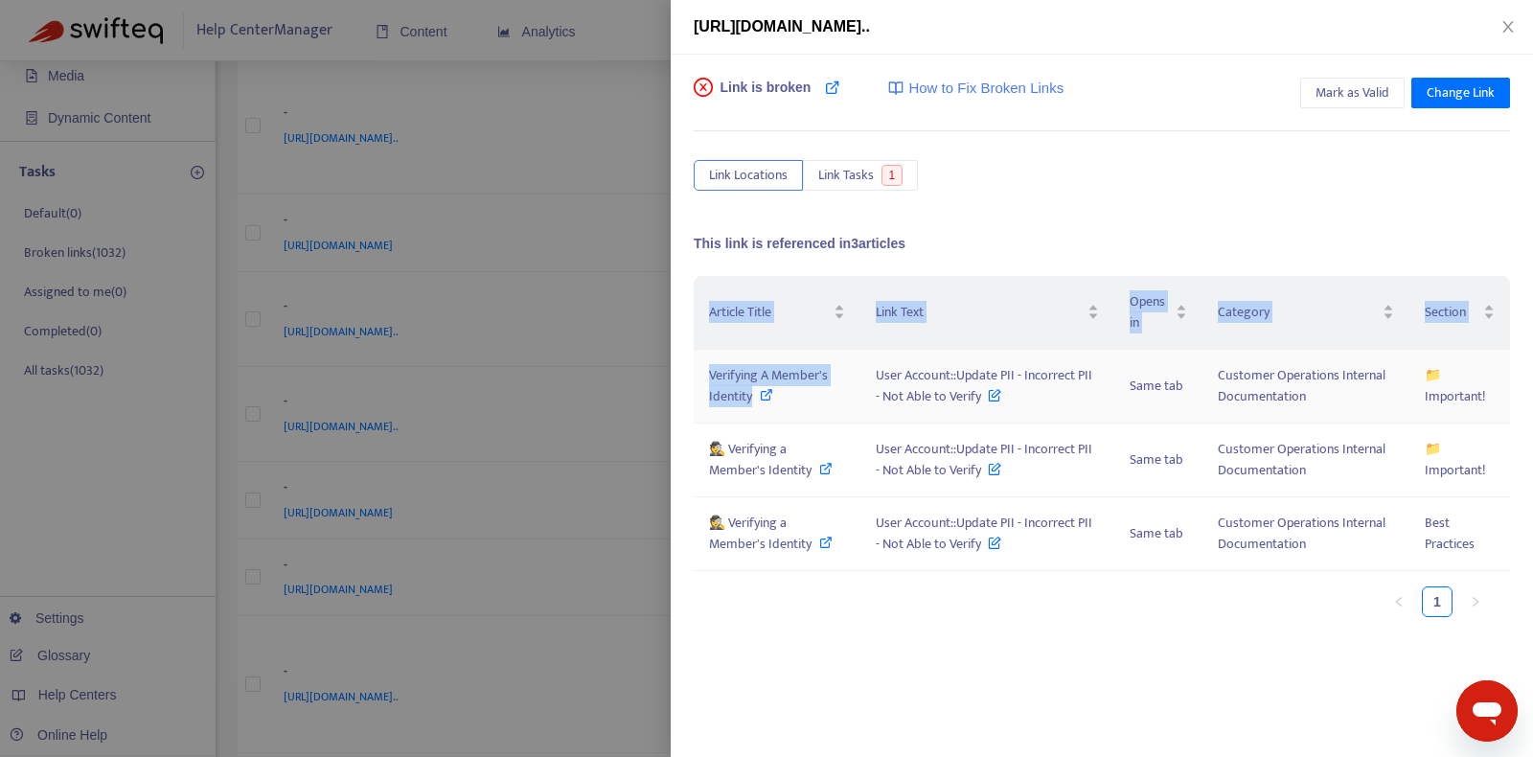
drag, startPoint x: 873, startPoint y: 377, endPoint x: 901, endPoint y: 582, distance: 207.0
click at [901, 582] on div "Article Title Link Text Opens in Category Section Verifying A Member's Identity…" at bounding box center [1102, 446] width 817 height 341
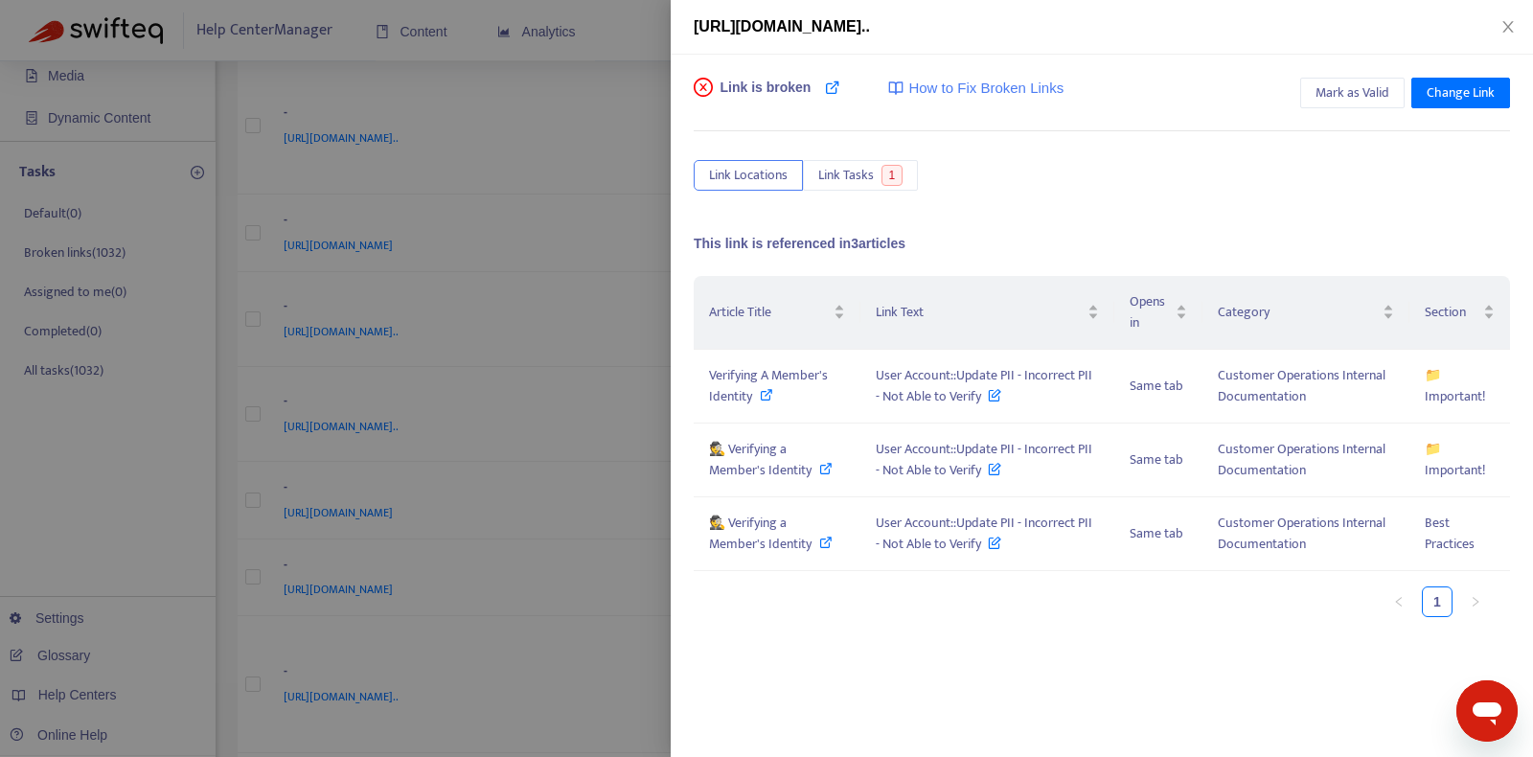
click at [907, 615] on div "Article Title Link Text Opens in Category Section Verifying A Member's Identity…" at bounding box center [1102, 454] width 817 height 357
click at [768, 381] on span "Verifying A Member's Identity" at bounding box center [768, 385] width 119 height 43
click at [819, 462] on icon at bounding box center [825, 468] width 13 height 13
click at [819, 536] on icon at bounding box center [825, 542] width 13 height 13
click at [1376, 91] on span "Mark as Valid" at bounding box center [1353, 92] width 74 height 21
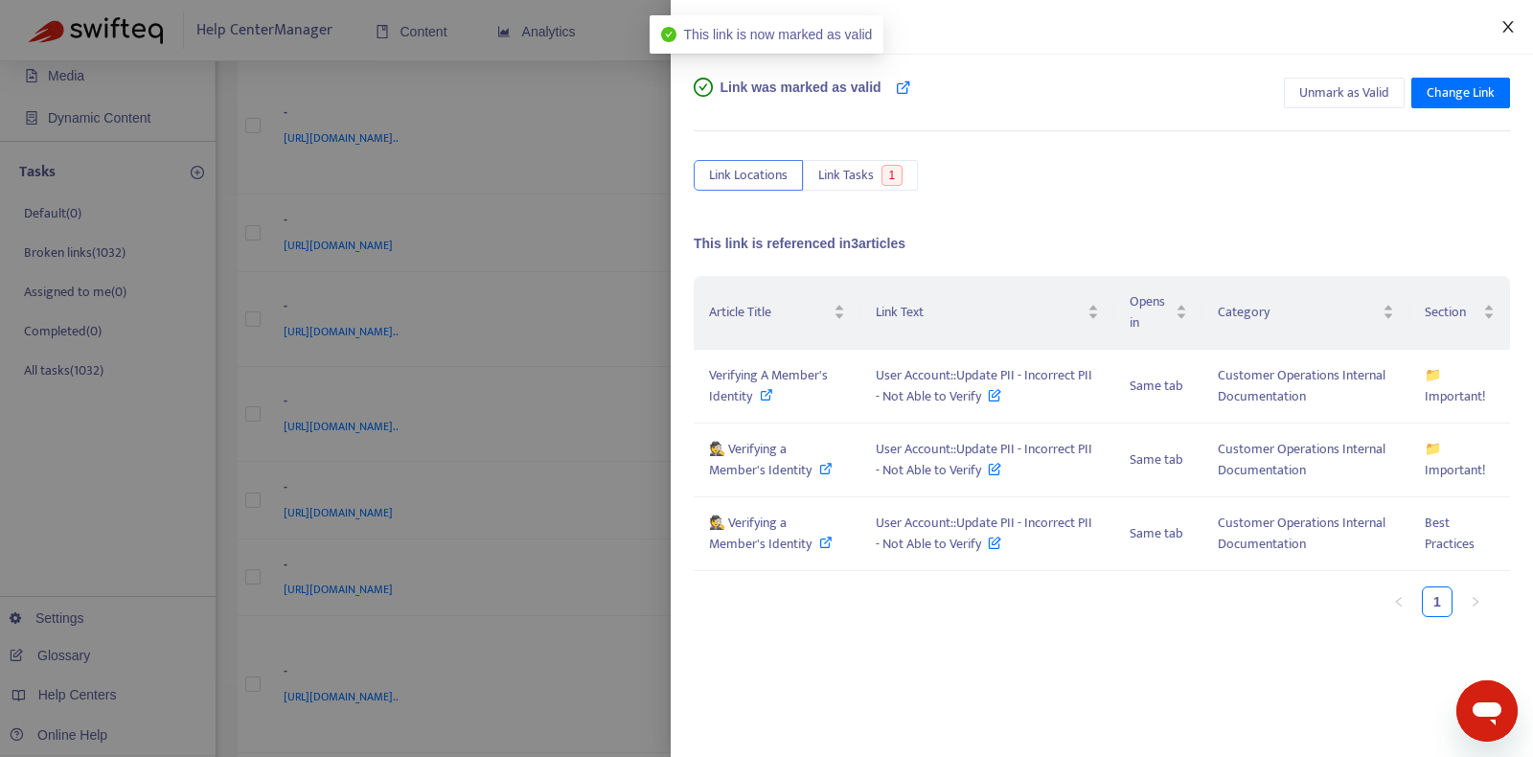
click at [1512, 23] on icon "close" at bounding box center [1508, 26] width 15 height 15
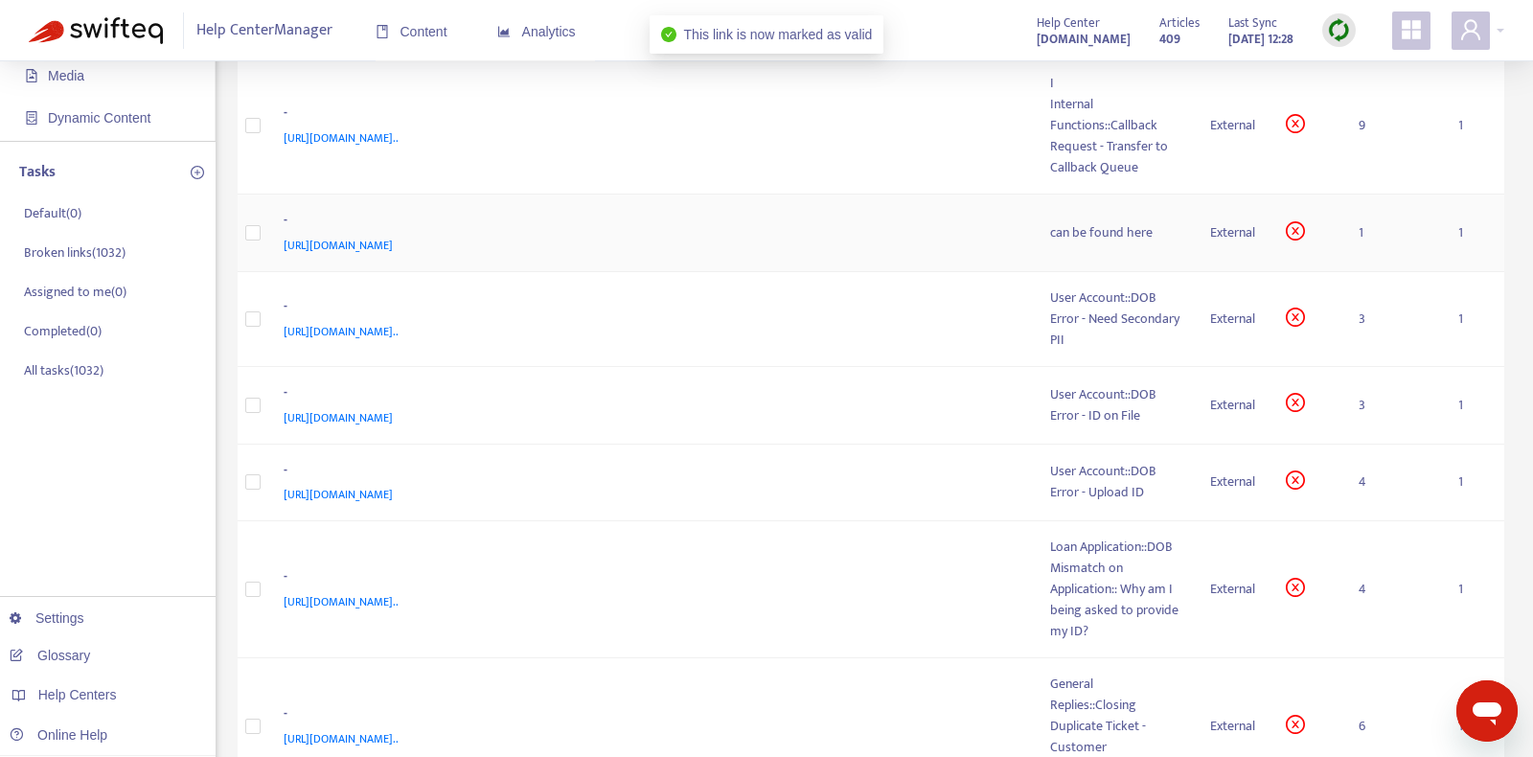
scroll to position [0, 0]
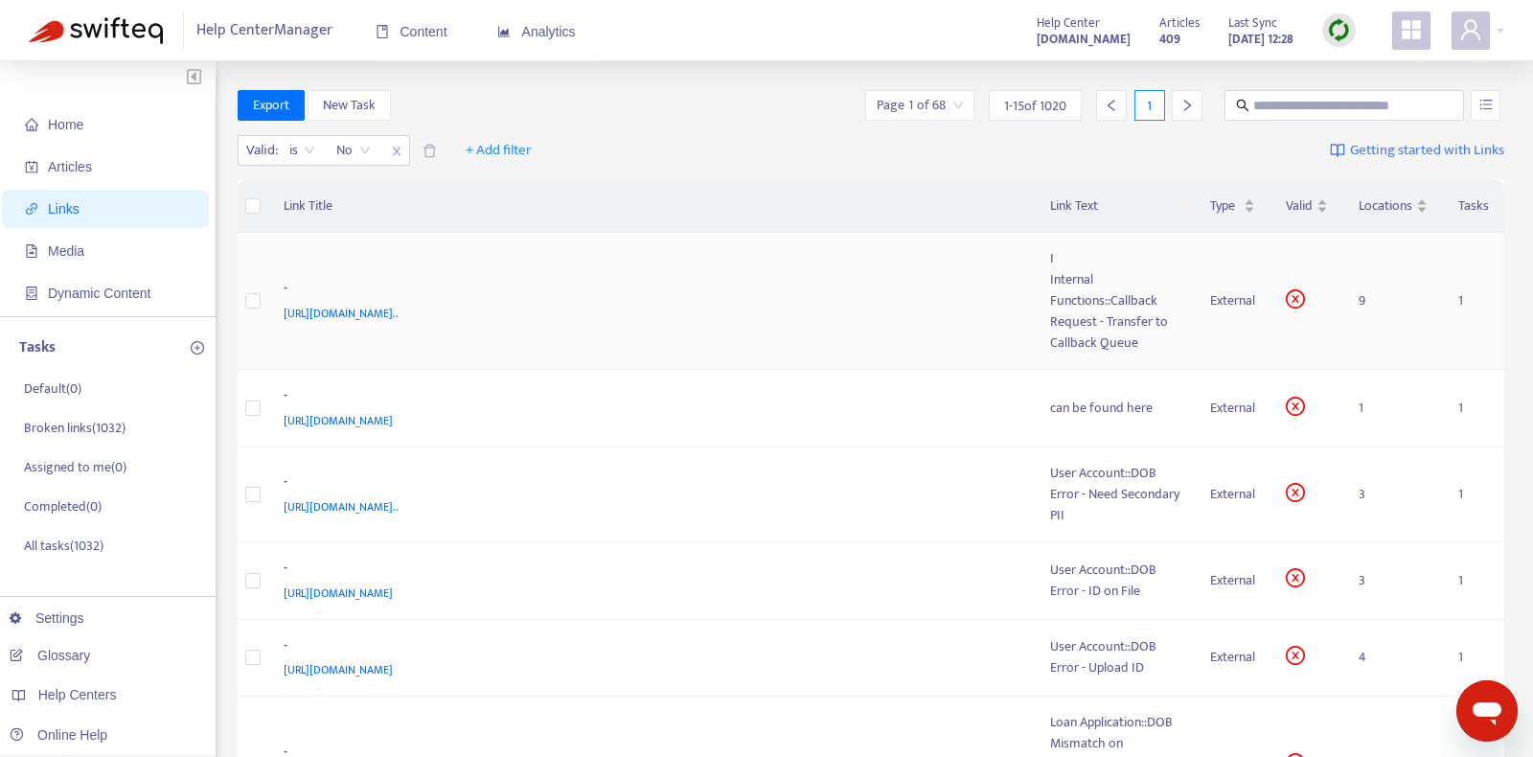
click at [934, 296] on div "-" at bounding box center [648, 290] width 729 height 25
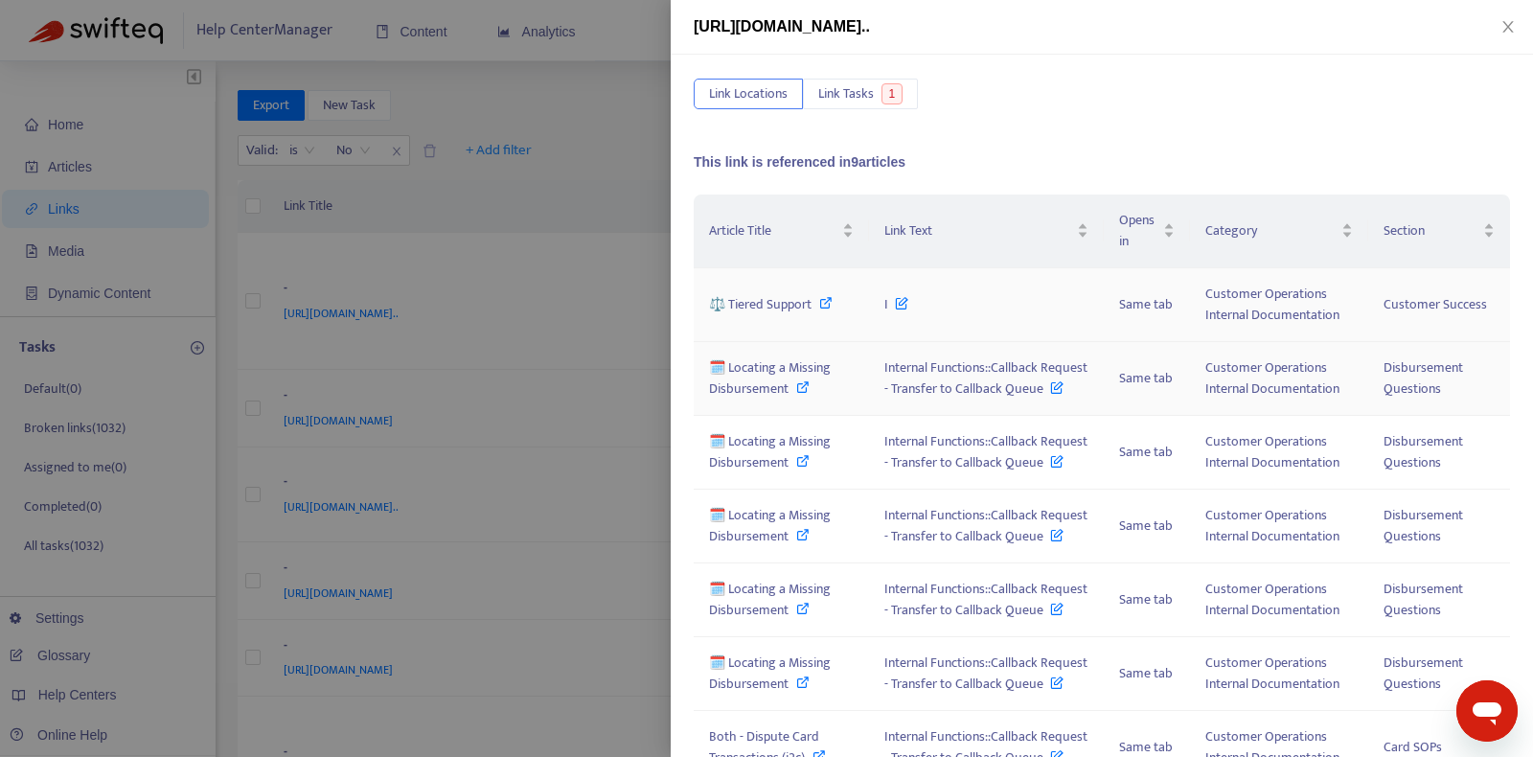
scroll to position [312, 0]
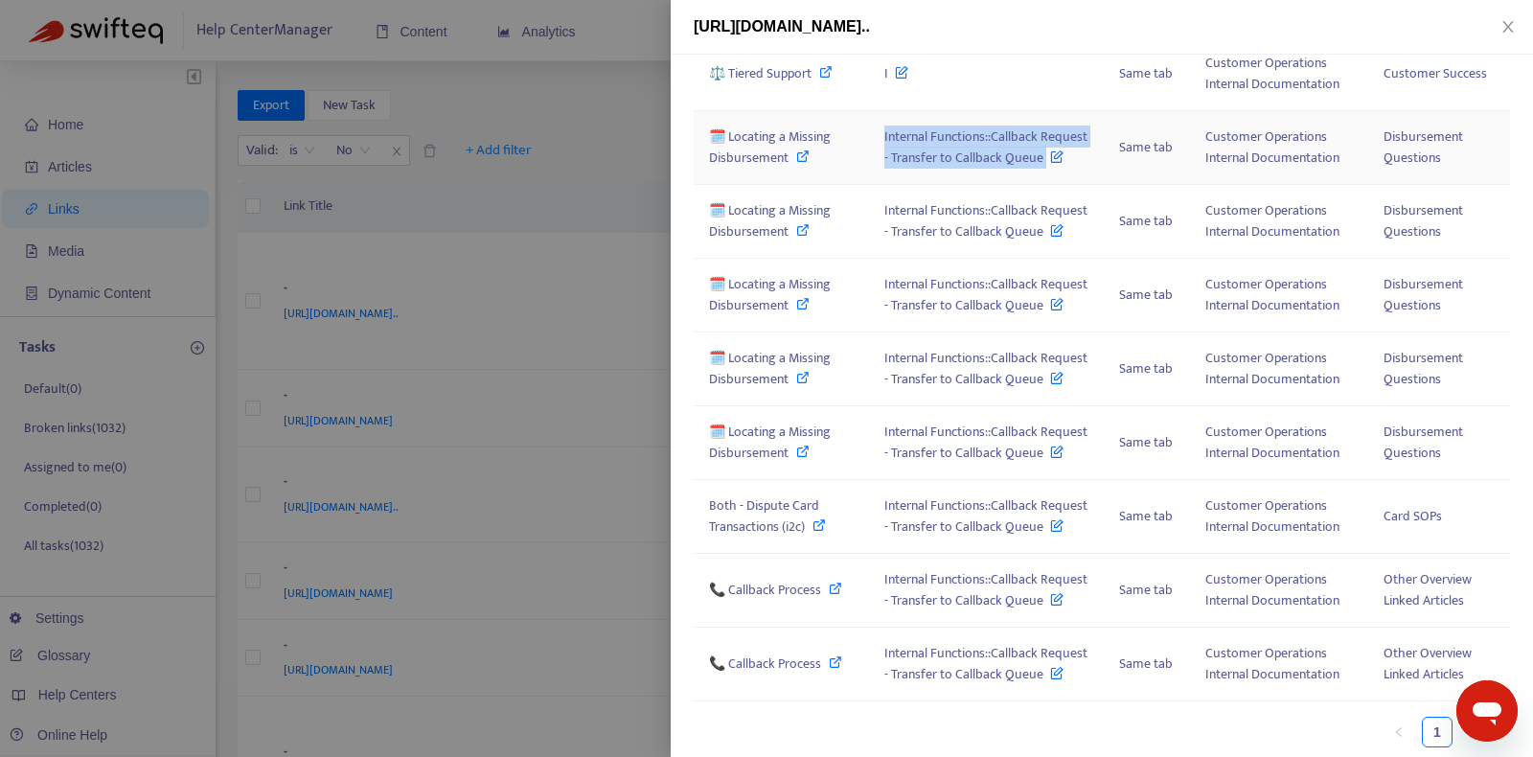
copy span "Internal Functions::Callback Request - Transfer to Callback Queue"
drag, startPoint x: 879, startPoint y: 139, endPoint x: 1041, endPoint y: 157, distance: 163.0
click at [1041, 157] on td "Internal Functions::Callback Request - Transfer to Callback Queue" at bounding box center [986, 148] width 235 height 74
click at [761, 147] on span "🗓️ Locating a Missing Disbursement" at bounding box center [770, 147] width 122 height 43
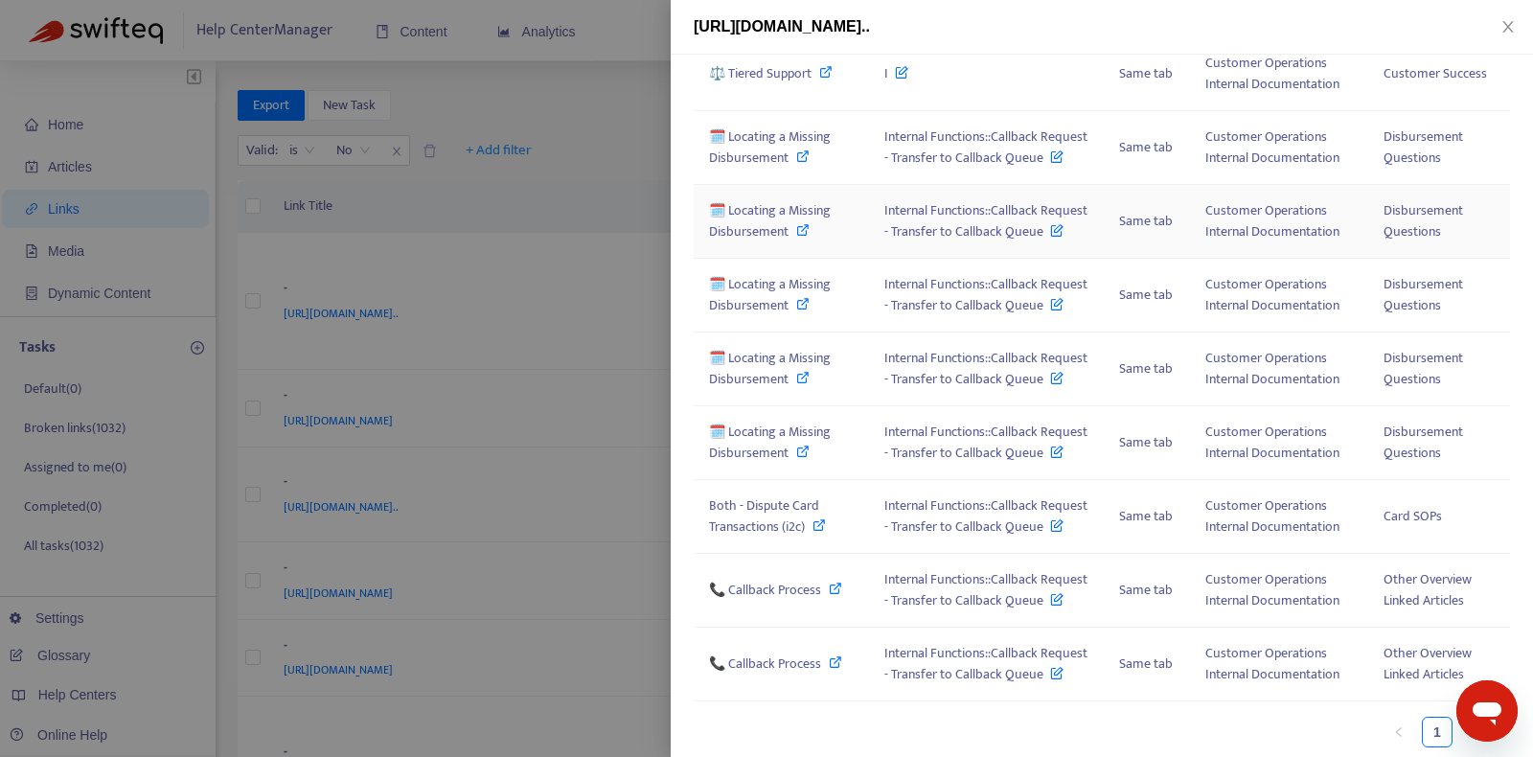
click at [788, 223] on div "🗓️ Locating a Missing Disbursement" at bounding box center [781, 221] width 145 height 42
click at [787, 297] on span "🗓️ Locating a Missing Disbursement" at bounding box center [770, 294] width 122 height 43
click at [789, 358] on span "🗓️ Locating a Missing Disbursement" at bounding box center [770, 368] width 122 height 43
click at [786, 444] on span "🗓️ Locating a Missing Disbursement" at bounding box center [770, 442] width 122 height 43
click at [788, 502] on span "Both - Dispute Card Transactions (i2c)" at bounding box center [764, 516] width 110 height 43
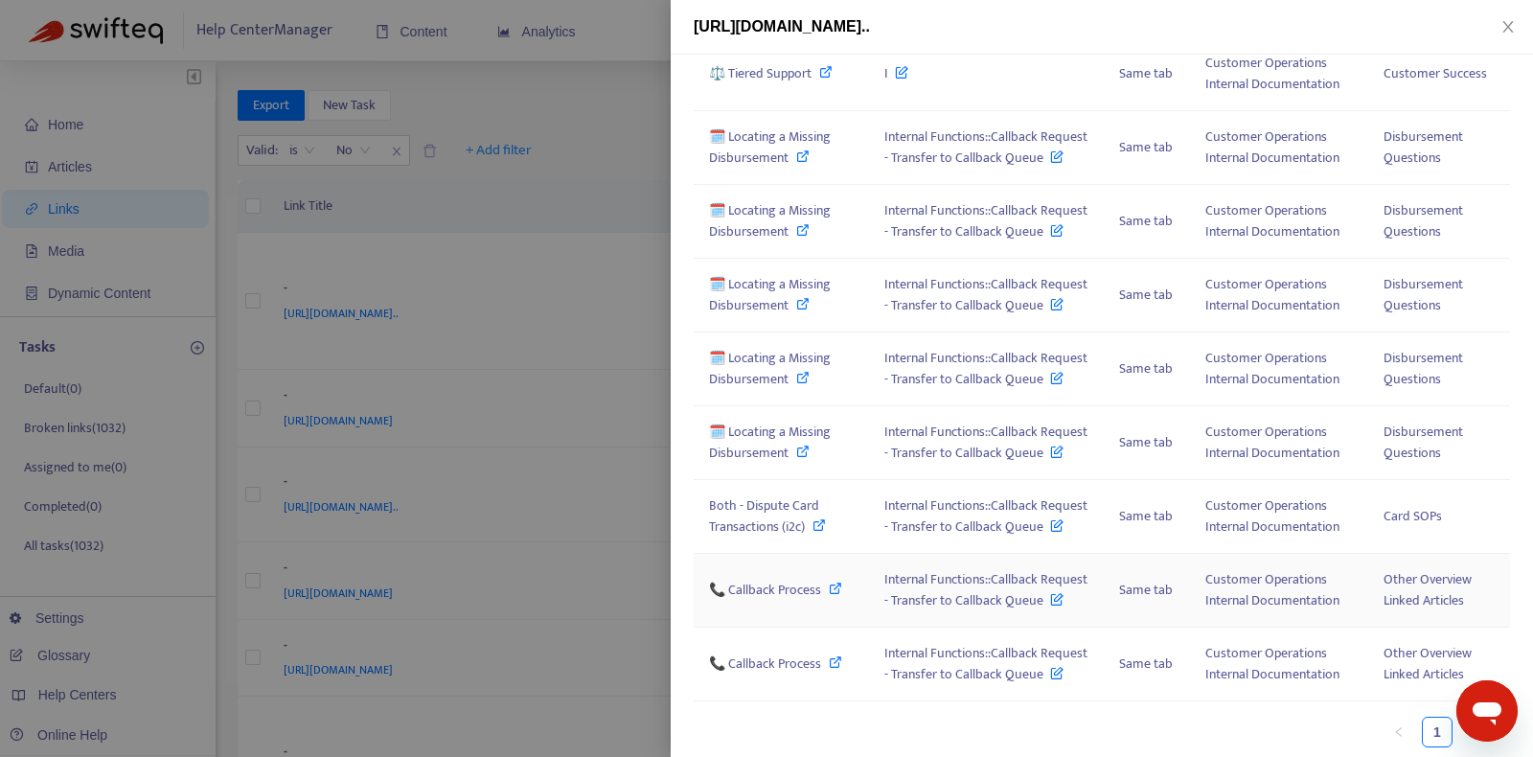
click at [794, 573] on td "📞 Callback Process" at bounding box center [781, 591] width 175 height 74
click at [802, 581] on span "📞 Callback Process" at bounding box center [765, 590] width 112 height 22
click at [807, 653] on span "📞 Callback Process" at bounding box center [765, 664] width 112 height 22
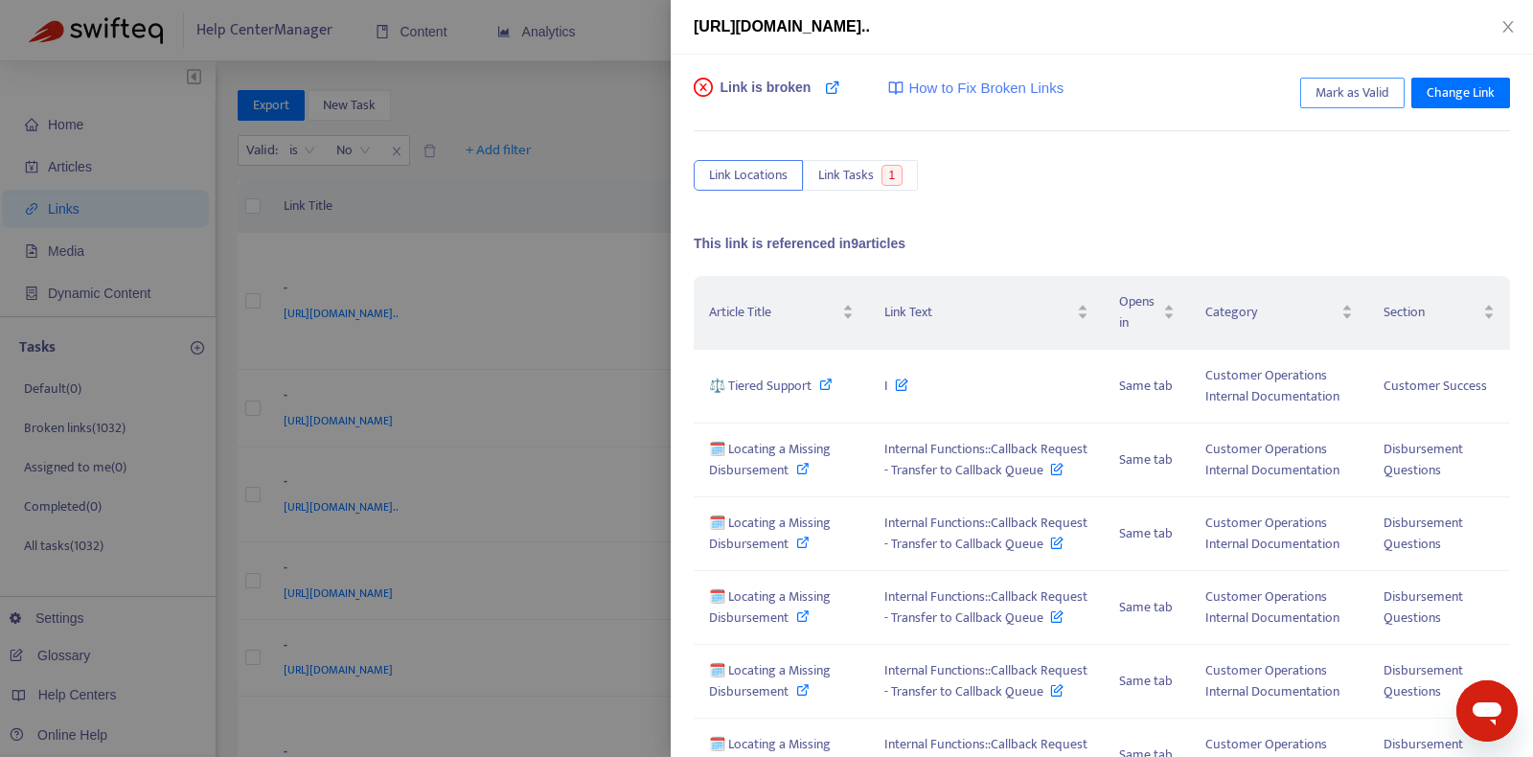
click at [1377, 93] on span "Mark as Valid" at bounding box center [1353, 92] width 74 height 21
click at [900, 385] on icon at bounding box center [901, 380] width 13 height 21
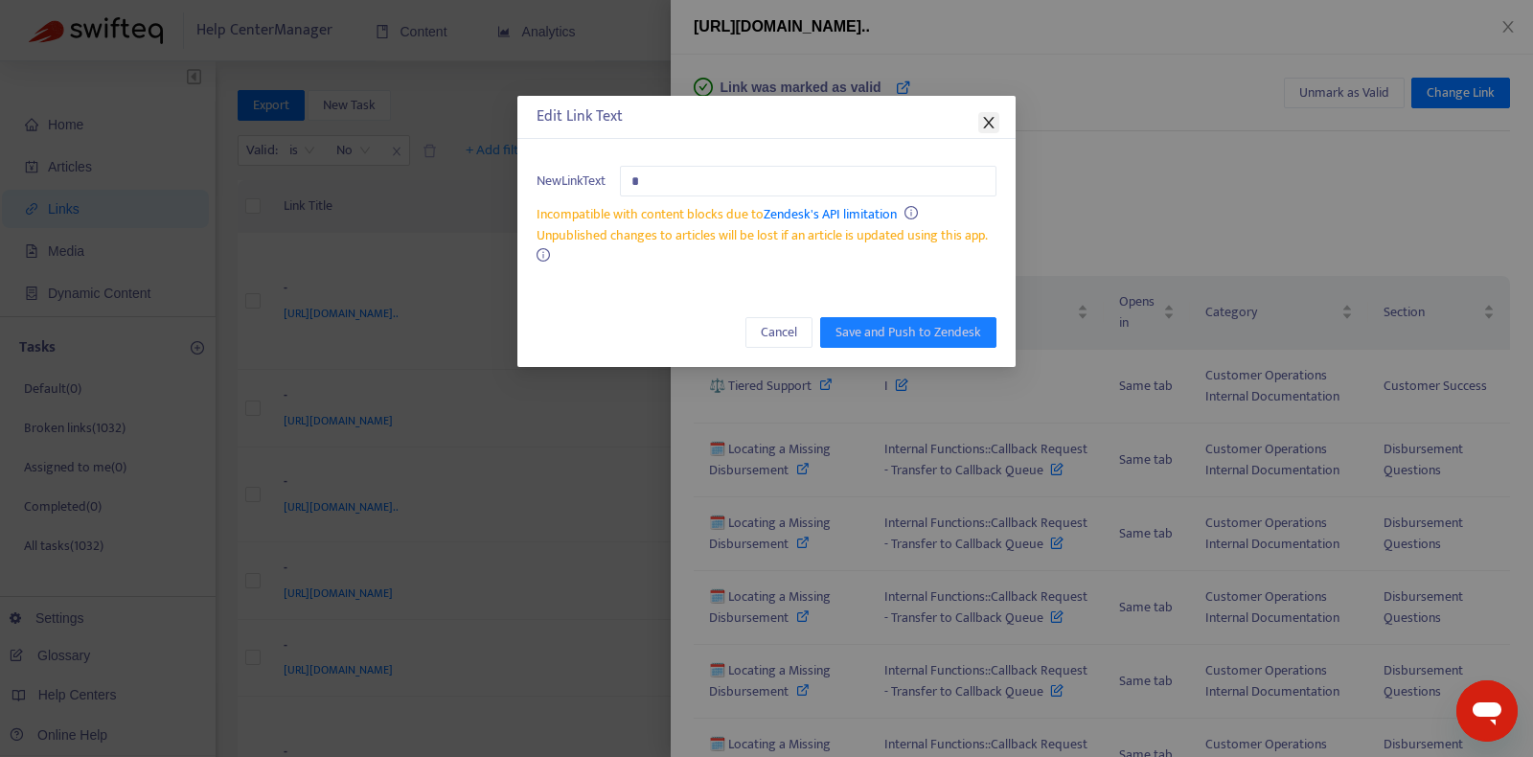
click at [987, 122] on icon "close" at bounding box center [988, 123] width 11 height 12
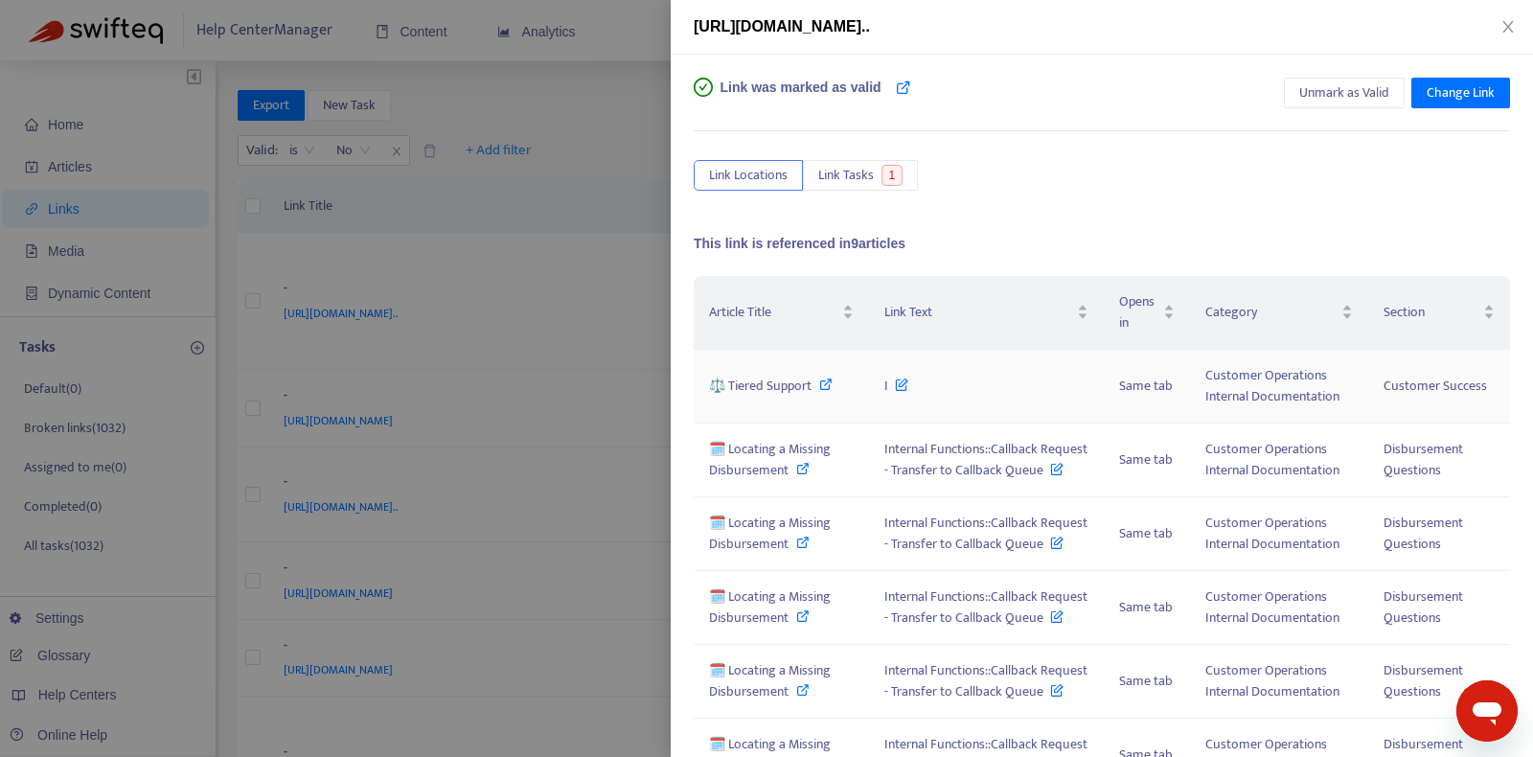
click at [823, 380] on icon at bounding box center [825, 384] width 13 height 13
click at [1516, 24] on button "Close" at bounding box center [1508, 27] width 27 height 18
